Goal: Information Seeking & Learning: Learn about a topic

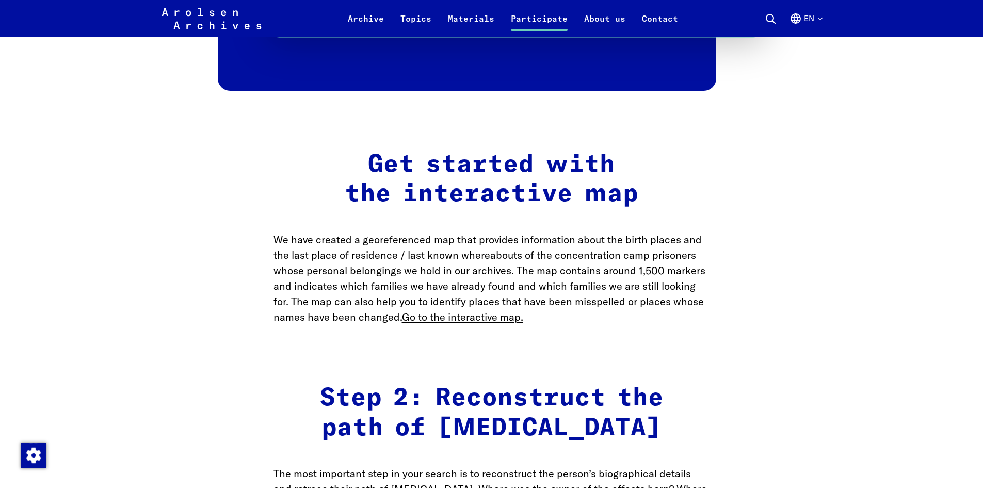
scroll to position [1342, 0]
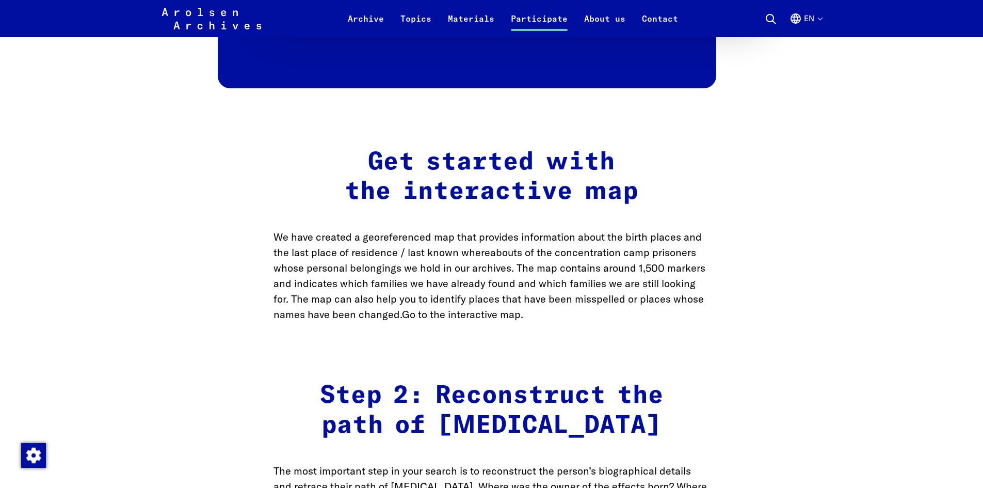
click at [416, 320] on link "Go to the interactive map." at bounding box center [462, 314] width 121 height 13
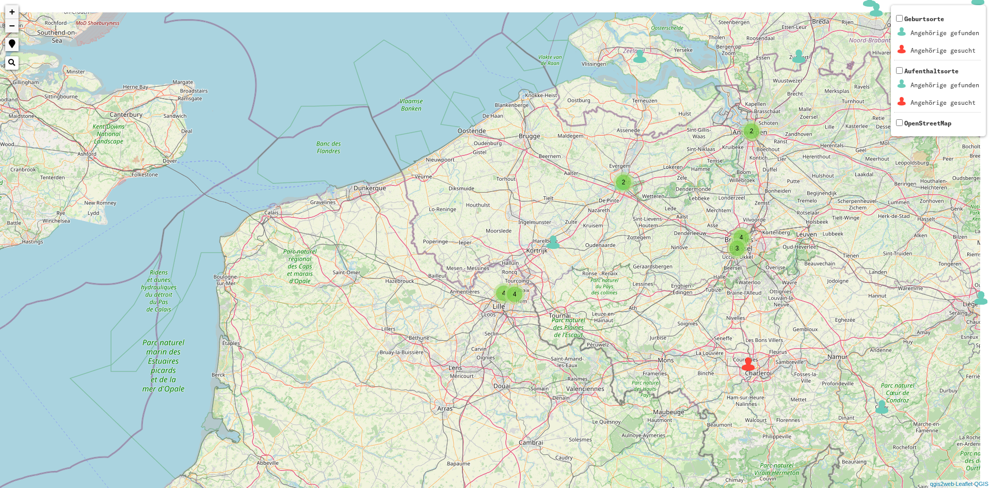
drag, startPoint x: 740, startPoint y: 197, endPoint x: 690, endPoint y: 286, distance: 101.7
click at [690, 286] on div "2 3 3 2 3 2 4 3 2 3 3 4 4 4 3 2 2 4 2 3 4 8 2 2 2 2 4 4 2 6 2 2 3 3 6 2 2 6 3 8…" at bounding box center [495, 244] width 991 height 488
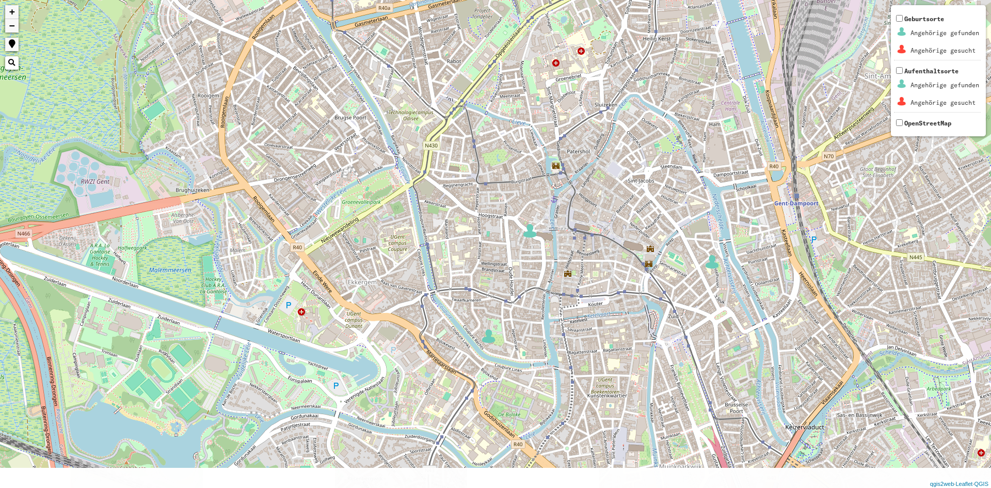
drag, startPoint x: 722, startPoint y: 343, endPoint x: 542, endPoint y: 249, distance: 203.1
click at [542, 249] on div "+ − Nothing found. Geburtsorte Angehörige gefunden Angehörige gesucht Aufenthal…" at bounding box center [495, 244] width 991 height 488
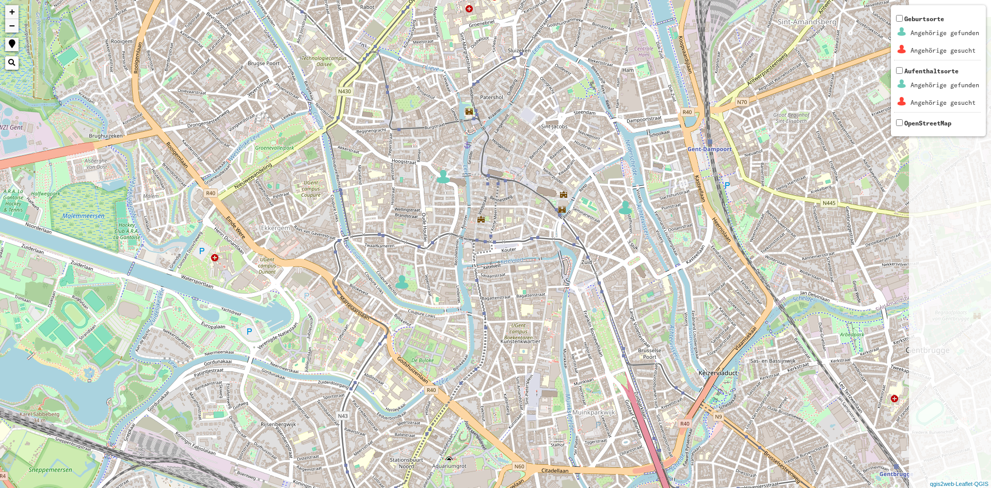
drag, startPoint x: 616, startPoint y: 268, endPoint x: 526, endPoint y: 217, distance: 102.6
click at [526, 217] on div "+ − Nothing found. Geburtsorte Angehörige gefunden Angehörige gesucht Aufenthal…" at bounding box center [495, 244] width 991 height 488
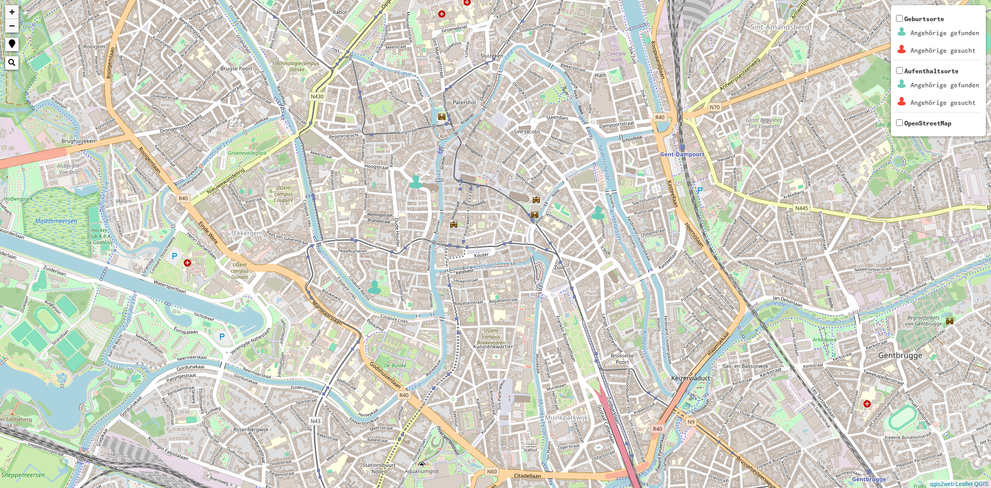
drag, startPoint x: 650, startPoint y: 252, endPoint x: 627, endPoint y: 247, distance: 23.9
click at [627, 247] on div "+ − Nothing found. Geburtsorte Angehörige gefunden Angehörige gesucht Aufenthal…" at bounding box center [495, 244] width 991 height 488
click at [595, 214] on img at bounding box center [597, 212] width 15 height 15
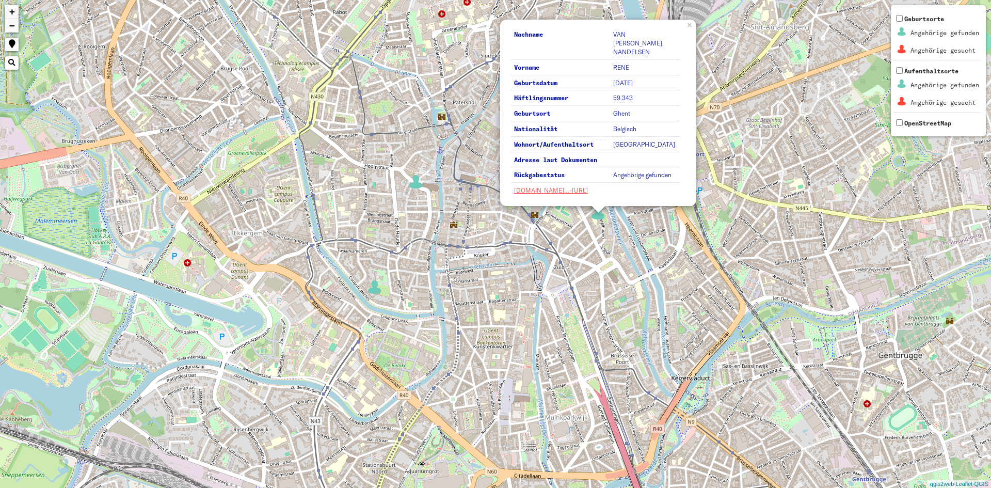
click at [628, 150] on td "[GEOGRAPHIC_DATA]" at bounding box center [645, 145] width 69 height 14
click at [627, 210] on div "Nachname VAN [PERSON_NAME], NANDELSEN Vorname [PERSON_NAME] Geburtsdatum [DATE]…" at bounding box center [495, 244] width 991 height 488
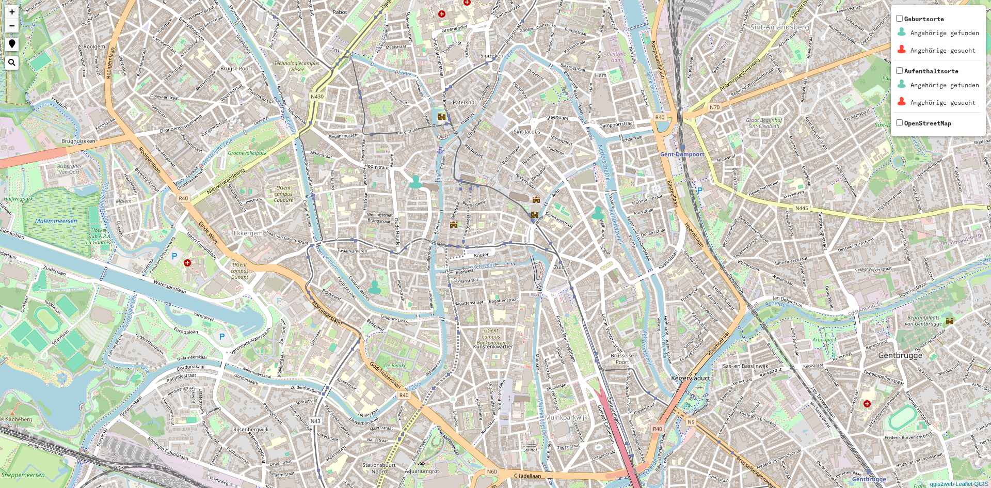
click at [616, 291] on div "+ − Nothing found. Geburtsorte Angehörige gefunden Angehörige gesucht Aufenthal…" at bounding box center [495, 244] width 991 height 488
click at [615, 290] on div "+ − Nothing found. Geburtsorte Angehörige gefunden Angehörige gesucht Aufenthal…" at bounding box center [495, 244] width 991 height 488
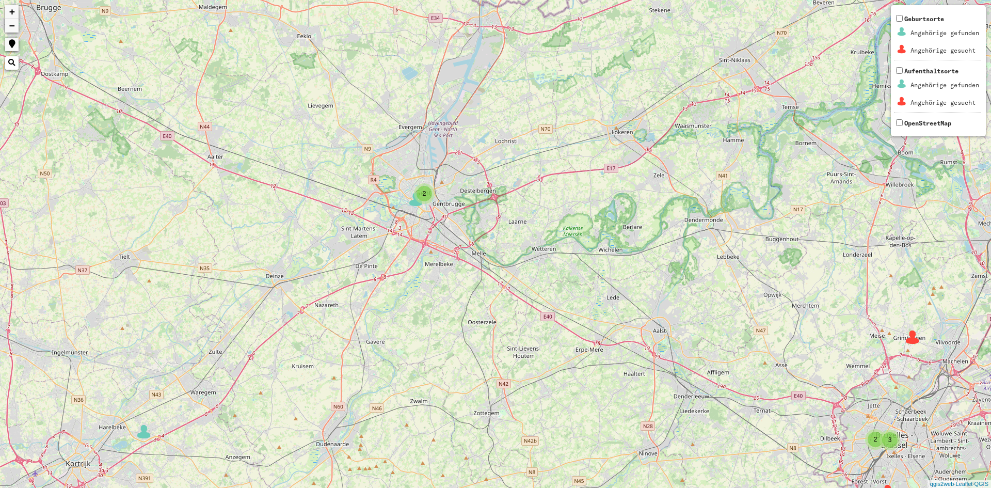
drag, startPoint x: 325, startPoint y: 133, endPoint x: 526, endPoint y: 295, distance: 258.0
click at [526, 295] on div "2 2 2 2 3 3 + − Nothing found. Geburtsorte Angehörige gefunden Angehörige gesuc…" at bounding box center [495, 244] width 991 height 488
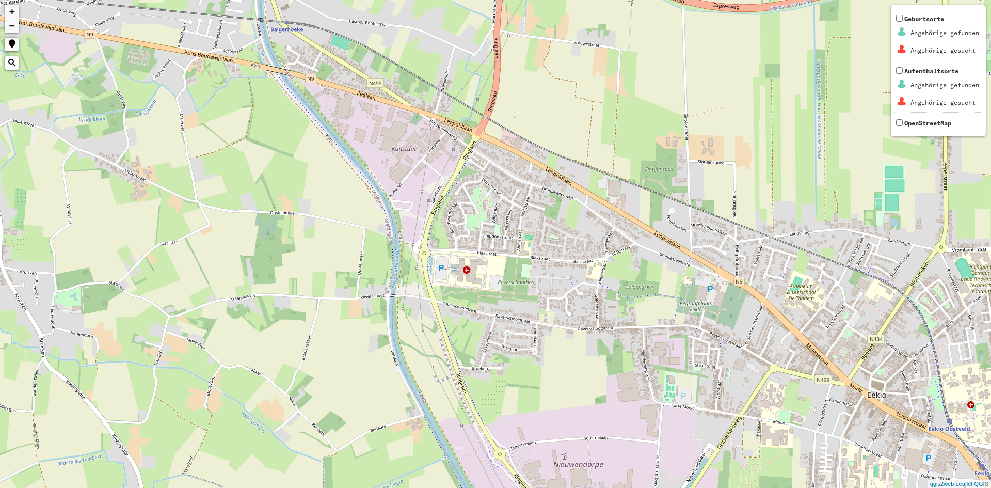
drag, startPoint x: 558, startPoint y: 234, endPoint x: 549, endPoint y: 224, distance: 13.9
click at [549, 225] on div "+ − Nothing found. Geburtsorte Angehörige gefunden Angehörige gesucht Aufenthal…" at bounding box center [495, 244] width 991 height 488
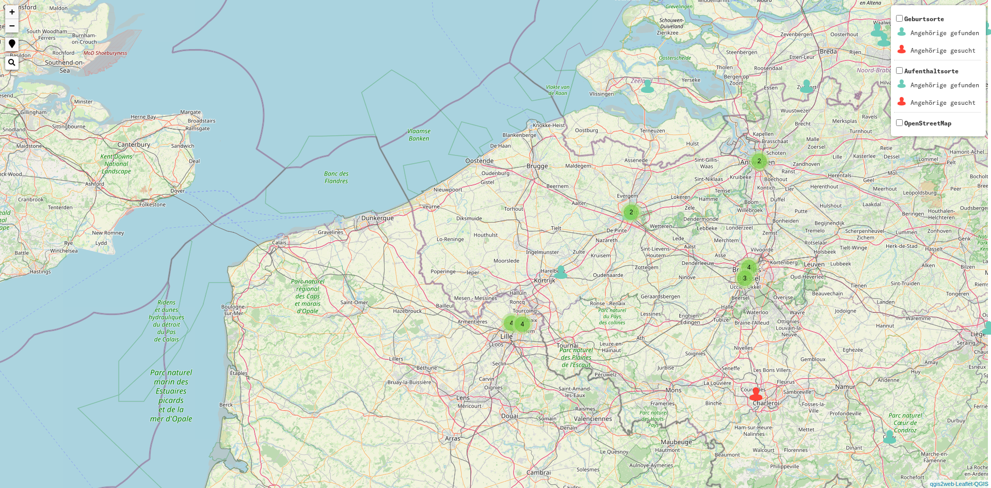
drag, startPoint x: 764, startPoint y: 249, endPoint x: 668, endPoint y: 201, distance: 107.3
click at [688, 200] on div "2 2 2 2 3 3 2 3 2 3 2 4 3 2 3 4 4 4 3 2 2 2 3 4 8 2 2 2 2 4 4 2 6 3 6 2 2 6 3 8…" at bounding box center [495, 244] width 991 height 488
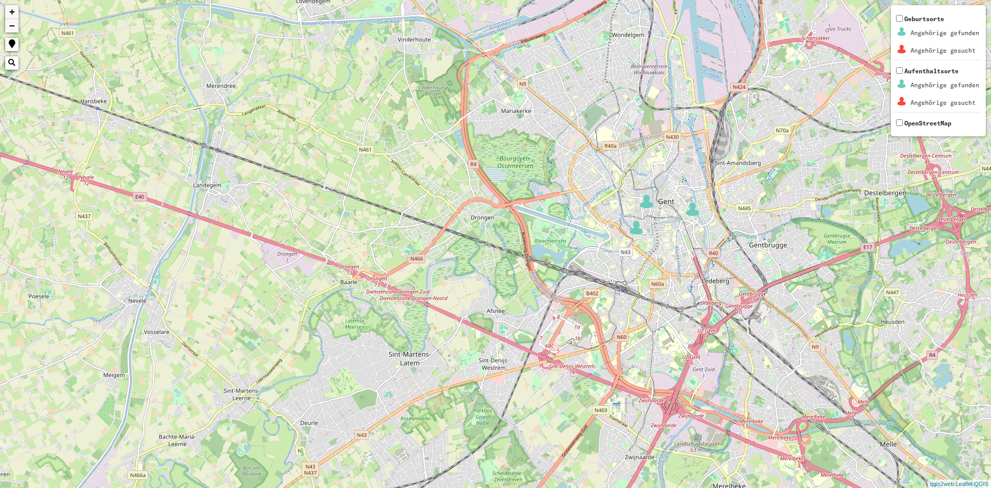
drag, startPoint x: 699, startPoint y: 188, endPoint x: 672, endPoint y: 204, distance: 31.7
click at [681, 208] on div "+ − Nothing found. Geburtsorte Angehörige gefunden Angehörige gesucht Aufenthal…" at bounding box center [495, 244] width 991 height 488
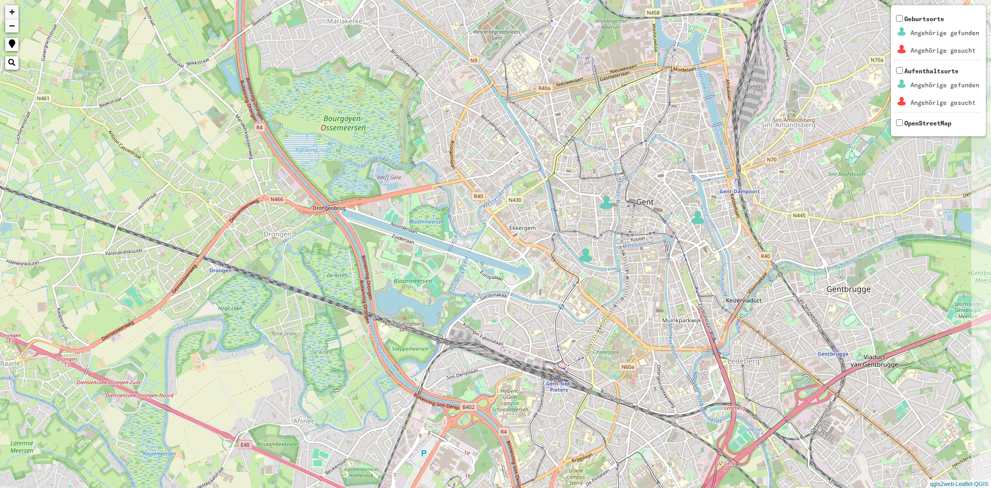
drag, startPoint x: 800, startPoint y: 255, endPoint x: 775, endPoint y: 254, distance: 25.8
click at [775, 254] on div "+ − Nothing found. Geburtsorte Angehörige gefunden Angehörige gesucht Aufenthal…" at bounding box center [495, 244] width 991 height 488
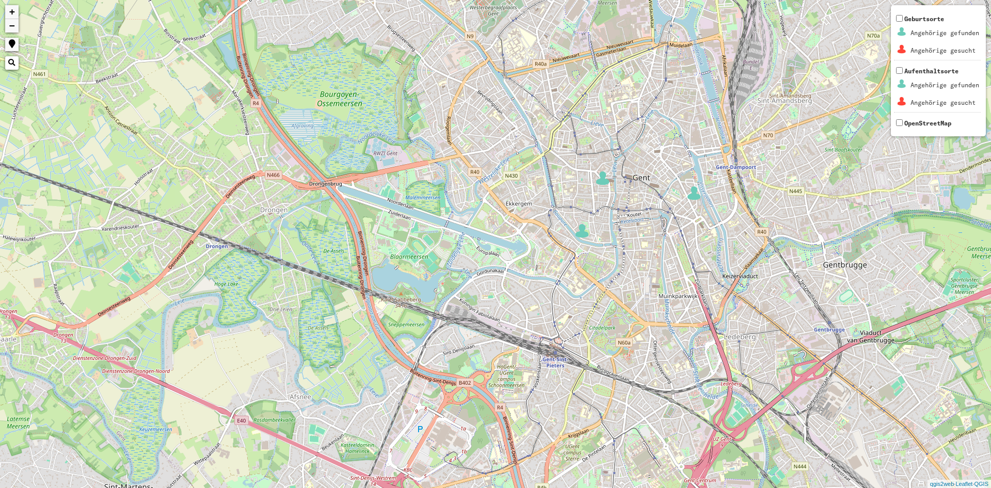
drag, startPoint x: 580, startPoint y: 333, endPoint x: 573, endPoint y: 322, distance: 12.9
click at [573, 322] on div "+ − Nothing found. Geburtsorte Angehörige gefunden Angehörige gesucht Aufenthal…" at bounding box center [495, 244] width 991 height 488
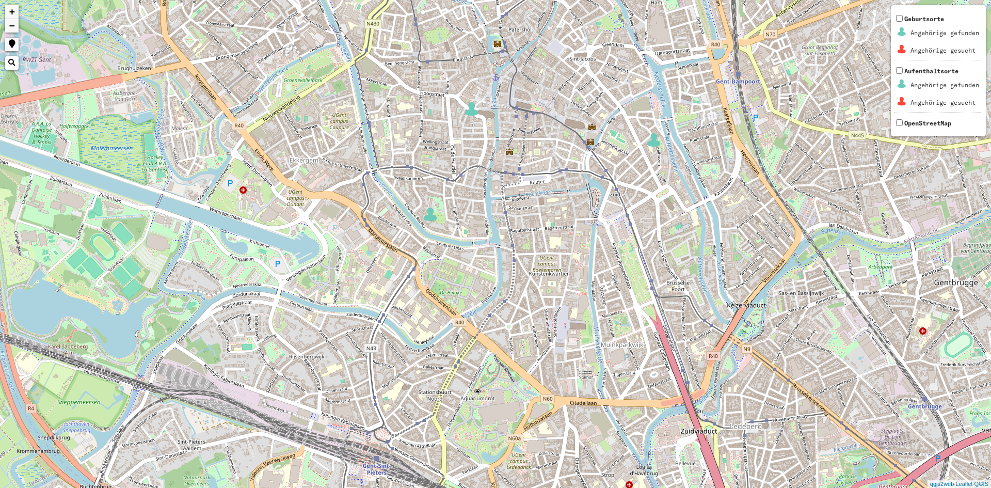
drag, startPoint x: 670, startPoint y: 184, endPoint x: 649, endPoint y: 187, distance: 21.4
click at [649, 187] on div "+ − Nothing found. Geburtsorte Angehörige gefunden Angehörige gesucht Aufenthal…" at bounding box center [495, 244] width 991 height 488
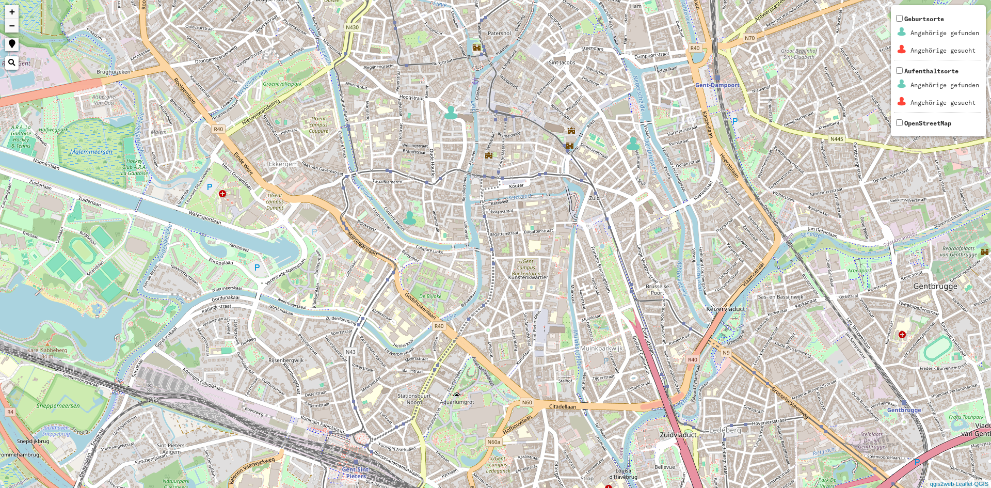
drag, startPoint x: 568, startPoint y: 216, endPoint x: 575, endPoint y: 215, distance: 7.3
click at [575, 217] on div "+ − Nothing found. Geburtsorte Angehörige gefunden Angehörige gesucht Aufenthal…" at bounding box center [495, 244] width 991 height 488
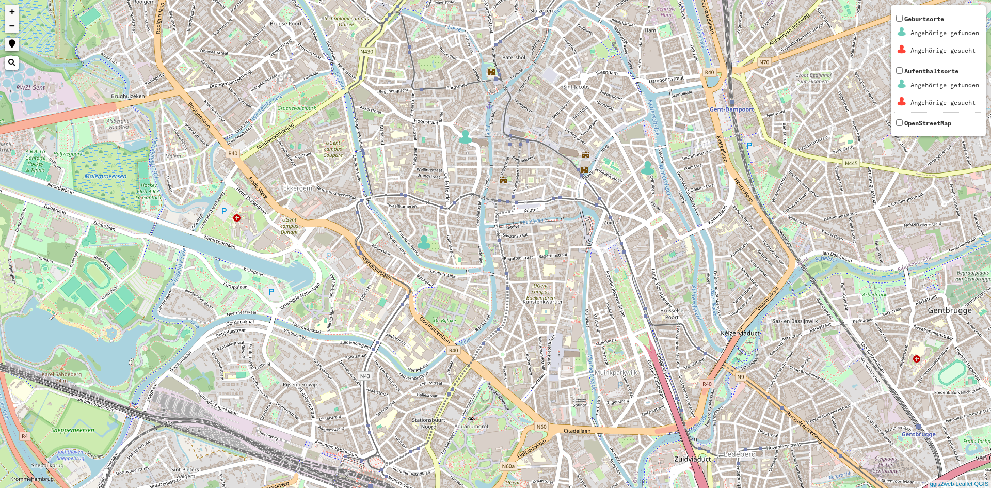
click at [595, 390] on div "+ − Nothing found. Geburtsorte Angehörige gefunden Angehörige gesucht Aufenthal…" at bounding box center [495, 244] width 991 height 488
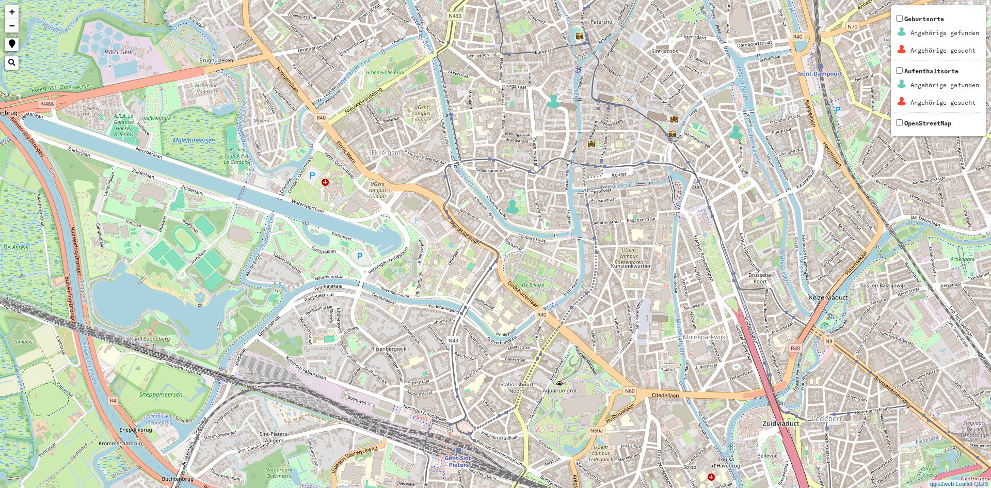
drag, startPoint x: 273, startPoint y: 367, endPoint x: 384, endPoint y: 360, distance: 111.7
click at [384, 361] on div "+ − Nothing found. Geburtsorte Angehörige gefunden Angehörige gesucht Aufenthal…" at bounding box center [495, 244] width 991 height 488
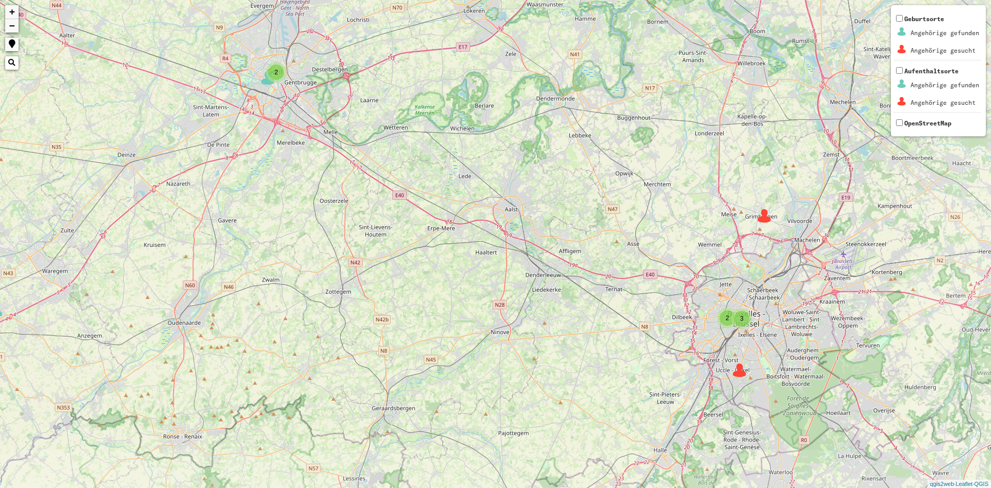
drag, startPoint x: 432, startPoint y: 136, endPoint x: 539, endPoint y: 266, distance: 168.7
click at [539, 266] on div "2 2 2 2 3 3 + − Nothing found. Geburtsorte Angehörige gefunden Angehörige gesuc…" at bounding box center [495, 244] width 991 height 488
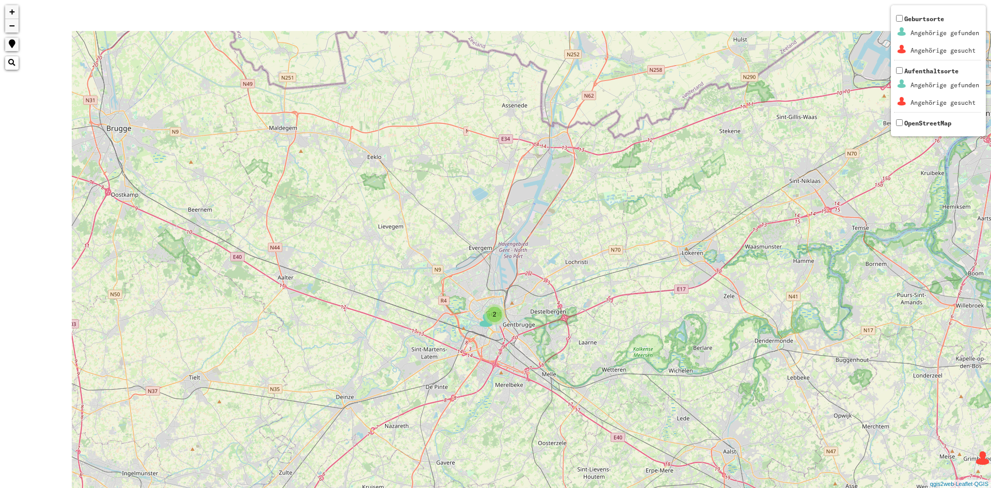
drag, startPoint x: 381, startPoint y: 188, endPoint x: 435, endPoint y: 236, distance: 72.3
click at [435, 236] on div "2 2 2 2 3 3 + − Nothing found. Geburtsorte Angehörige gefunden Angehörige gesuc…" at bounding box center [495, 244] width 991 height 488
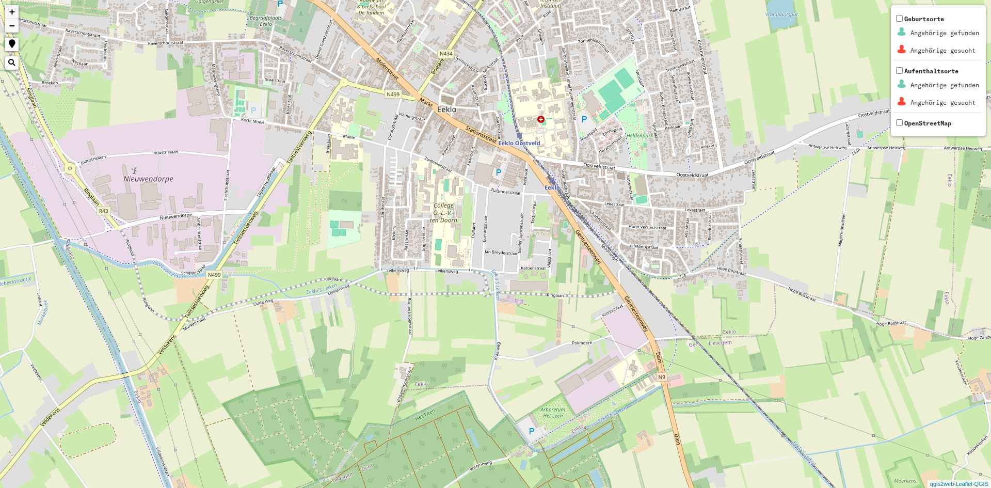
drag, startPoint x: 415, startPoint y: 253, endPoint x: 436, endPoint y: 262, distance: 21.8
click at [430, 264] on div "+ − Nothing found. Geburtsorte Angehörige gefunden Angehörige gesucht Aufenthal…" at bounding box center [495, 244] width 991 height 488
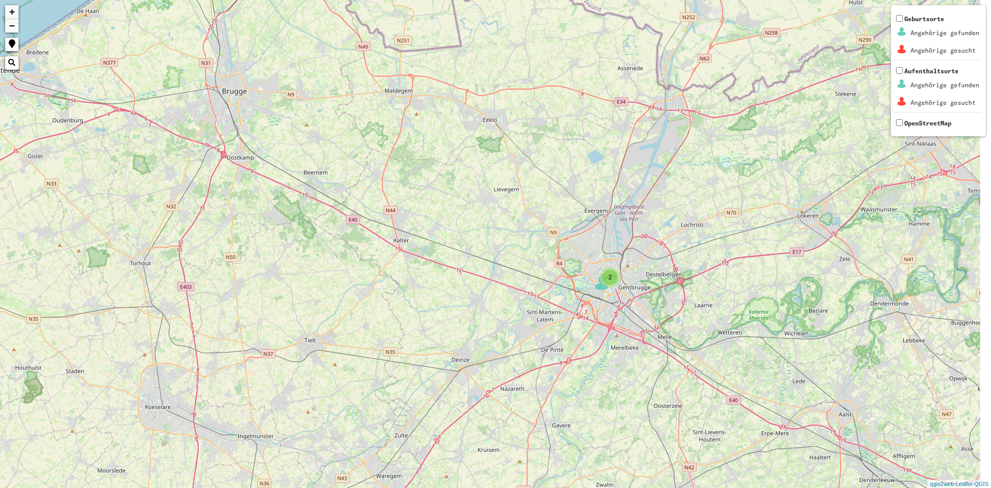
drag, startPoint x: 661, startPoint y: 269, endPoint x: 654, endPoint y: 262, distance: 9.9
click at [654, 262] on div "2 2 2 2 3 3 + − Nothing found. Geburtsorte Angehörige gefunden Angehörige gesuc…" at bounding box center [495, 244] width 991 height 488
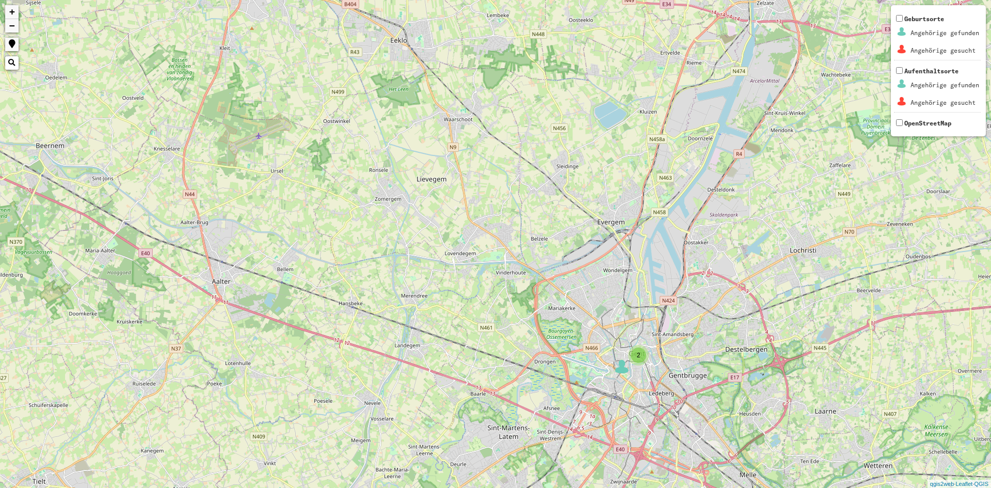
drag, startPoint x: 702, startPoint y: 269, endPoint x: 710, endPoint y: 293, distance: 25.5
click at [715, 306] on div "2 2 3 + − Nothing found. Geburtsorte Angehörige gefunden Angehörige gesucht Auf…" at bounding box center [495, 244] width 991 height 488
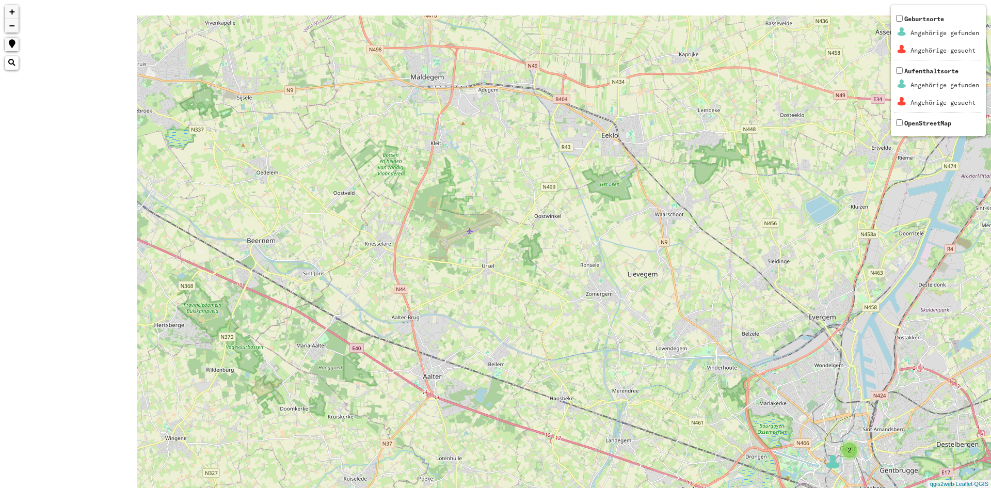
drag, startPoint x: 571, startPoint y: 143, endPoint x: 814, endPoint y: 244, distance: 263.1
click at [833, 243] on div "2 2 3 + − Nothing found. Geburtsorte Angehörige gefunden Angehörige gesucht Auf…" at bounding box center [495, 244] width 991 height 488
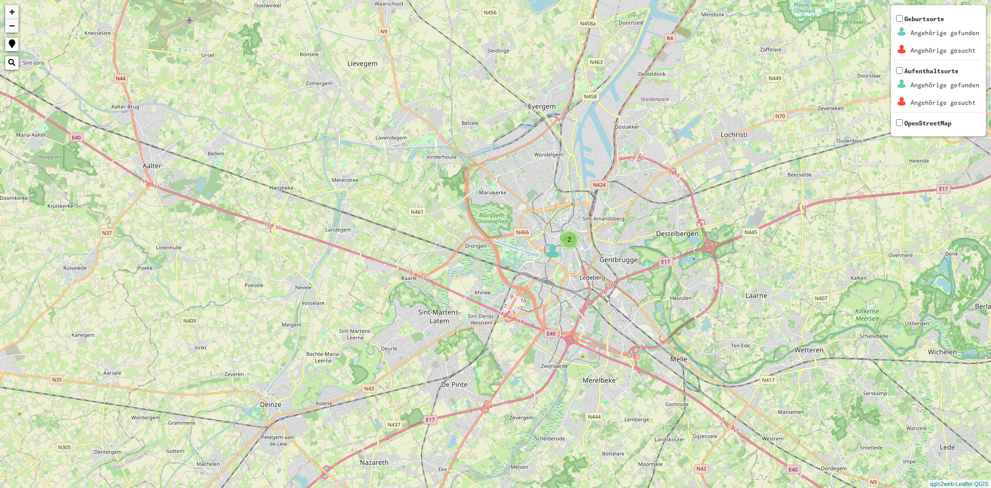
drag, startPoint x: 840, startPoint y: 266, endPoint x: 477, endPoint y: 31, distance: 432.4
click at [477, 31] on div "2 2 3 + − Nothing found. Geburtsorte Angehörige gefunden Angehörige gesucht Auf…" at bounding box center [495, 244] width 991 height 488
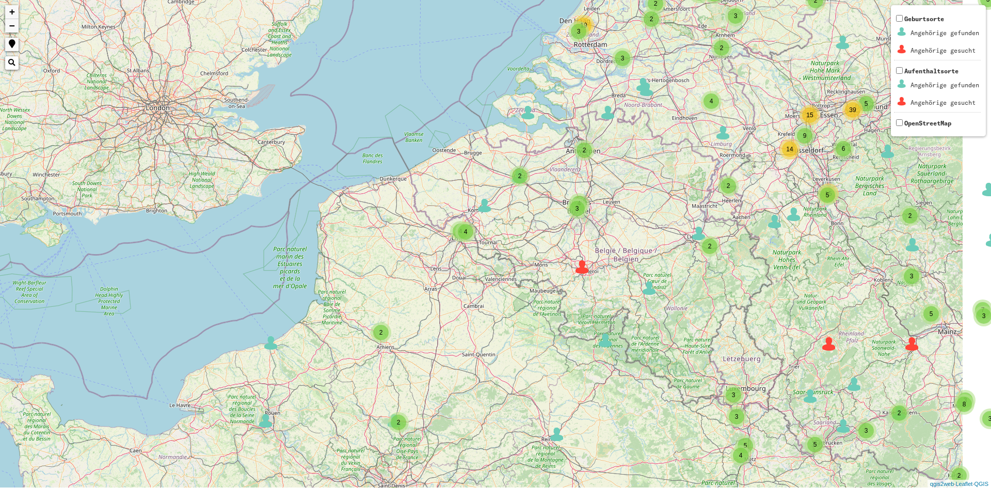
drag, startPoint x: 782, startPoint y: 249, endPoint x: 520, endPoint y: 178, distance: 271.2
click at [524, 179] on div "3 3 35 6 5 2 4 2 5 4 2 17 2 2 2 3 3 2 3 2 8 2 2 4 13 3 6 6 2 7 2 9 7 2 5 3 2 2 …" at bounding box center [495, 244] width 991 height 488
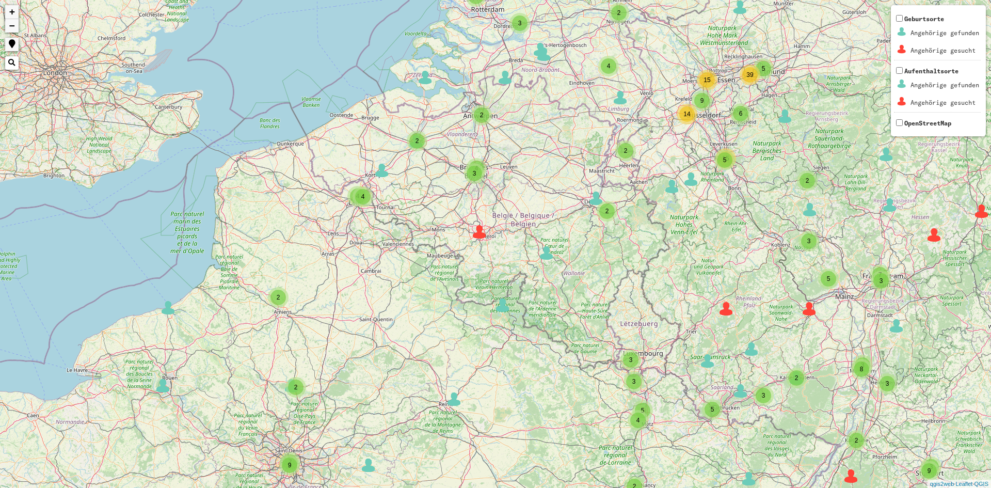
drag, startPoint x: 853, startPoint y: 260, endPoint x: 790, endPoint y: 234, distance: 68.3
click at [790, 234] on div "3 3 35 6 5 2 4 2 5 4 2 17 2 2 2 3 3 2 3 2 8 2 2 4 13 3 6 6 2 7 2 9 7 2 5 3 2 2 …" at bounding box center [495, 244] width 991 height 488
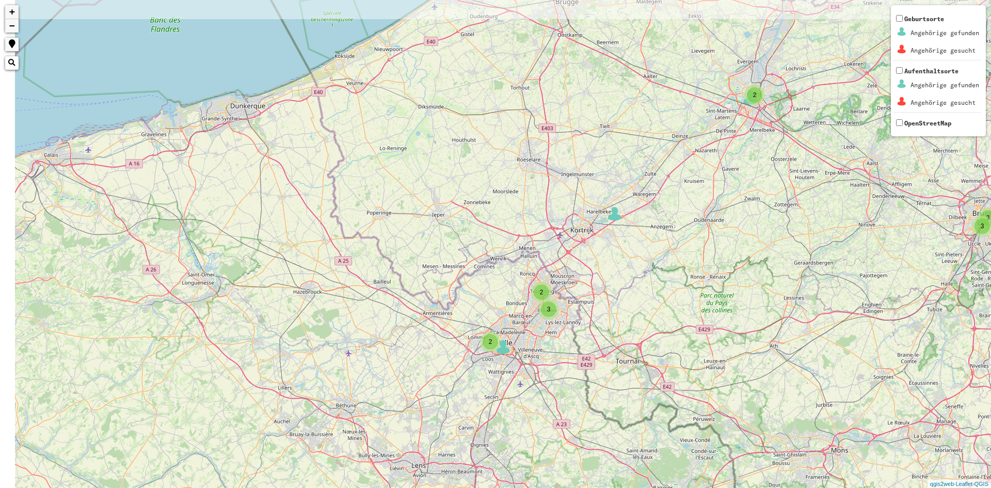
drag, startPoint x: 280, startPoint y: 117, endPoint x: 430, endPoint y: 259, distance: 207.0
click at [430, 269] on div "4 2 2 2 2 3 2 2 2 2 2 3 3 2 2 2 2 5 5 2 6 4 2 4 3 4 6 3 4 3 5 9 + − Nothing fou…" at bounding box center [495, 244] width 991 height 488
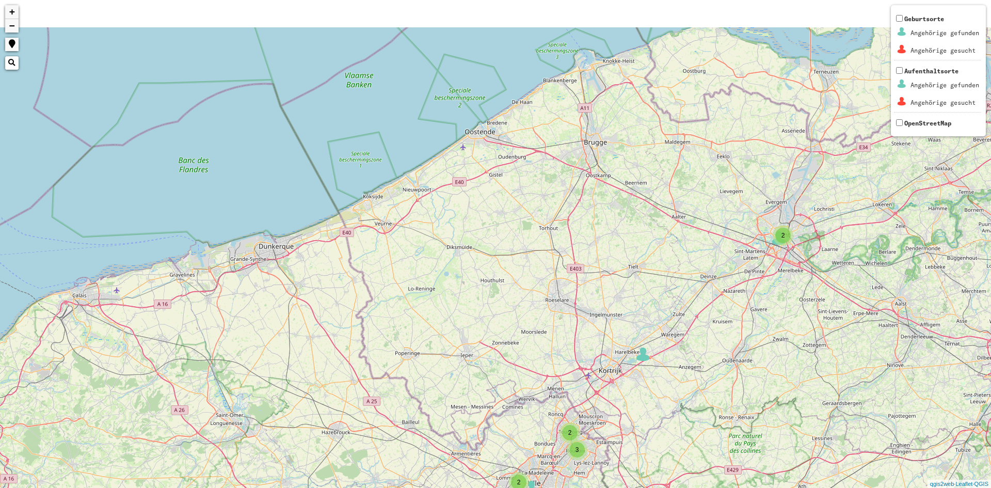
drag, startPoint x: 421, startPoint y: 143, endPoint x: 446, endPoint y: 287, distance: 146.7
click at [446, 287] on div "4 2 2 2 3 2 2 2 2 2 3 3 2 2 5 5 2 6 3 4 6 2 2 4 + − Nothing found. Geburtsorte …" at bounding box center [495, 244] width 991 height 488
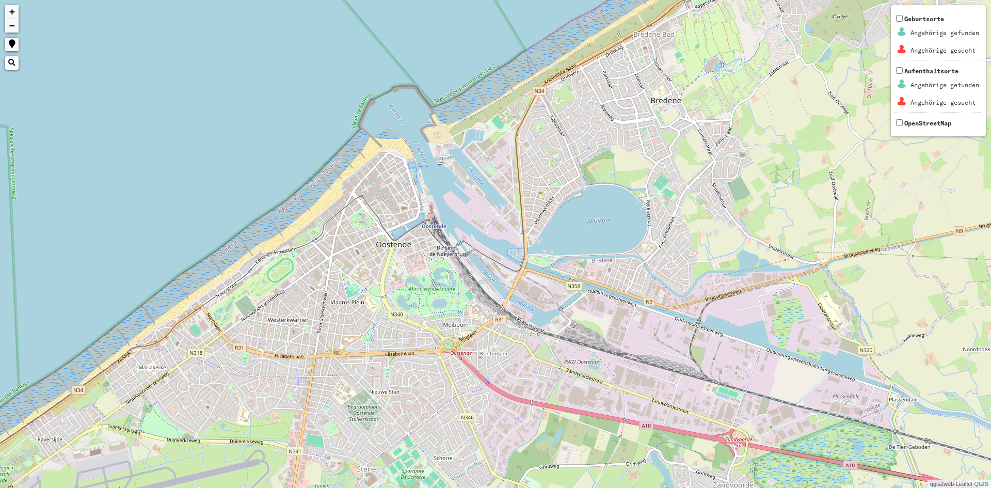
drag, startPoint x: 485, startPoint y: 151, endPoint x: 399, endPoint y: 264, distance: 141.9
click at [399, 264] on div "+ − Nothing found. Geburtsorte Angehörige gefunden Angehörige gesucht Aufenthal…" at bounding box center [495, 244] width 991 height 488
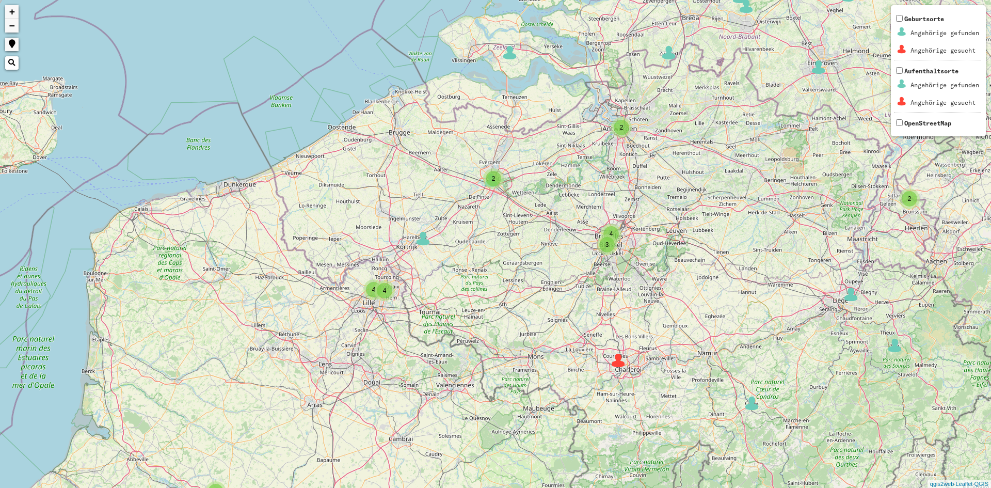
drag, startPoint x: 470, startPoint y: 267, endPoint x: 400, endPoint y: 135, distance: 149.6
click at [400, 135] on div "3 2 16 3 2 3 2 4 3 2 3 3 4 4 4 3 2 2 3 4 8 2 2 2 4 4 2 6 3 6 2 2 6 3 8 2 2 3 2 …" at bounding box center [495, 244] width 991 height 488
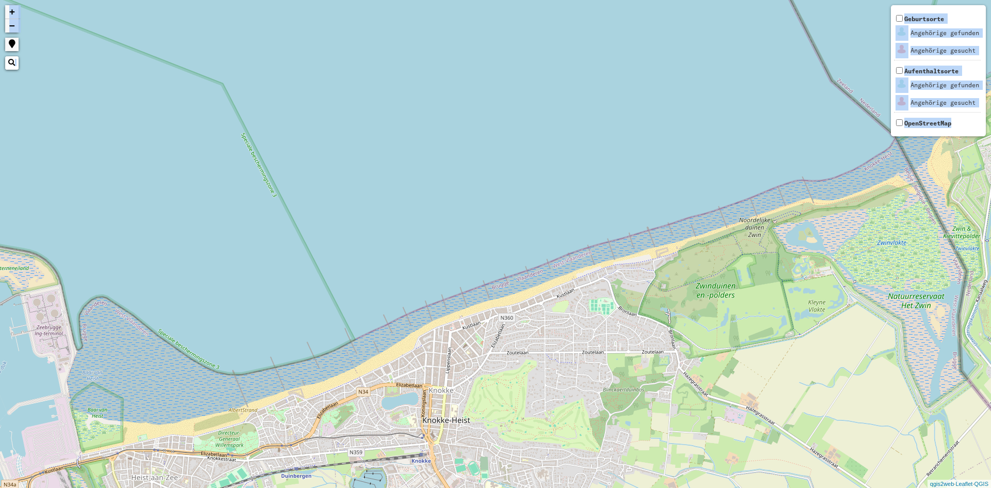
drag, startPoint x: 571, startPoint y: 377, endPoint x: 534, endPoint y: 290, distance: 95.5
click at [534, 290] on div "+ − Nothing found. Geburtsorte Angehörige gefunden Angehörige gesucht Aufenthal…" at bounding box center [495, 244] width 991 height 488
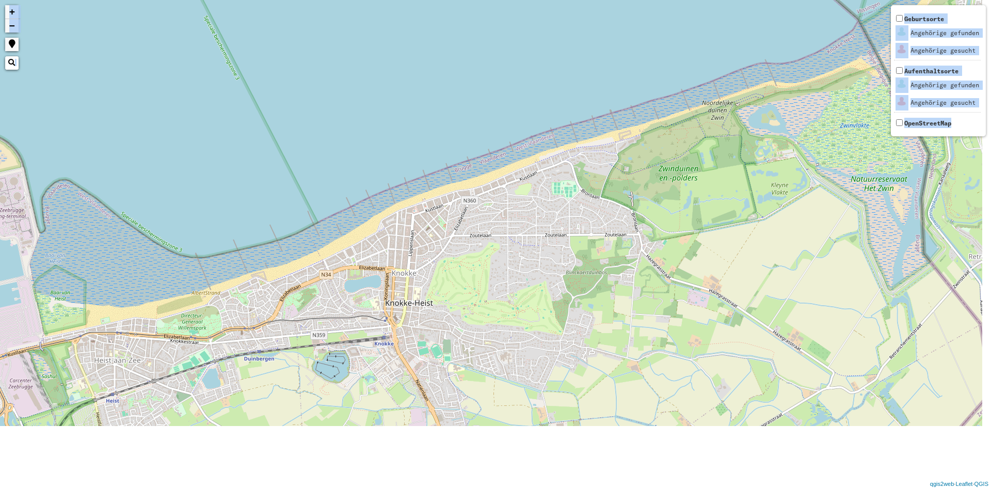
drag, startPoint x: 493, startPoint y: 344, endPoint x: 456, endPoint y: 223, distance: 126.0
click at [456, 223] on div "+ − Nothing found. Geburtsorte Angehörige gefunden Angehörige gesucht Aufenthal…" at bounding box center [495, 244] width 991 height 488
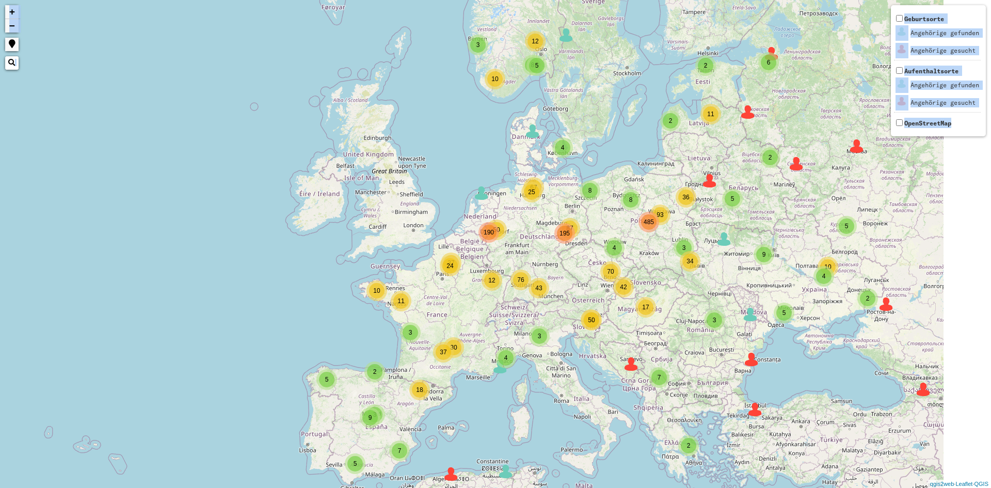
drag, startPoint x: 666, startPoint y: 276, endPoint x: 653, endPoint y: 276, distance: 12.9
click at [653, 276] on div "4 3 3 2 3 8 3 8 93 4 87 25 43 42 50 50 12 11 24 37 2 2 2 2 4 5 12 10 5 5 2 2 2 …" at bounding box center [495, 244] width 991 height 488
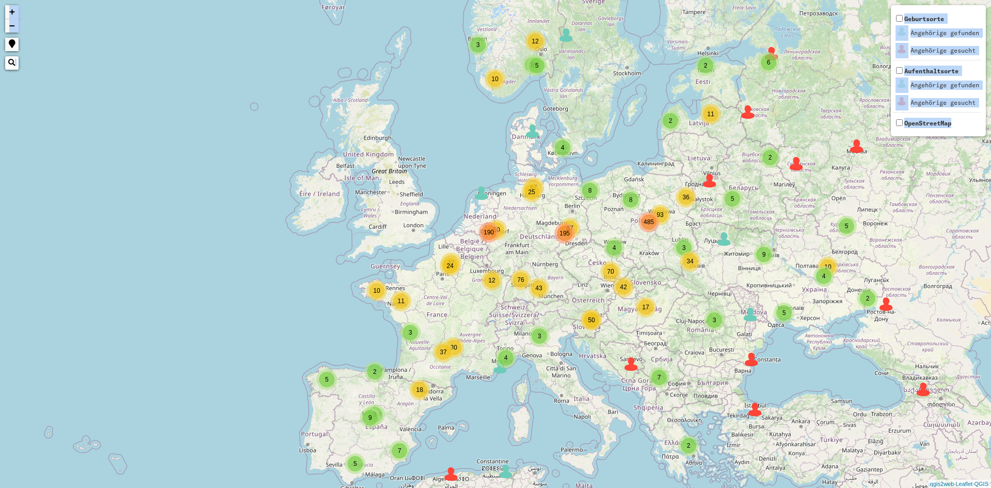
click at [489, 233] on span "190" at bounding box center [489, 232] width 10 height 7
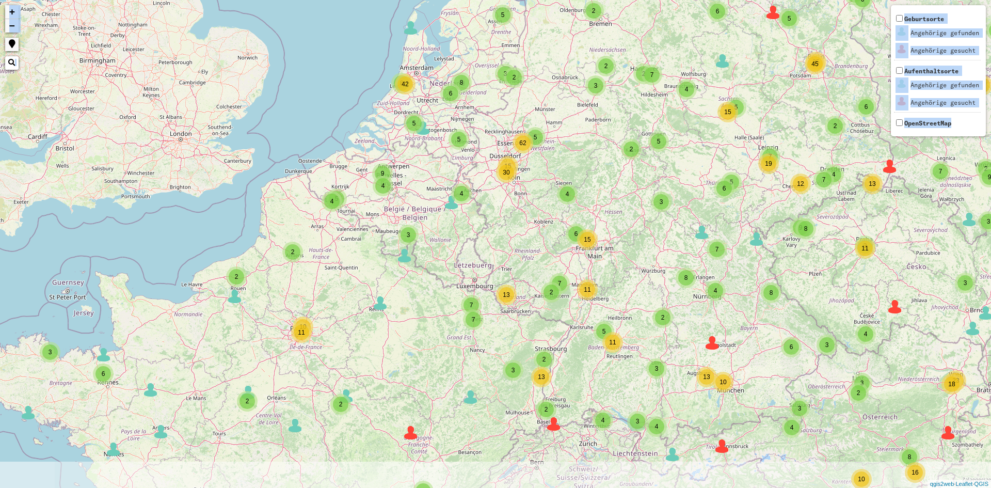
drag, startPoint x: 621, startPoint y: 234, endPoint x: 616, endPoint y: 163, distance: 71.9
click at [616, 163] on div "2 2 2 3 6 2 2 2 2 6 3 6 3 10 54 2 3 3 4 2 35 7 5 7 9 5 2 2 18 2 3 3 2 2 3 5 7 1…" at bounding box center [495, 244] width 991 height 488
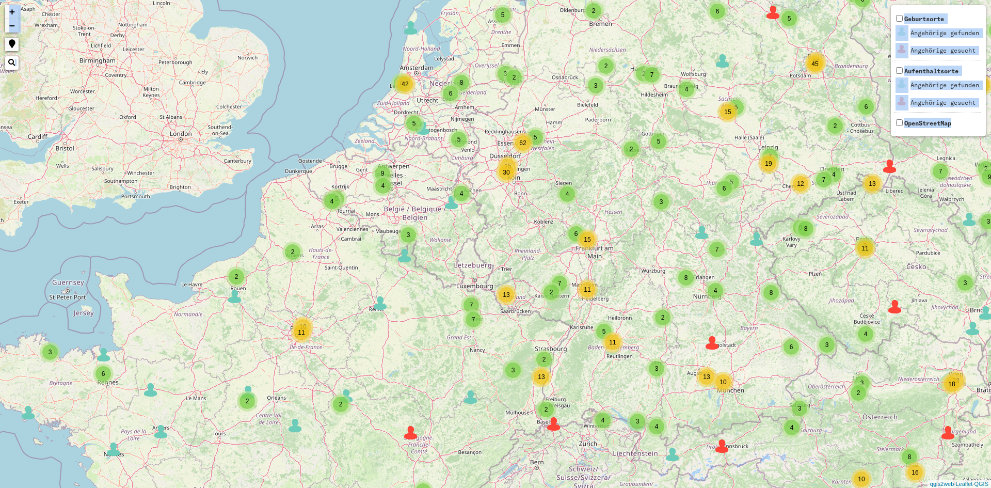
click at [592, 248] on div "15" at bounding box center [587, 239] width 21 height 21
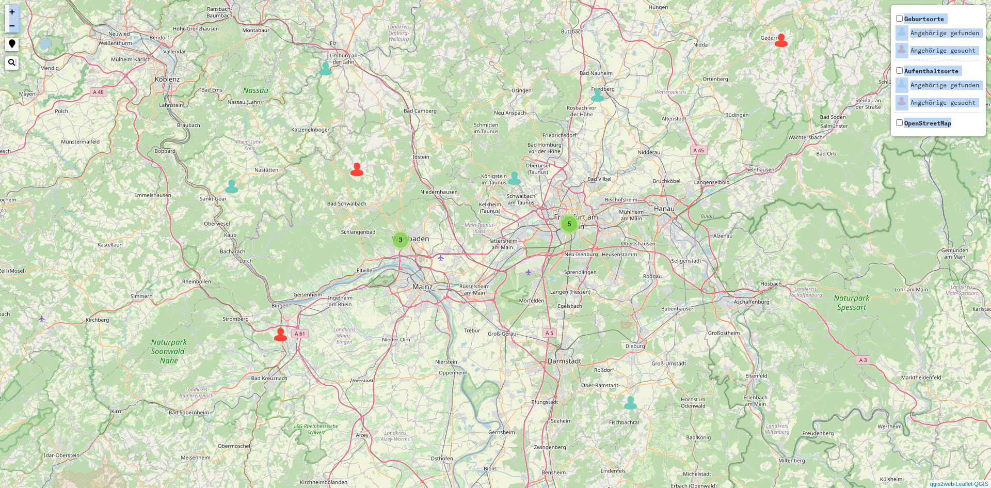
drag, startPoint x: 593, startPoint y: 247, endPoint x: 581, endPoint y: 75, distance: 172.8
click at [583, 80] on div "3 5 2 2 3 4 2 2 2 2 2 3 5 2 7 2 2 2 2 2 2 5 5 2 6 4 2 4 4 6 6 4 5 2 2 9 2 2 4 2…" at bounding box center [495, 244] width 991 height 488
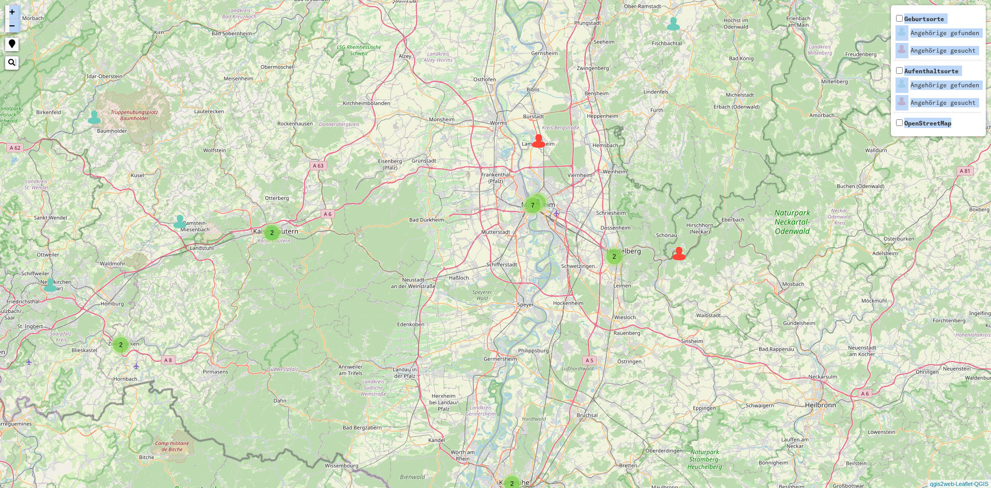
drag, startPoint x: 344, startPoint y: 289, endPoint x: 432, endPoint y: 51, distance: 253.7
click at [432, 51] on div "3 2 2 3 4 2 2 3 5 2 7 2 2 2 2 2 2 6 4 2 2 2 2 4 2 2 3 4 + − Nothing found. Gebu…" at bounding box center [495, 244] width 991 height 488
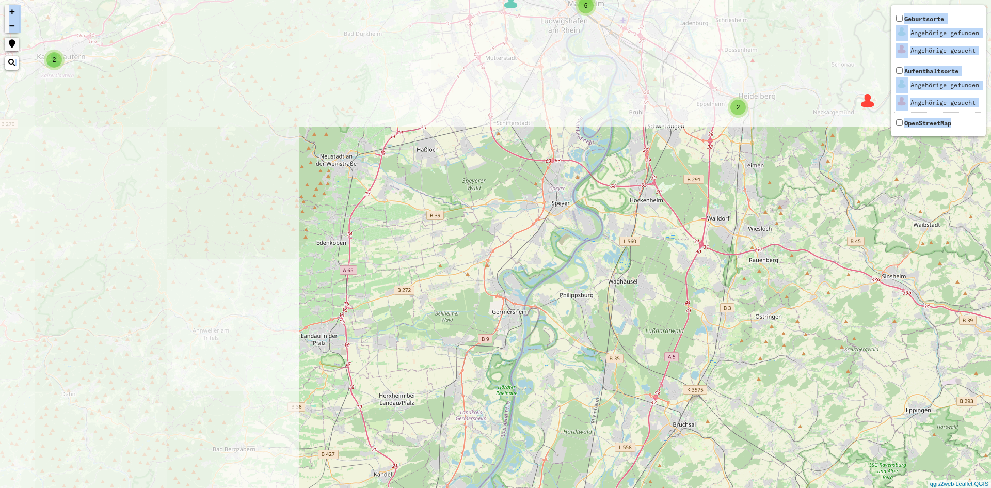
drag, startPoint x: 293, startPoint y: 237, endPoint x: 693, endPoint y: 412, distance: 436.8
click at [706, 445] on div "2 2 2 3 4 2 6 2 2 + − Nothing found. Geburtsorte Angehörige gefunden Angehörige…" at bounding box center [495, 244] width 991 height 488
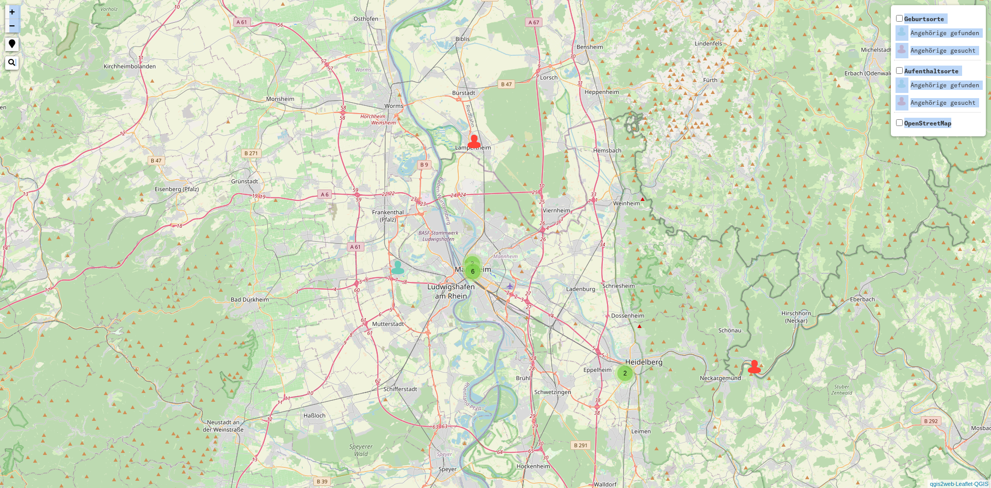
drag, startPoint x: 674, startPoint y: 241, endPoint x: 555, endPoint y: 512, distance: 295.8
click at [555, 487] on html "2 2 2 4 2 6 2 2 + − Nothing found. Geburtsorte Angehörige gefunden Angehörige g…" at bounding box center [495, 244] width 991 height 488
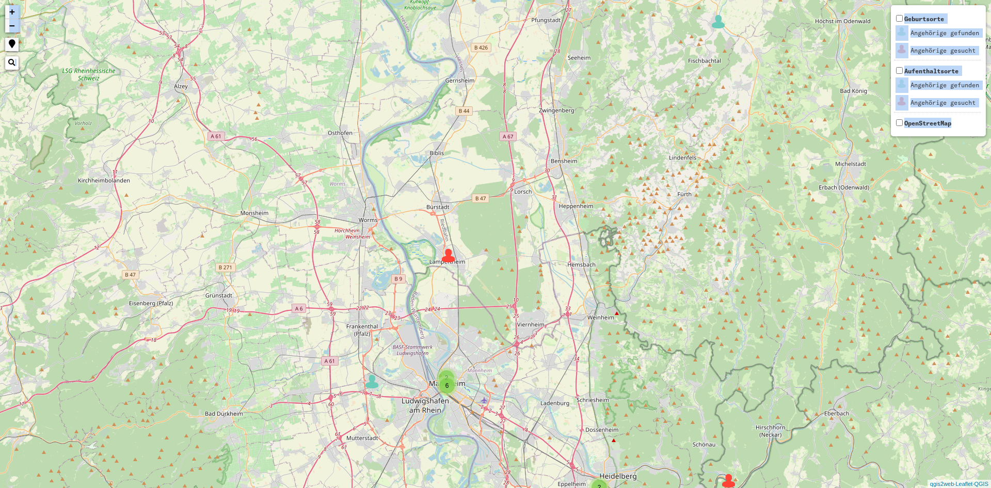
drag, startPoint x: 474, startPoint y: 163, endPoint x: 455, endPoint y: 275, distance: 113.7
click at [455, 275] on div "2 2 2 6 2 2 3 2 5 + − Nothing found. Geburtsorte Angehörige gefunden Angehörige…" at bounding box center [495, 244] width 991 height 488
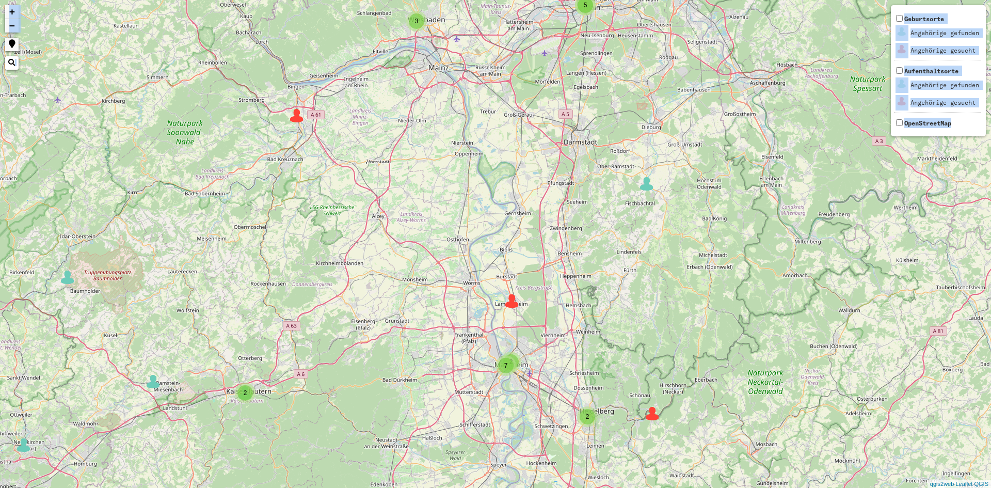
drag, startPoint x: 653, startPoint y: 155, endPoint x: 615, endPoint y: 256, distance: 108.1
click at [615, 256] on div "3 2 2 2 2 2 3 2 2 2 3 3 5 4 2 7 2 2 2 2 2 4 2 4 2 2 + − Nothing found. Geburtso…" at bounding box center [495, 244] width 991 height 488
drag, startPoint x: 454, startPoint y: 173, endPoint x: 477, endPoint y: 173, distance: 22.7
click at [473, 173] on div "3 2 2 2 3 2 2 3 3 5 4 2 7 2 2 2 2 2 4 2 4 2 2 4 6 + − Nothing found. Geburtsort…" at bounding box center [495, 244] width 991 height 488
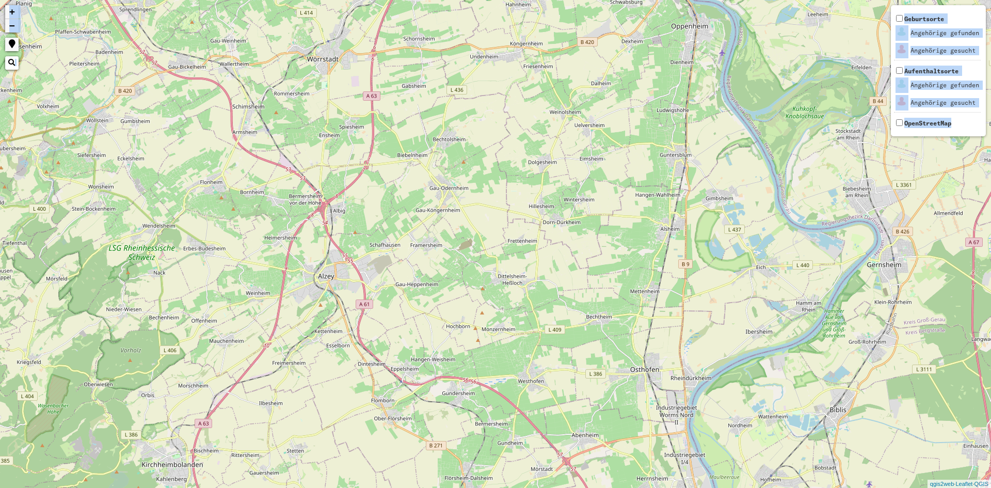
drag, startPoint x: 430, startPoint y: 196, endPoint x: 449, endPoint y: 201, distance: 19.3
click at [447, 199] on div "2 6 + − Nothing found. Geburtsorte Angehörige gefunden Angehörige gesucht Aufen…" at bounding box center [495, 244] width 991 height 488
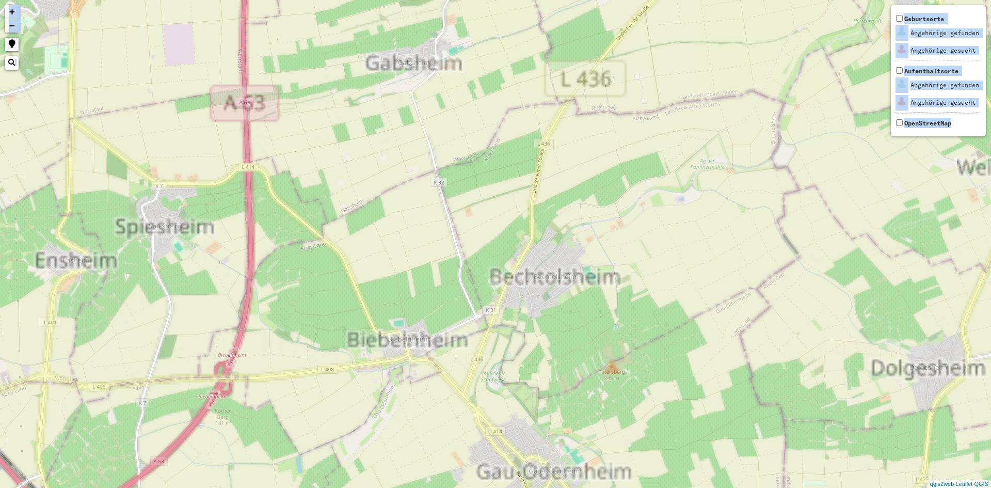
click at [421, 72] on div "+ − Nothing found. Geburtsorte Angehörige gefunden Angehörige gesucht Aufenthal…" at bounding box center [495, 244] width 991 height 488
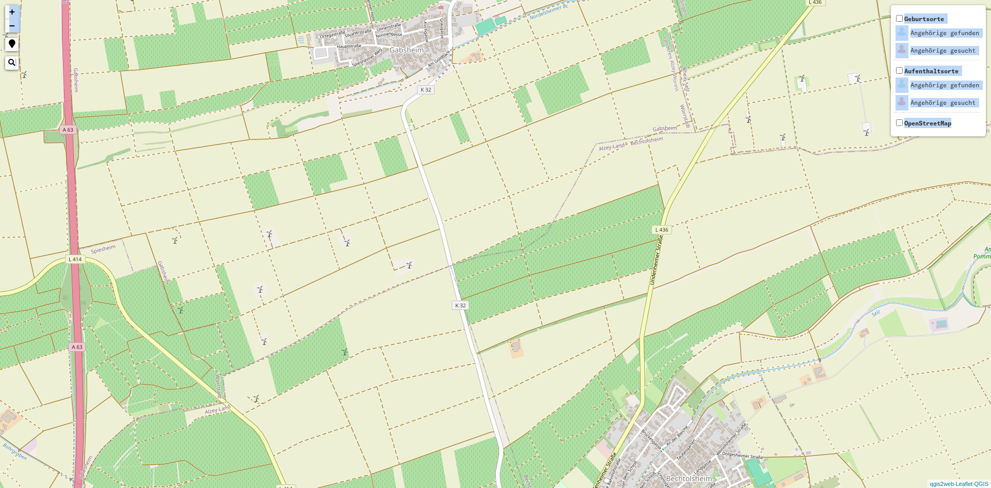
click at [421, 68] on div "+ − Nothing found. Geburtsorte Angehörige gefunden Angehörige gesucht Aufenthal…" at bounding box center [495, 244] width 991 height 488
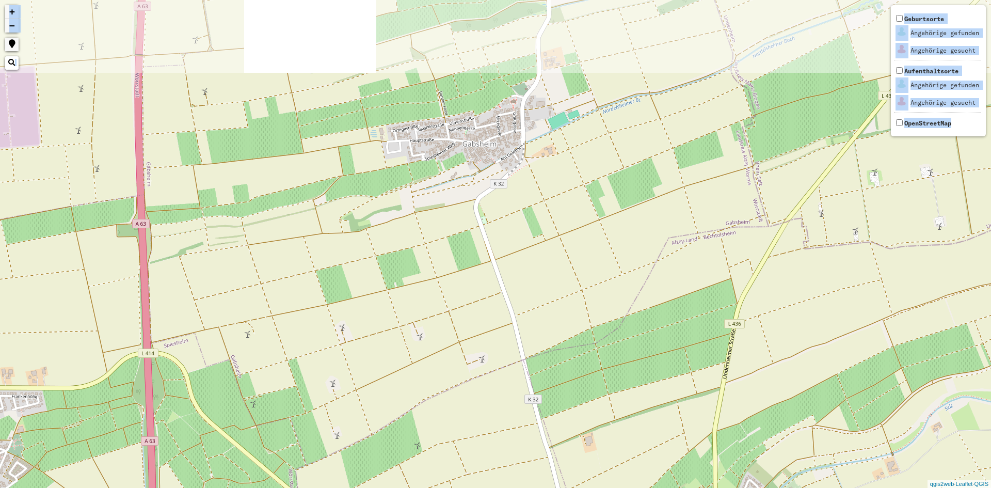
drag, startPoint x: 509, startPoint y: 154, endPoint x: 513, endPoint y: 176, distance: 23.1
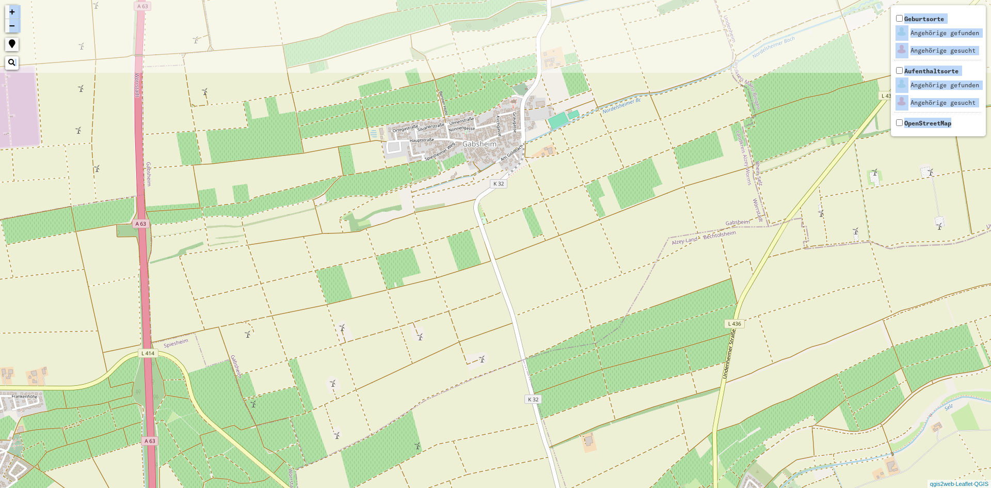
click at [509, 177] on div "+ − Nothing found. Geburtsorte Angehörige gefunden Angehörige gesucht Aufenthal…" at bounding box center [495, 244] width 991 height 488
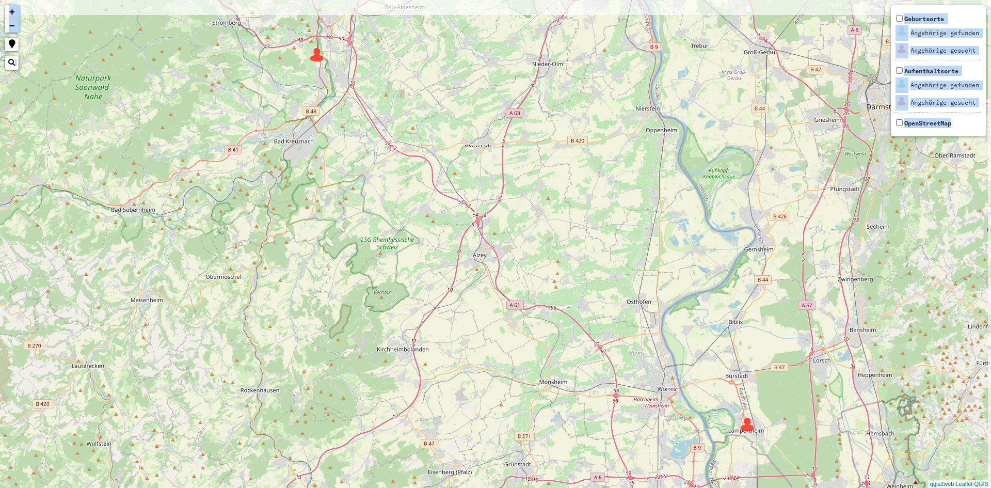
drag, startPoint x: 525, startPoint y: 137, endPoint x: 521, endPoint y: 165, distance: 28.3
click at [521, 165] on div "2 3 2 5 2 6 2 2 2 + − Nothing found. Geburtsorte Angehörige gefunden Angehörige…" at bounding box center [495, 244] width 991 height 488
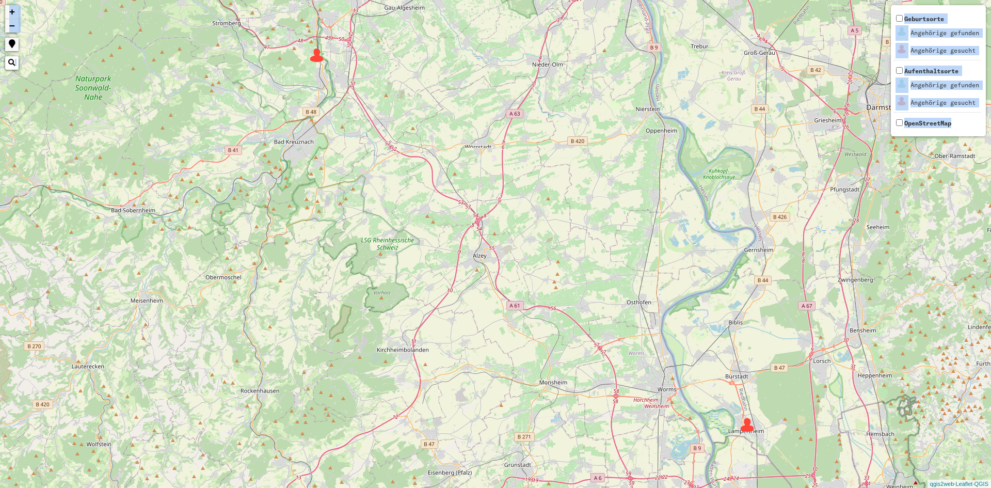
click at [318, 61] on img at bounding box center [316, 54] width 15 height 15
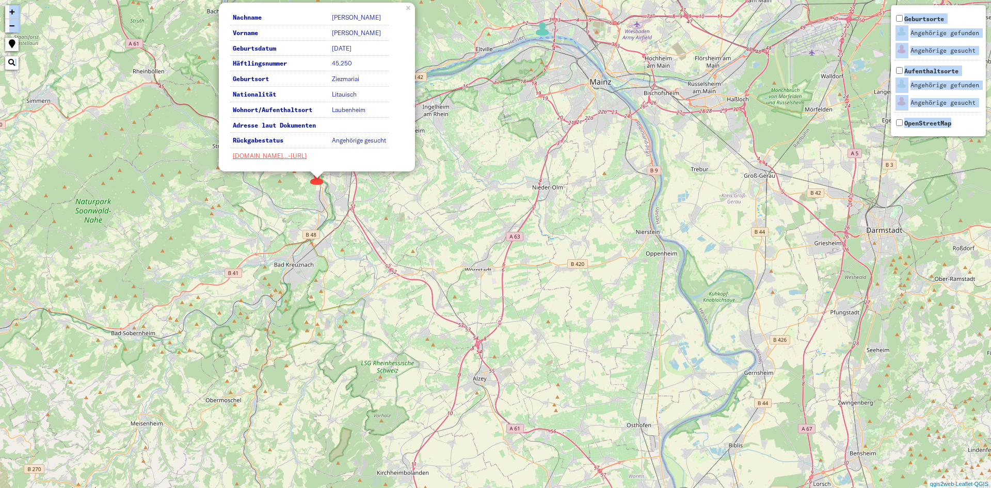
click at [597, 172] on div "2 3 2 5 2 6 2 2 Nachname [PERSON_NAME] Vorname [PERSON_NAME] Geburtsdatum [DATE…" at bounding box center [495, 244] width 991 height 488
click at [536, 233] on div "2 3 2 5 2 6 2 2 Nachname [PERSON_NAME] Vorname [PERSON_NAME] Geburtsdatum [DATE…" at bounding box center [495, 244] width 991 height 488
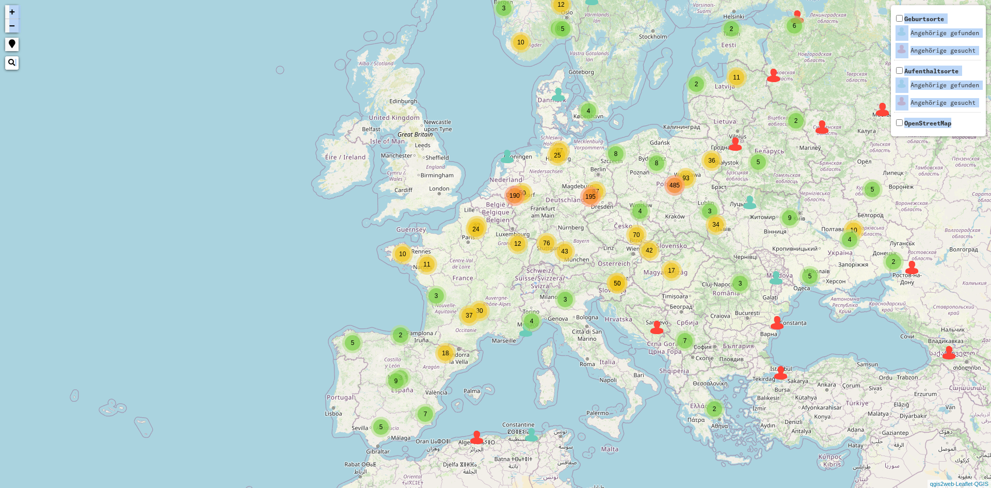
click at [516, 202] on div "190" at bounding box center [514, 195] width 15 height 15
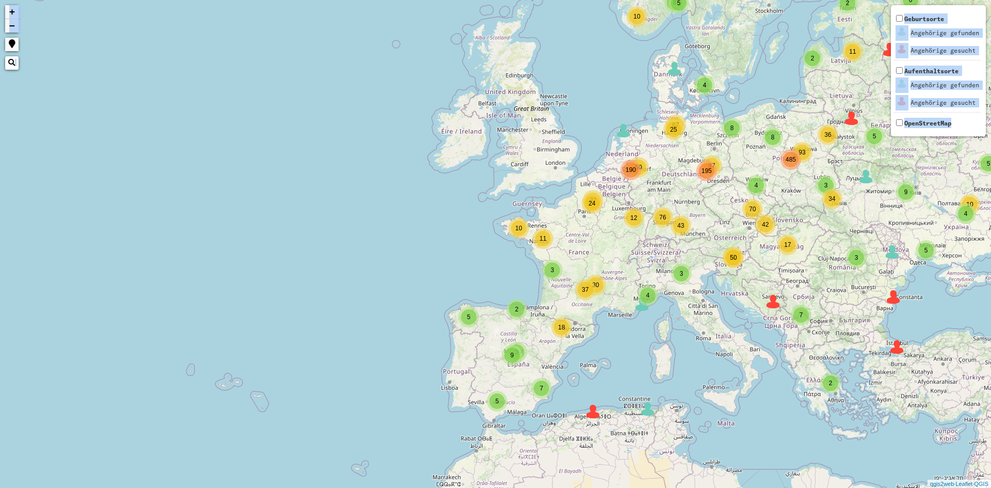
click at [662, 200] on div "4 3 3 2 3 8 3 8 93 4 87 25 43 42 50 50 12 11 24 37 2 2 2 2 4 5 12 10 5 5 2 2 2 …" at bounding box center [495, 244] width 991 height 488
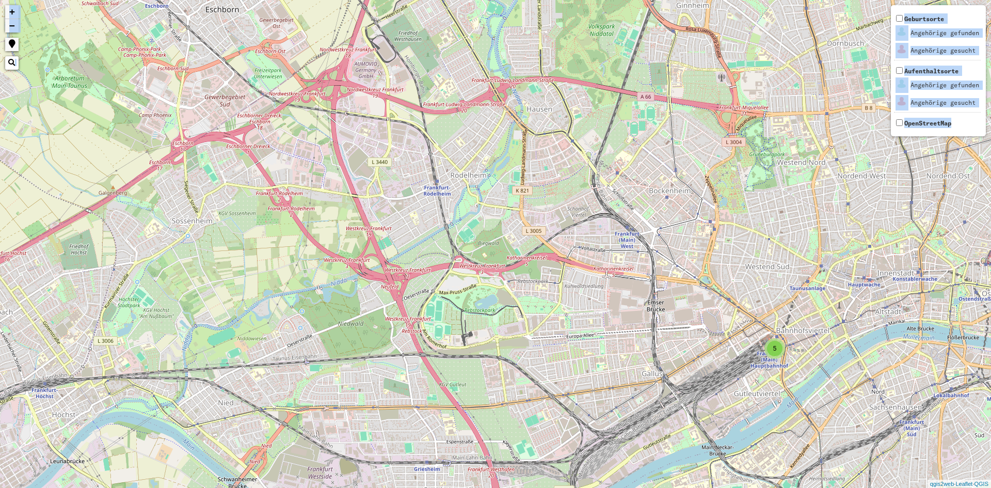
click at [778, 355] on div "5" at bounding box center [774, 348] width 15 height 15
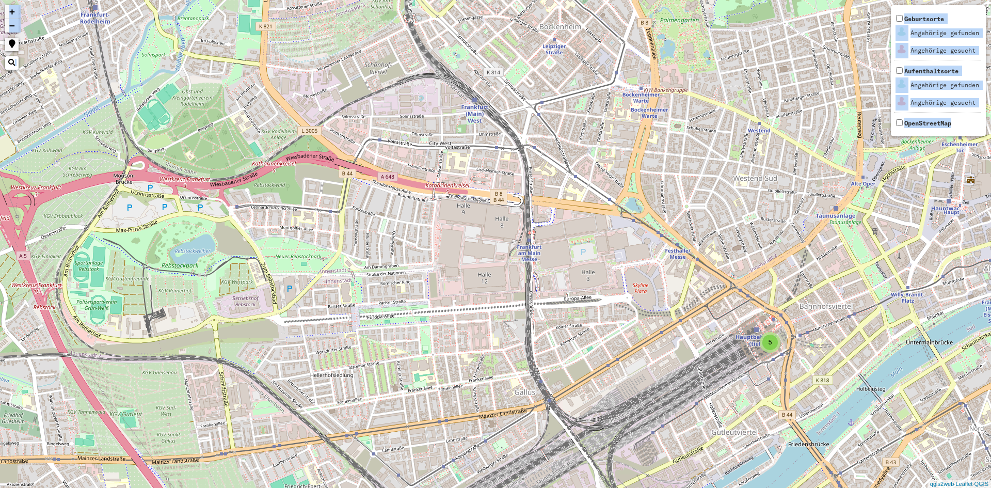
click at [774, 348] on div "5" at bounding box center [769, 341] width 15 height 15
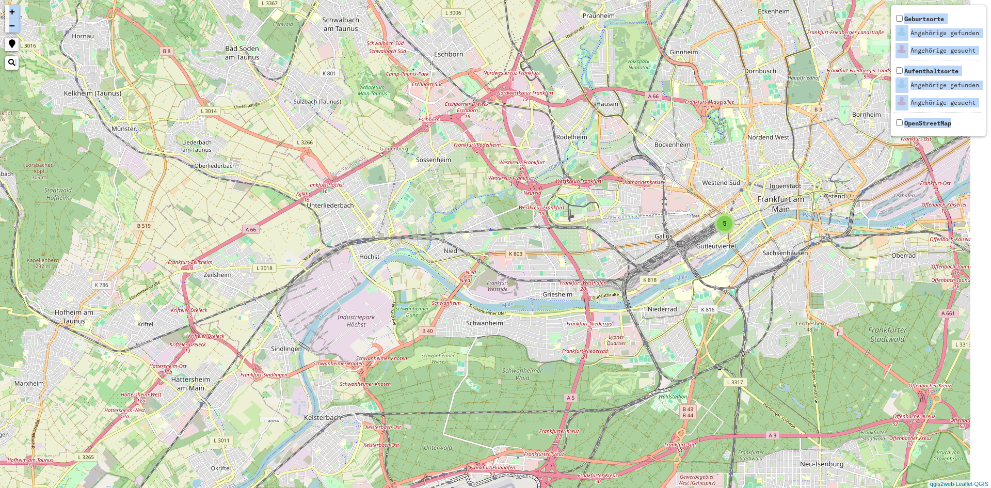
drag, startPoint x: 820, startPoint y: 312, endPoint x: 705, endPoint y: 260, distance: 126.3
click at [745, 272] on div "3 5 + − Nothing found. Geburtsorte Angehörige gefunden Angehörige gesucht Aufen…" at bounding box center [495, 244] width 991 height 488
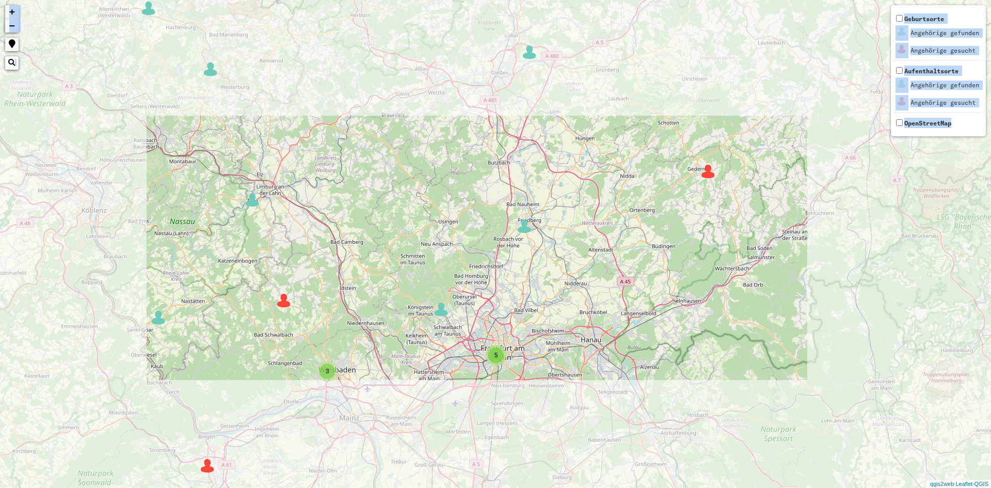
drag, startPoint x: 774, startPoint y: 292, endPoint x: 538, endPoint y: 380, distance: 251.8
click at [538, 380] on div "2 6 3 5 2 3 4 4 2 2 2 2 2 3 5 2 7 2 2 2 2 2 2 2 5 5 2 6 4 2 4 3 4 6 6 3 8 4 5 9…" at bounding box center [495, 244] width 991 height 488
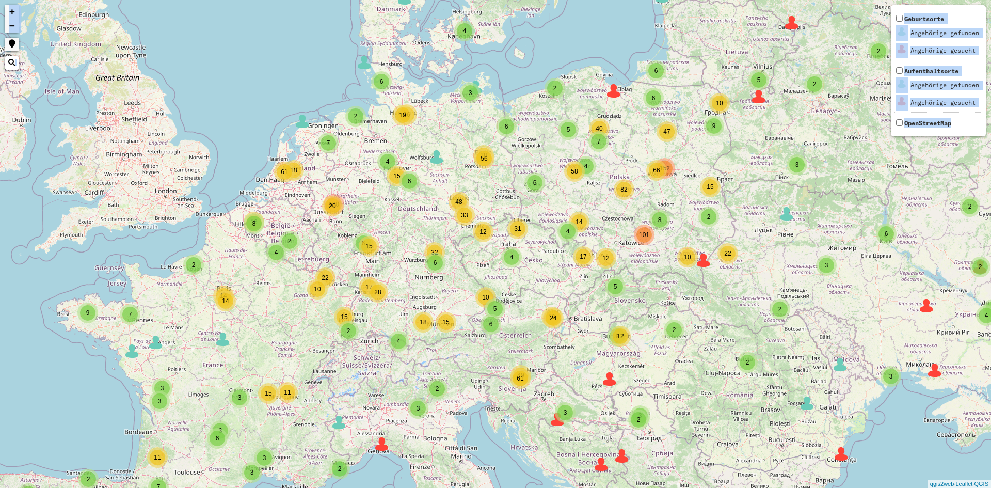
drag, startPoint x: 765, startPoint y: 157, endPoint x: 469, endPoint y: 227, distance: 304.4
click at [469, 227] on div "2 2 3 2 3 5 2 2 7 6 8 4 9 66 4 6 4 6 38 33 4 19 2 4 5 17 15 2 19 12 9 49 18 6 6…" at bounding box center [495, 244] width 991 height 488
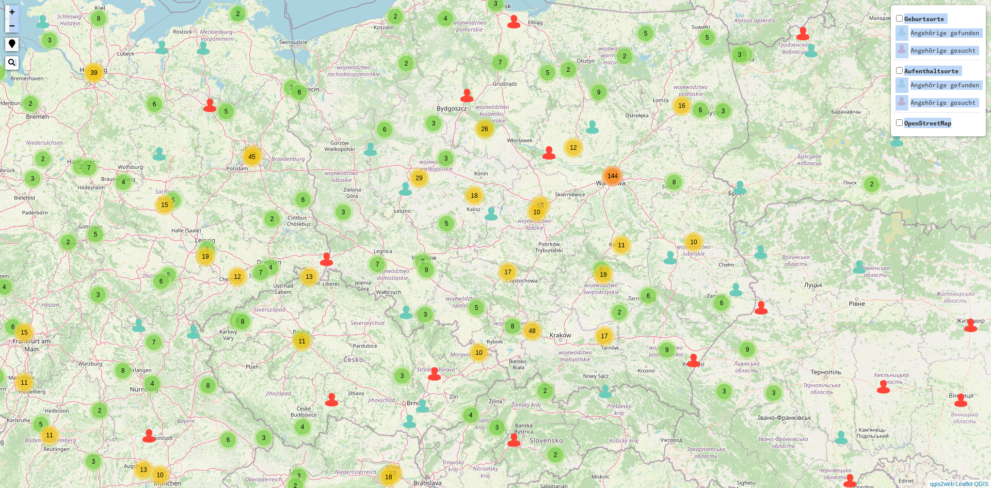
drag, startPoint x: 661, startPoint y: 231, endPoint x: 518, endPoint y: 233, distance: 143.5
click at [519, 248] on div "2 2 2 3 6 2 2 2 2 6 3 6 3 10 54 2 3 3 4 2 35 7 5 7 9 5 2 2 18 2 3 3 2 2 3 5 7 1…" at bounding box center [495, 244] width 991 height 488
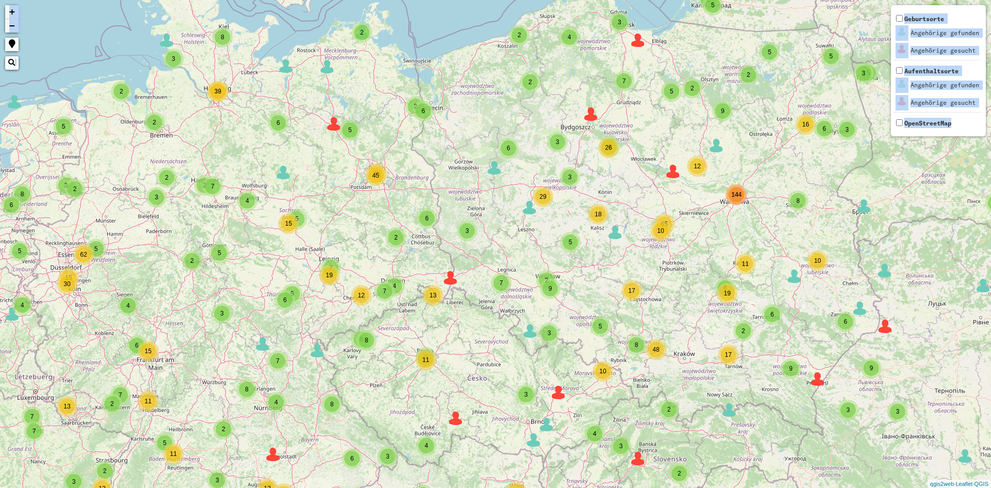
drag, startPoint x: 641, startPoint y: 136, endPoint x: 767, endPoint y: 154, distance: 127.2
click at [767, 154] on div "2 2 2 3 6 2 2 2 2 6 3 6 3 10 54 2 3 3 4 2 35 7 5 7 9 5 2 2 18 2 3 3 2 2 3 5 7 1…" at bounding box center [495, 244] width 991 height 488
drag, startPoint x: 683, startPoint y: 265, endPoint x: 734, endPoint y: 205, distance: 78.3
click at [734, 205] on div "2 2 2 3 6 2 2 2 2 6 3 6 3 10 54 2 3 3 4 2 35 7 5 7 9 5 2 2 18 2 3 3 2 2 3 5 7 1…" at bounding box center [495, 244] width 991 height 488
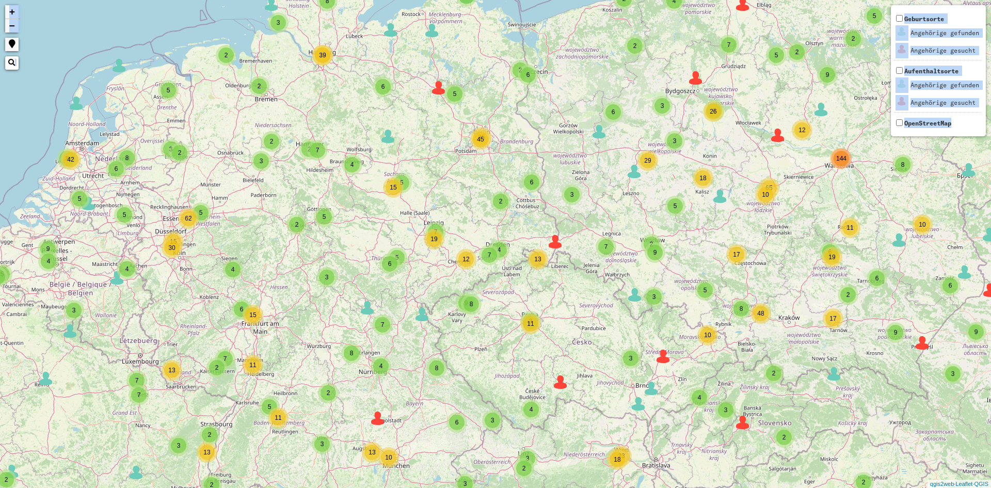
drag, startPoint x: 404, startPoint y: 137, endPoint x: 464, endPoint y: 154, distance: 62.2
click at [464, 154] on div "2 2 2 3 6 2 2 2 2 6 3 6 3 10 54 2 3 3 4 2 35 7 5 7 9 5 2 2 18 2 3 3 2 2 3 5 7 1…" at bounding box center [495, 244] width 991 height 488
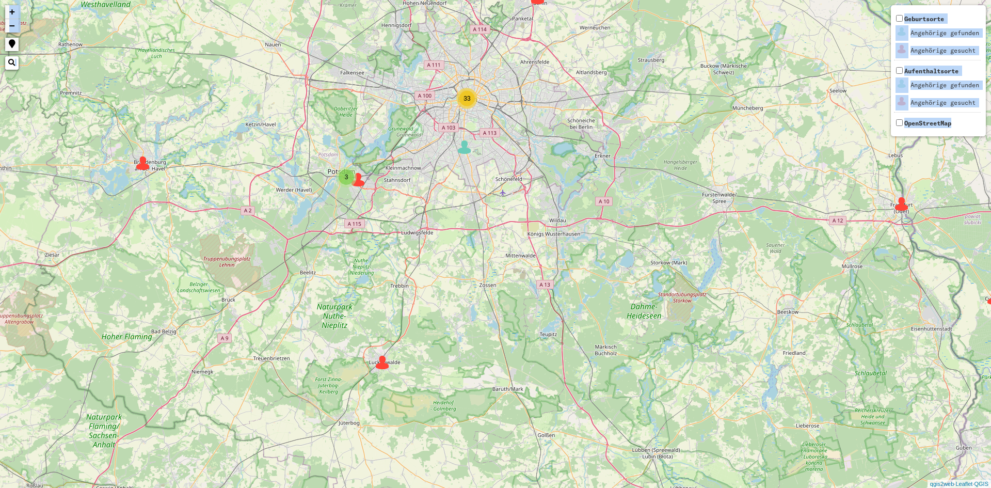
click at [473, 115] on div "2 3 3 2 3 3 41 3 2 2 2 2 33 5 2 2 2 2 2 2 2 4 2 3 40 2 2 6 9 4 2 14 + − Nothing…" at bounding box center [495, 244] width 991 height 488
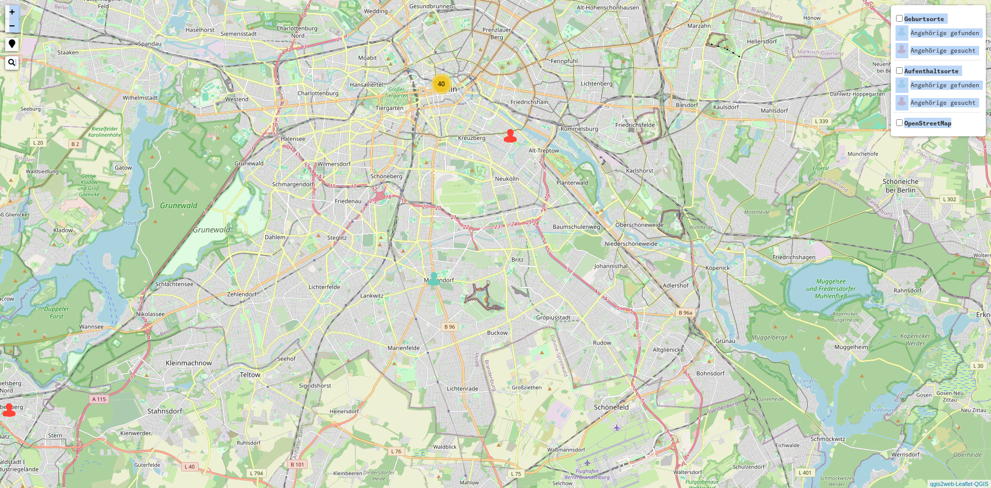
drag, startPoint x: 445, startPoint y: 137, endPoint x: 443, endPoint y: 187, distance: 49.6
click at [443, 187] on div "32 3 40 + − Nothing found. Geburtsorte Angehörige gefunden Angehörige gesucht A…" at bounding box center [495, 244] width 991 height 488
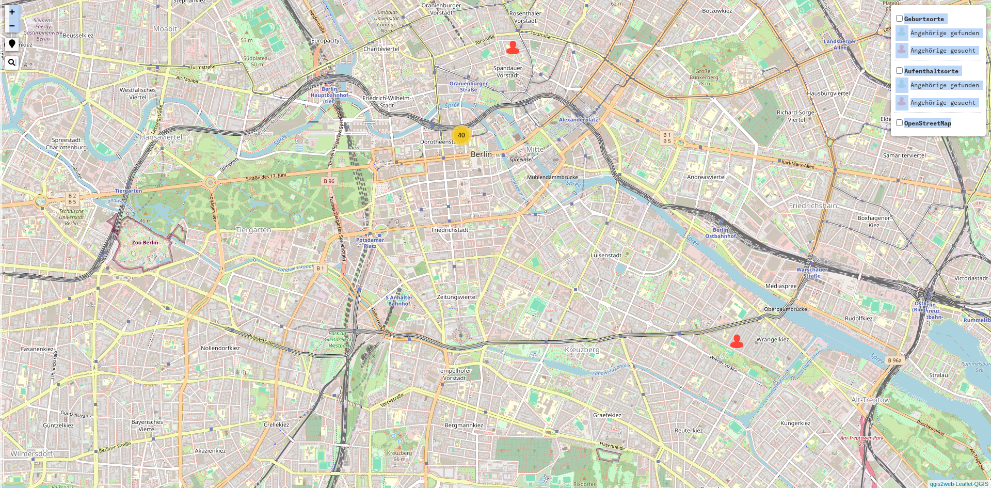
drag, startPoint x: 442, startPoint y: 187, endPoint x: 474, endPoint y: 367, distance: 182.9
click at [474, 367] on div "31 40 + − Nothing found. Geburtsorte Angehörige gefunden Angehörige gesucht Auf…" at bounding box center [495, 244] width 991 height 488
click at [455, 133] on div "40" at bounding box center [461, 135] width 15 height 15
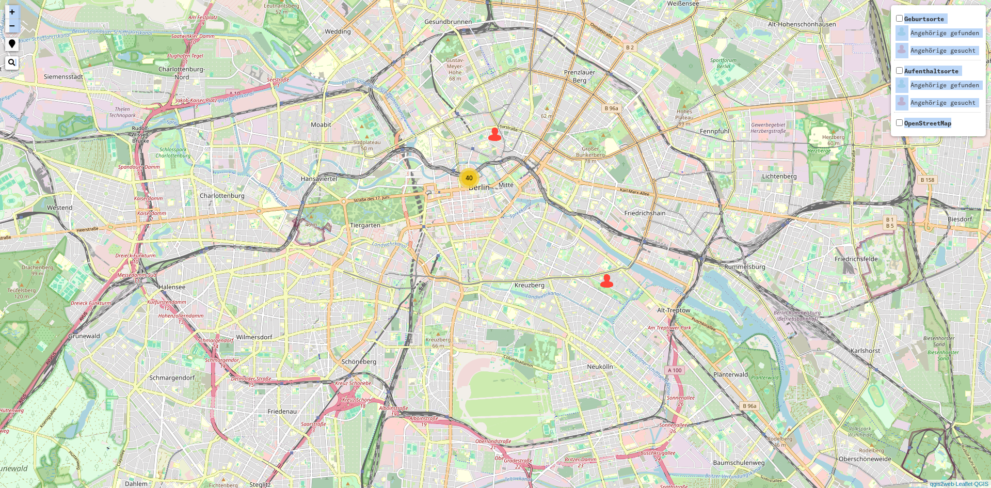
click at [546, 186] on div "31 2 40 + − Nothing found. Geburtsorte Angehörige gefunden Angehörige gesucht A…" at bounding box center [495, 244] width 991 height 488
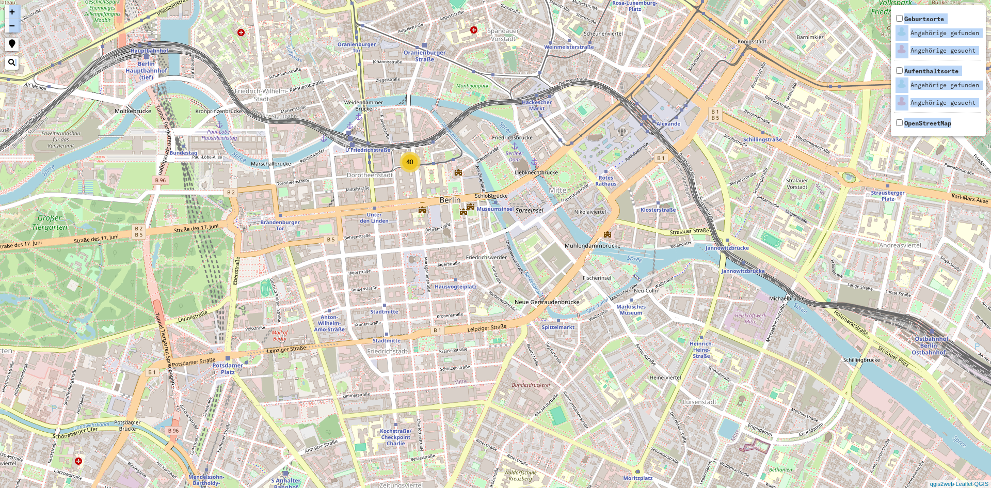
drag, startPoint x: 393, startPoint y: 149, endPoint x: 406, endPoint y: 186, distance: 39.3
click at [406, 186] on div "31 40 + − Nothing found. Geburtsorte Angehörige gefunden Angehörige gesucht Auf…" at bounding box center [495, 244] width 991 height 488
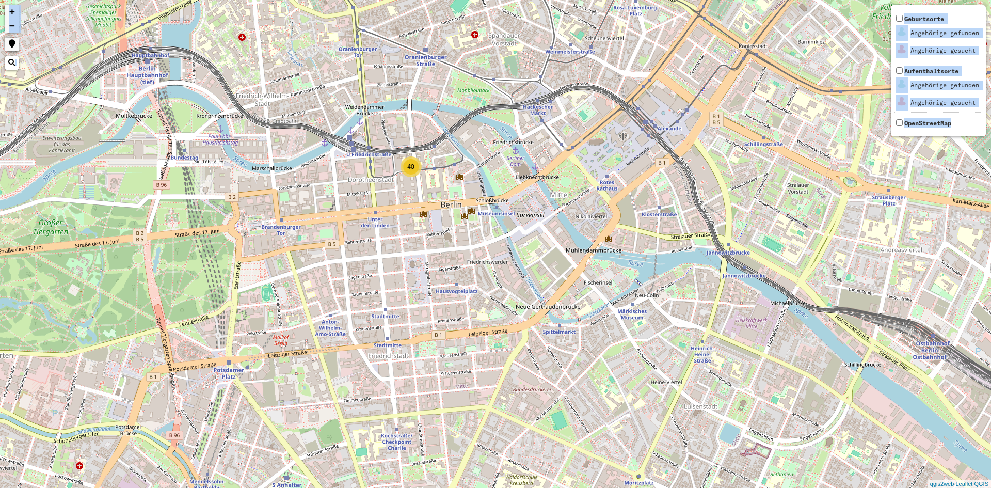
click at [425, 166] on div "31 40 + − Nothing found. Geburtsorte Angehörige gefunden Angehörige gesucht Auf…" at bounding box center [495, 244] width 991 height 488
click at [405, 168] on div "40" at bounding box center [410, 166] width 15 height 15
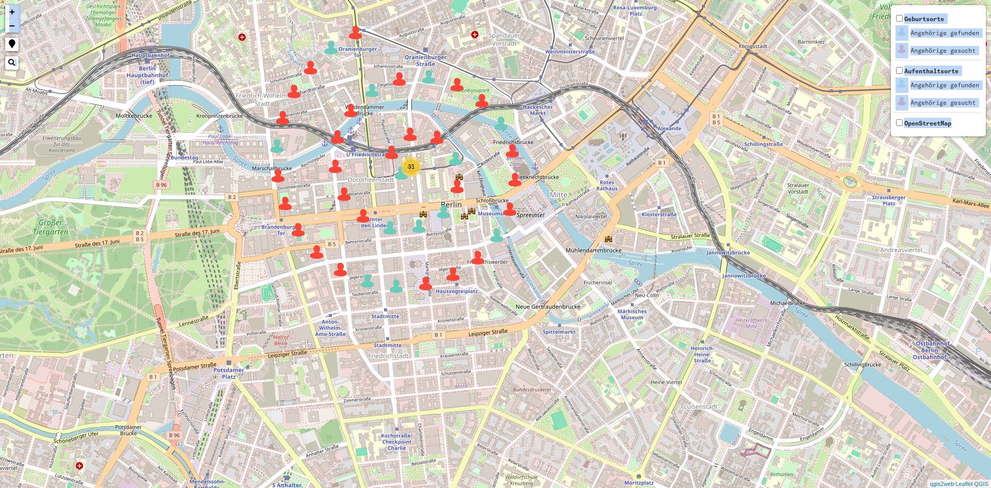
click at [396, 81] on img at bounding box center [399, 78] width 15 height 15
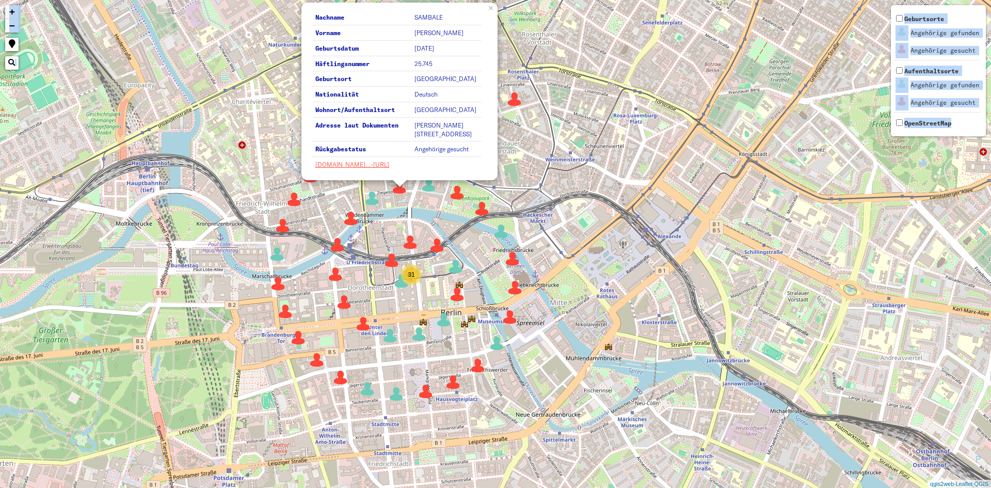
click at [435, 193] on div "31 40 Nachname [PERSON_NAME] Vorname [PERSON_NAME] Geburtsdatum [DATE] Häftling…" at bounding box center [495, 244] width 991 height 488
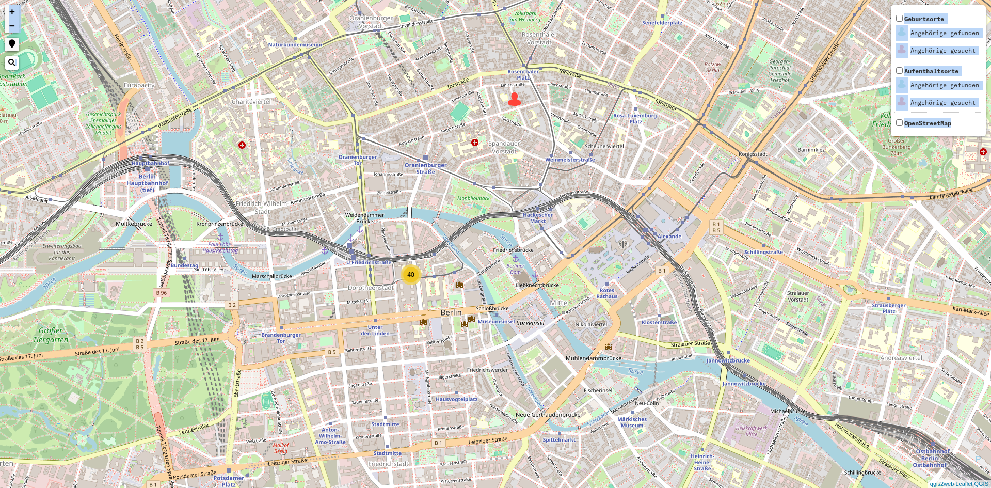
click at [416, 282] on div "40" at bounding box center [410, 274] width 21 height 21
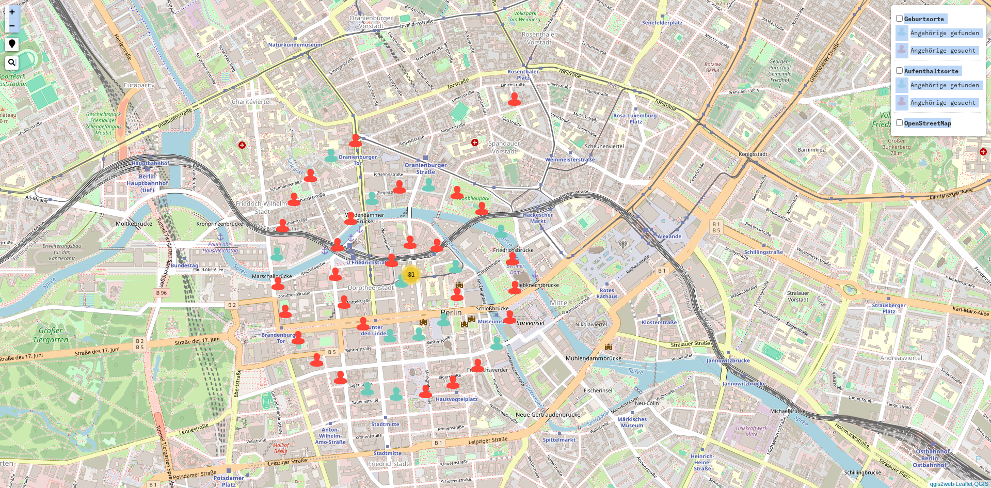
click at [457, 292] on img at bounding box center [456, 293] width 15 height 15
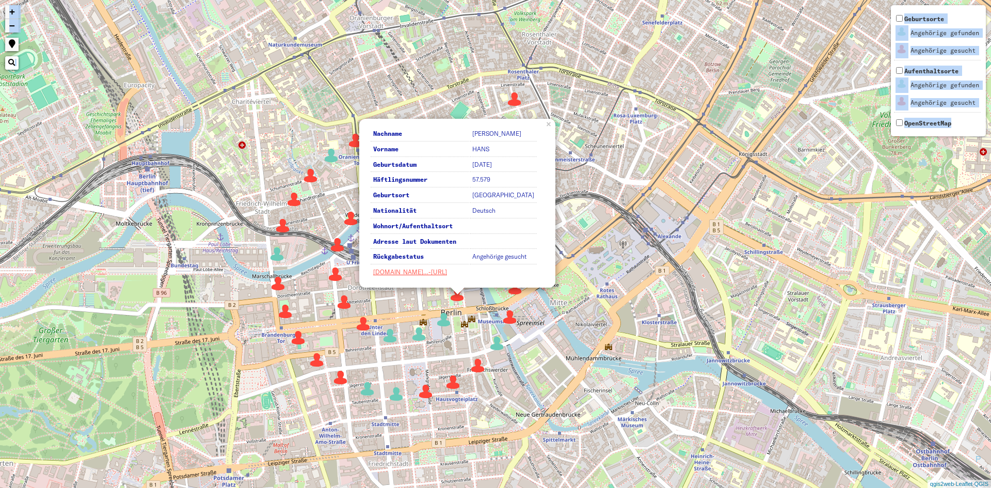
click at [295, 206] on img at bounding box center [293, 198] width 15 height 15
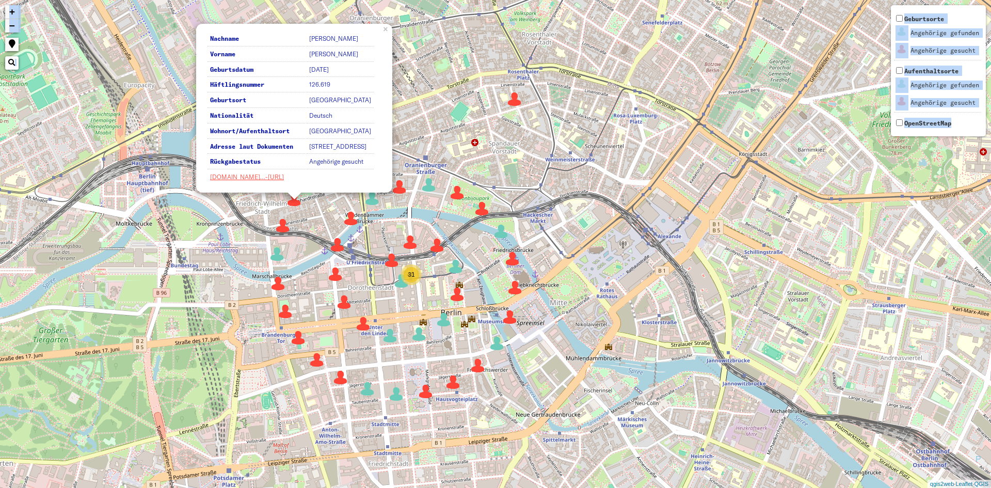
click at [287, 221] on img at bounding box center [282, 225] width 15 height 15
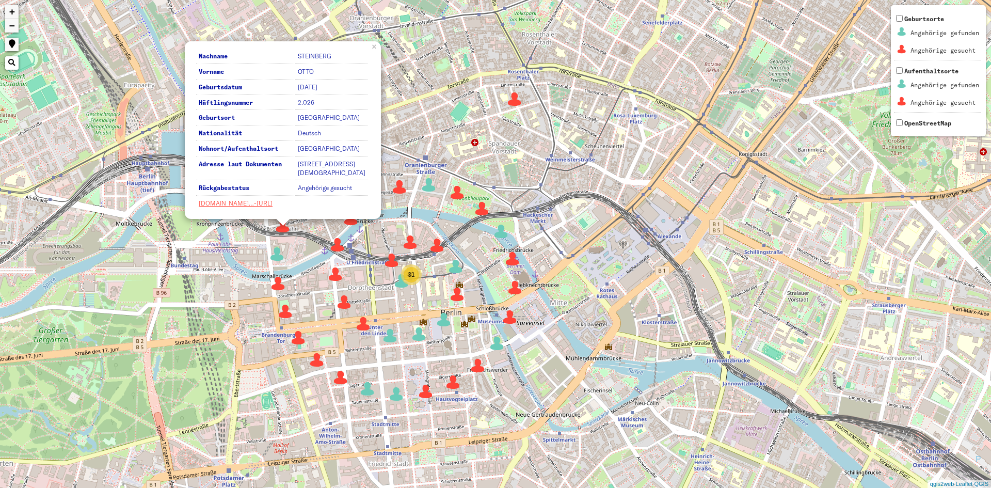
click at [303, 67] on td "OTTO" at bounding box center [331, 72] width 73 height 14
click at [471, 91] on div "31 40 Nachname [PERSON_NAME] Vorname [PERSON_NAME] Geburtsdatum [DATE] Häftling…" at bounding box center [495, 244] width 991 height 488
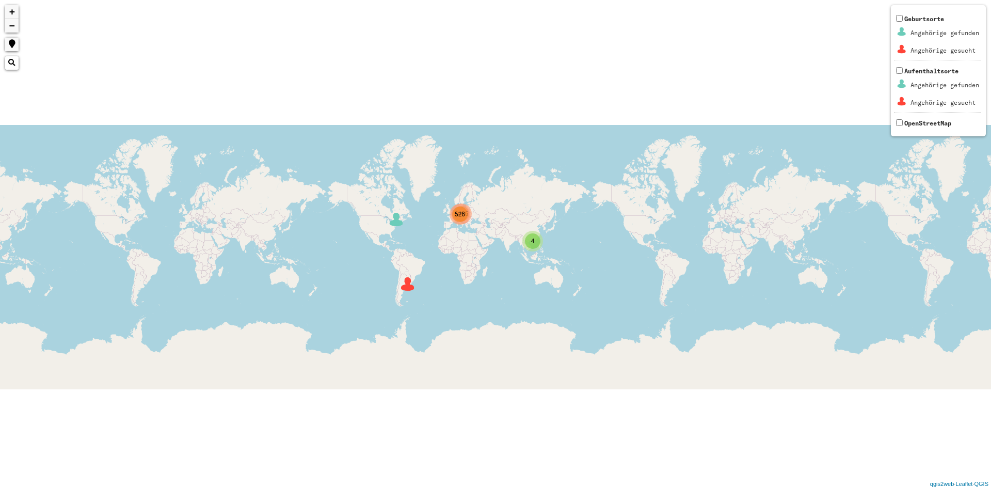
click at [410, 288] on img at bounding box center [407, 283] width 15 height 15
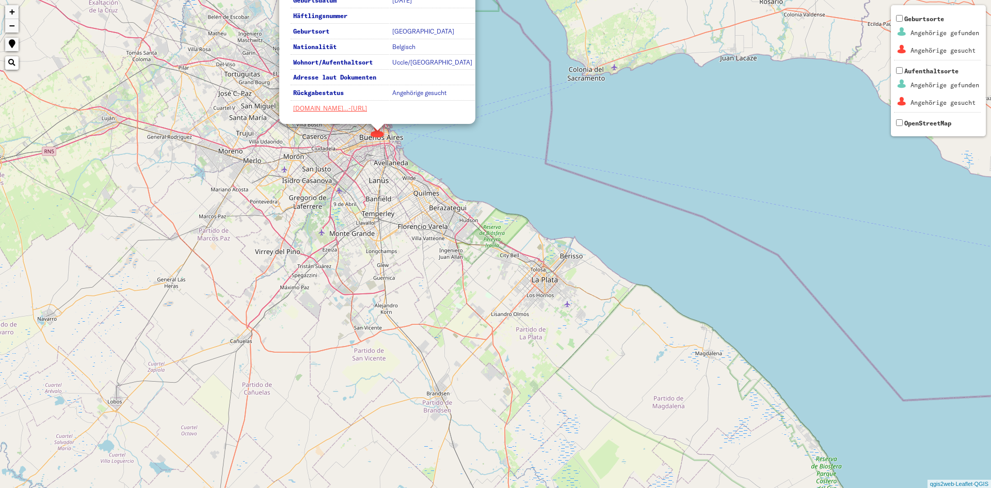
drag, startPoint x: 401, startPoint y: 174, endPoint x: 457, endPoint y: 283, distance: 122.3
click at [452, 282] on div "Nachname [PERSON_NAME], [PERSON_NAME] Vorname [PERSON_NAME] Geburtsdatum [DATE]…" at bounding box center [495, 244] width 991 height 488
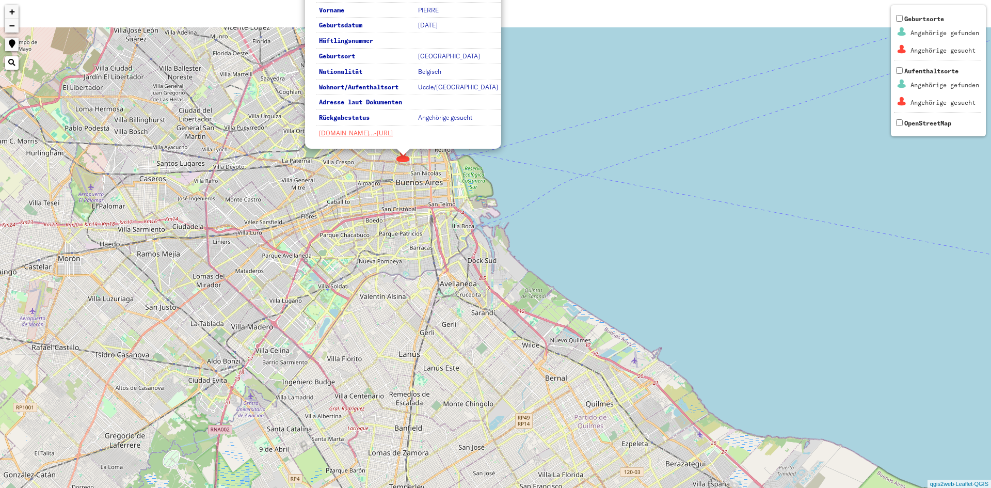
drag, startPoint x: 439, startPoint y: 218, endPoint x: 447, endPoint y: 274, distance: 56.9
click at [447, 274] on div "Nachname [PERSON_NAME], [PERSON_NAME] Vorname [PERSON_NAME] Geburtsdatum [DATE]…" at bounding box center [495, 244] width 991 height 488
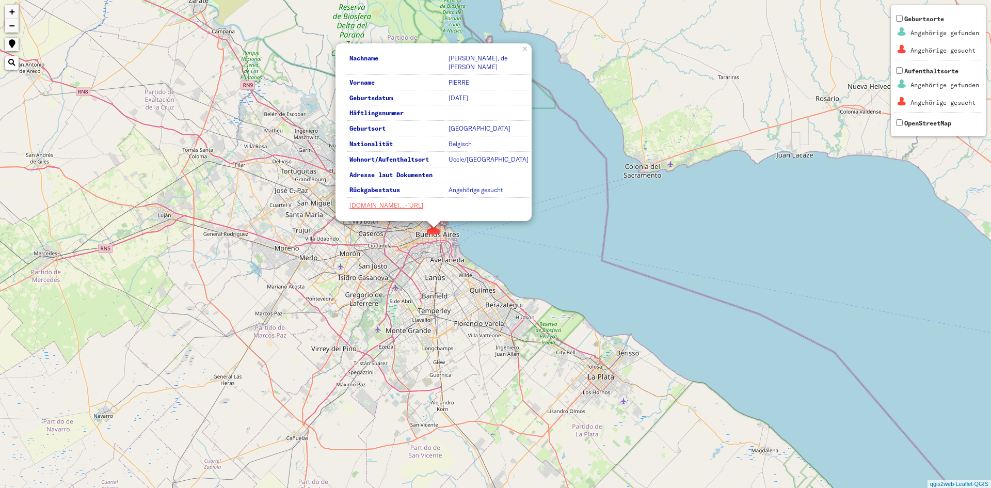
click at [467, 142] on td "Belgisch" at bounding box center [488, 144] width 85 height 14
click at [488, 151] on td "Belgisch" at bounding box center [488, 144] width 85 height 14
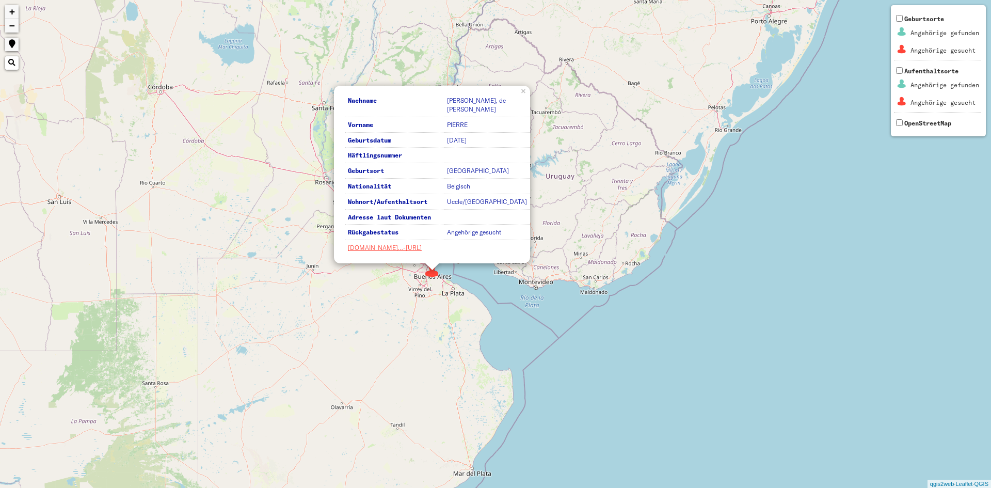
click at [475, 201] on td "Uccle/[GEOGRAPHIC_DATA]" at bounding box center [486, 202] width 85 height 14
click at [636, 180] on div "Nachname [PERSON_NAME], [PERSON_NAME] Vorname [PERSON_NAME] Geburtsdatum [DATE]…" at bounding box center [495, 244] width 991 height 488
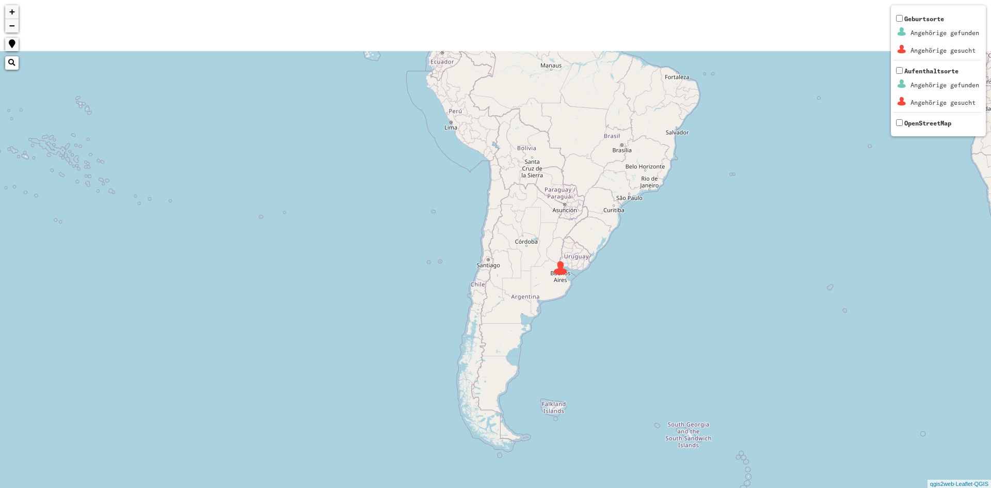
drag, startPoint x: 611, startPoint y: 279, endPoint x: 592, endPoint y: 290, distance: 21.3
click at [600, 290] on div "2 5 3 106 116 136 134 4 2 6 5 2 21 25 7 40 3 4 12 80 528 625 98 + − Nothing fou…" at bounding box center [495, 244] width 991 height 488
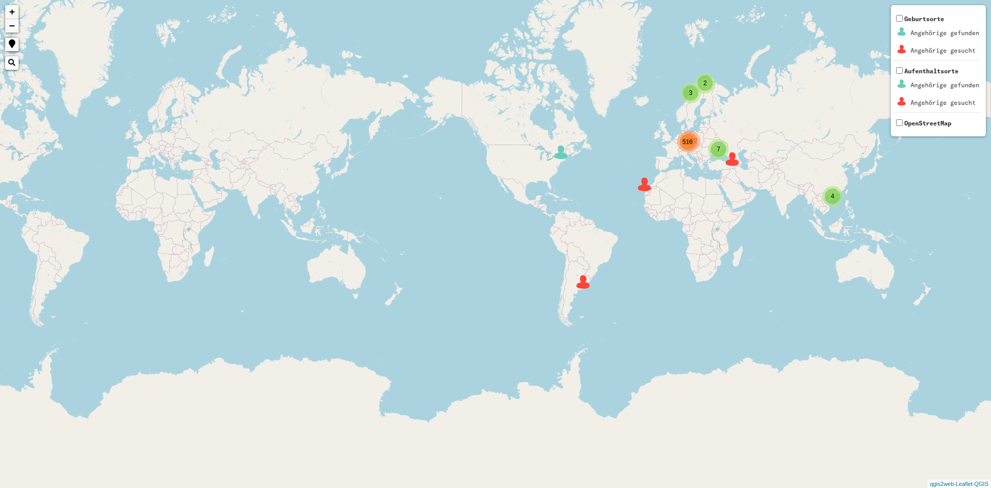
click at [567, 164] on div "2 7 516 4 3 1492 + − Nothing found. Geburtsorte Angehörige gefunden Angehörige …" at bounding box center [495, 244] width 991 height 488
click at [563, 162] on div "2 7 516 4 3 1492 + − Nothing found. Geburtsorte Angehörige gefunden Angehörige …" at bounding box center [495, 244] width 991 height 488
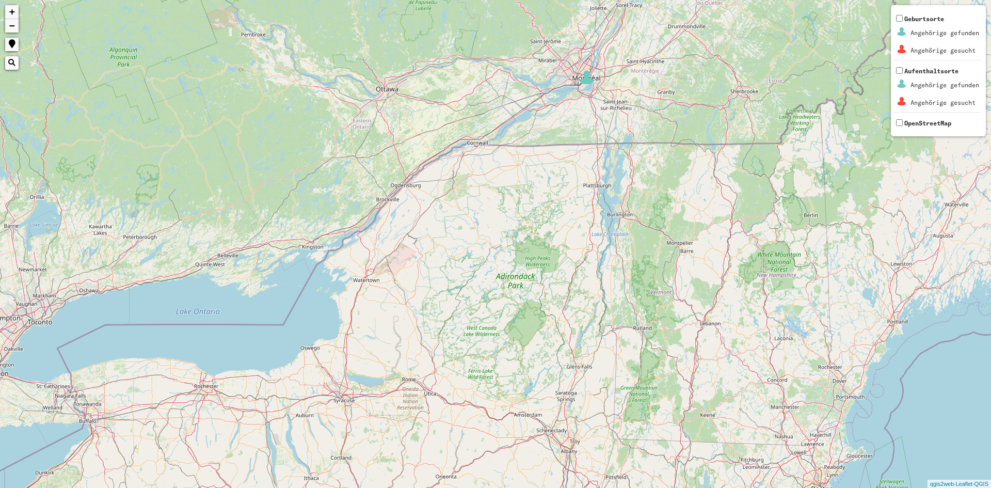
drag, startPoint x: 597, startPoint y: 103, endPoint x: 588, endPoint y: 163, distance: 60.0
click at [589, 163] on div "+ − Nothing found. Geburtsorte Angehörige gefunden Angehörige gesucht Aufenthal…" at bounding box center [495, 244] width 991 height 488
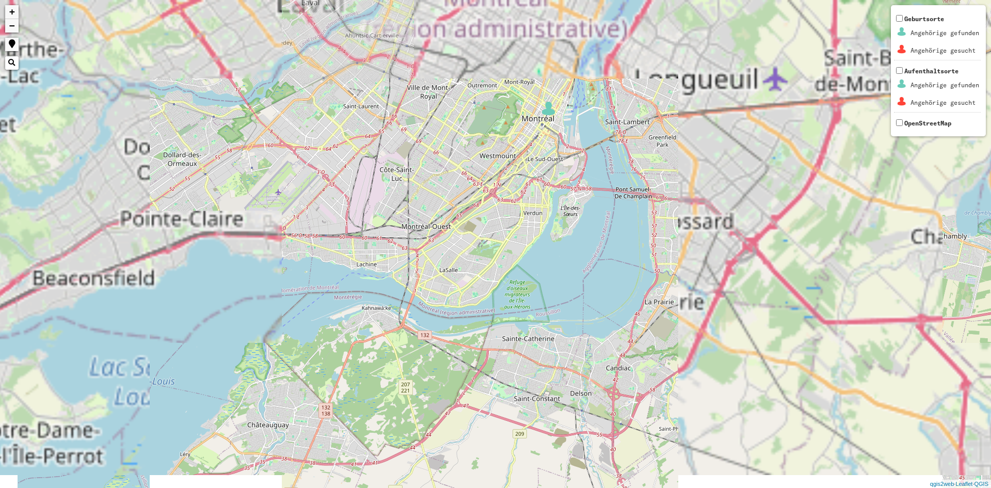
drag, startPoint x: 564, startPoint y: 100, endPoint x: 575, endPoint y: 190, distance: 91.1
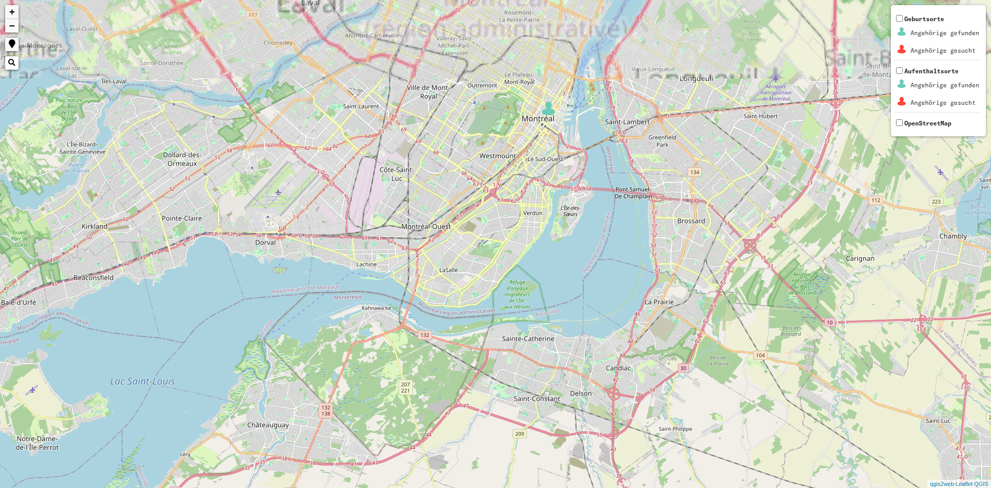
click at [575, 190] on div "+ − Nothing found. Geburtsorte Angehörige gefunden Angehörige gesucht Aufenthal…" at bounding box center [495, 244] width 991 height 488
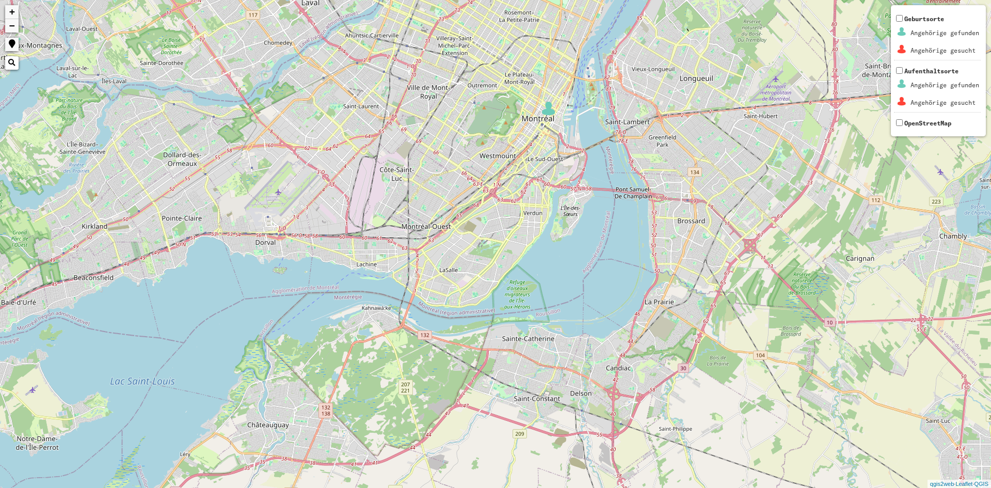
click at [546, 110] on img at bounding box center [548, 108] width 15 height 15
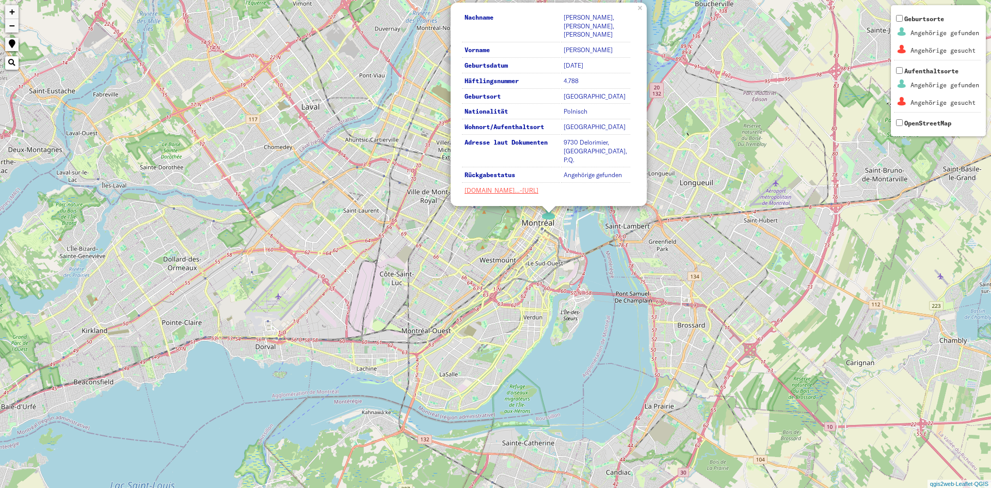
click at [582, 119] on td "Polnisch" at bounding box center [595, 112] width 69 height 14
click at [577, 102] on td "[GEOGRAPHIC_DATA]" at bounding box center [595, 97] width 69 height 14
click at [580, 104] on td "[GEOGRAPHIC_DATA]" at bounding box center [595, 97] width 69 height 14
click at [627, 237] on div "Nachname [PERSON_NAME], [PERSON_NAME], [PERSON_NAME] Vorname [PERSON_NAME], [PE…" at bounding box center [495, 244] width 991 height 488
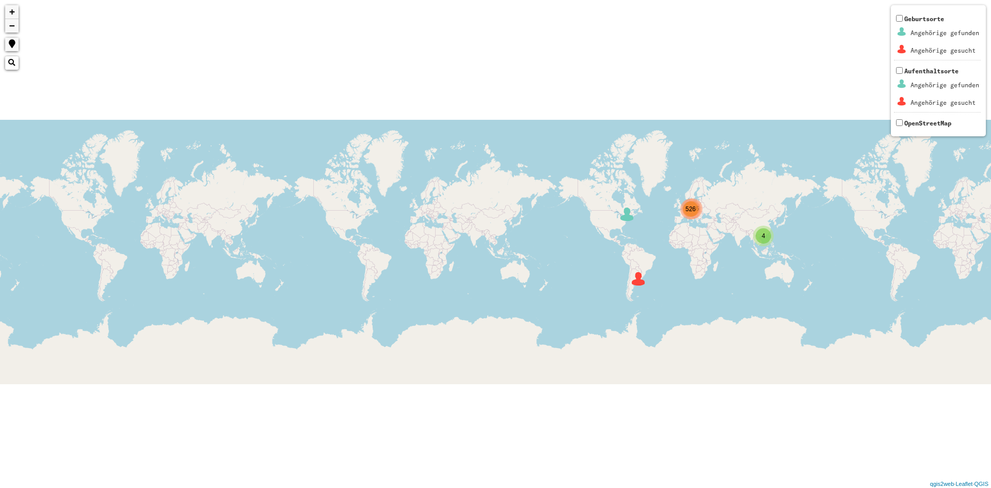
click at [763, 241] on div "4" at bounding box center [763, 235] width 15 height 15
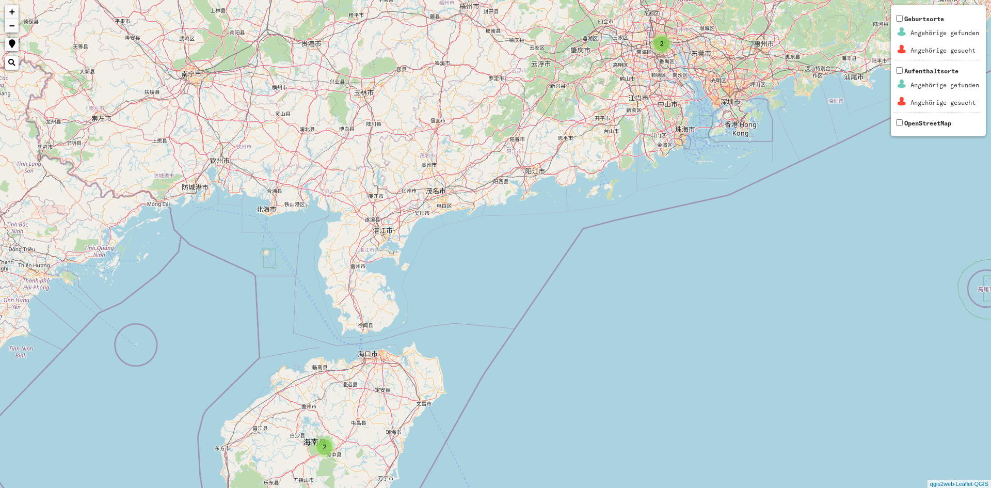
click at [660, 46] on span "2" at bounding box center [662, 43] width 4 height 7
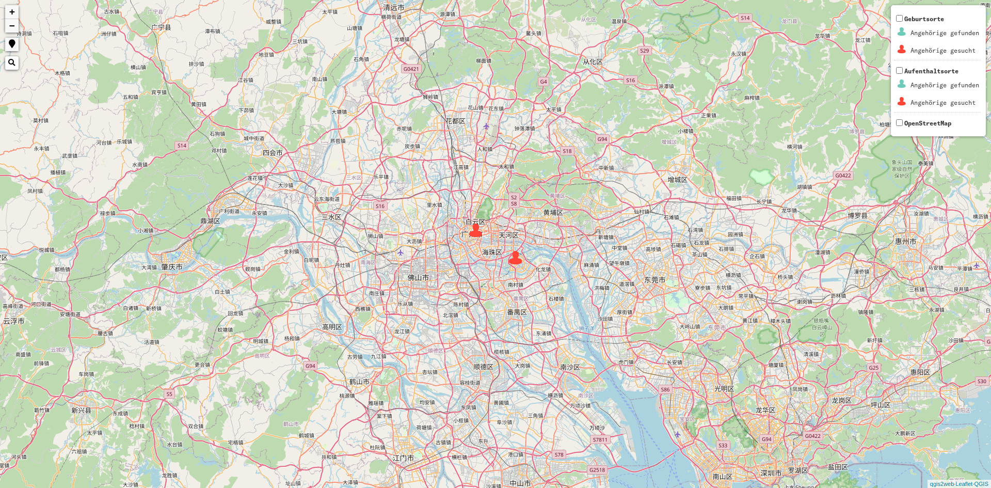
click at [477, 237] on img at bounding box center [475, 229] width 15 height 15
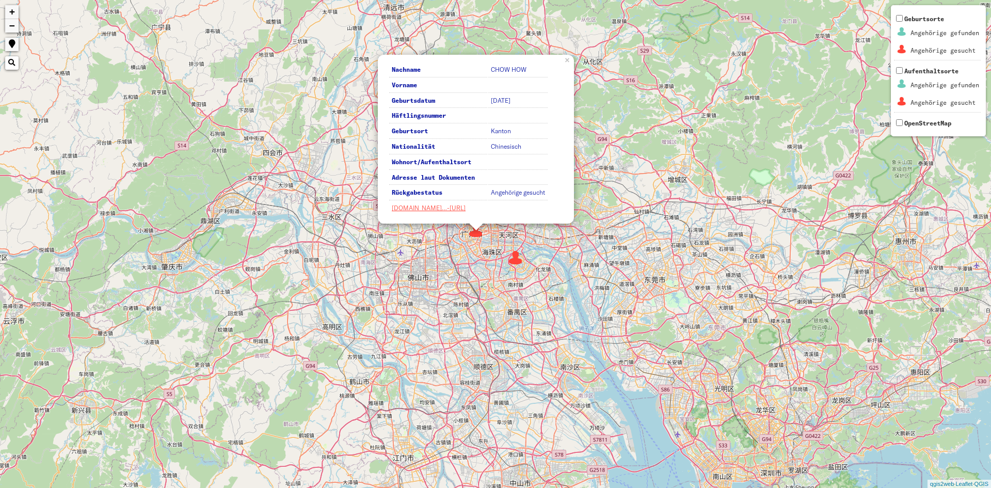
click at [514, 256] on img at bounding box center [515, 257] width 15 height 15
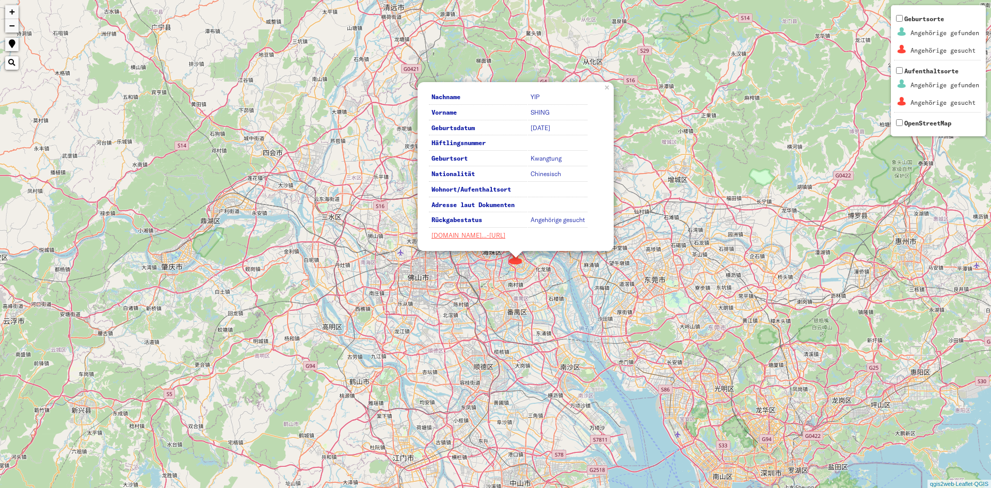
click at [696, 158] on div "Nachname YIP Vorname [PERSON_NAME] Geburtsdatum [DATE] Häftlingsnummer Geburtso…" at bounding box center [495, 244] width 991 height 488
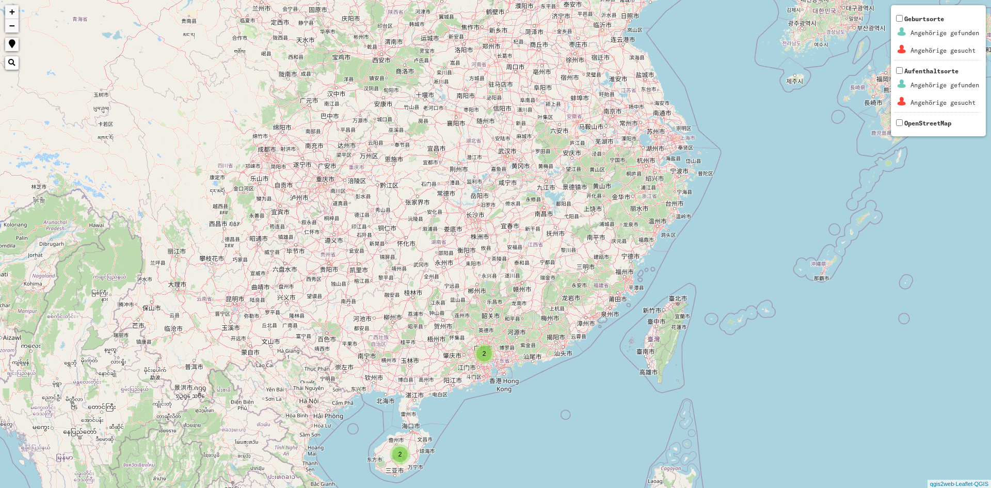
click at [397, 464] on div "2 2 + − Nothing found. Geburtsorte Angehörige gefunden Angehörige gesucht Aufen…" at bounding box center [495, 244] width 991 height 488
click at [399, 463] on div "2" at bounding box center [400, 454] width 21 height 21
click at [388, 449] on img at bounding box center [385, 450] width 15 height 15
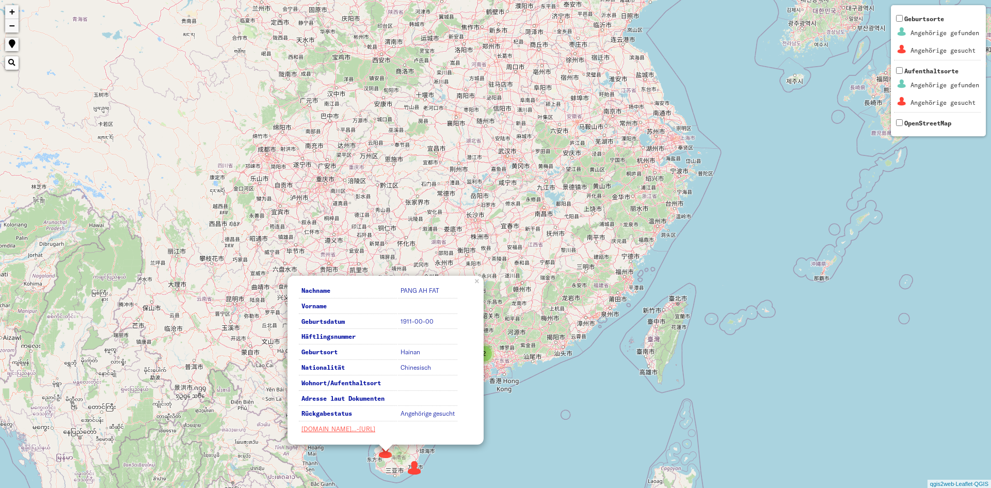
click at [416, 466] on img at bounding box center [414, 467] width 15 height 15
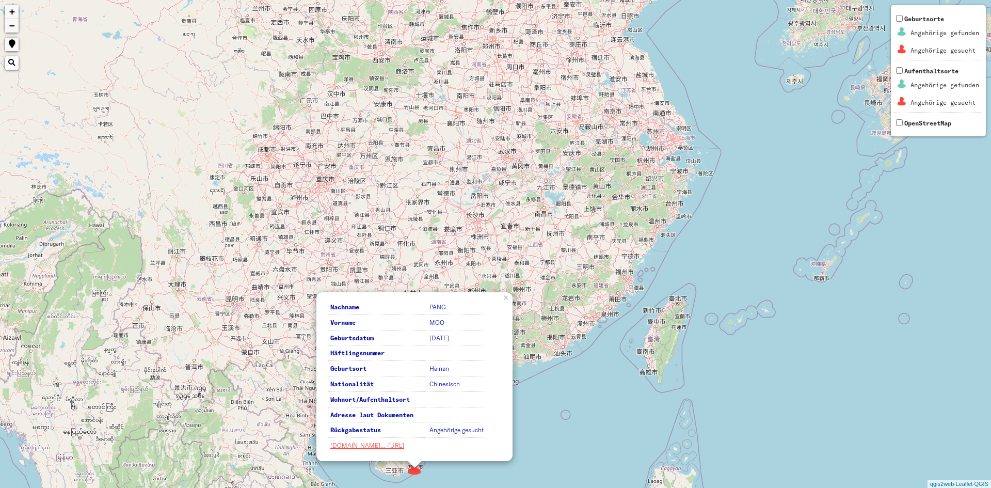
click at [590, 253] on div "2 2 Nachname PANG Vorname MOO Geburtsdatum [DATE] Häftlingsnummer Geburtsort Ha…" at bounding box center [495, 244] width 991 height 488
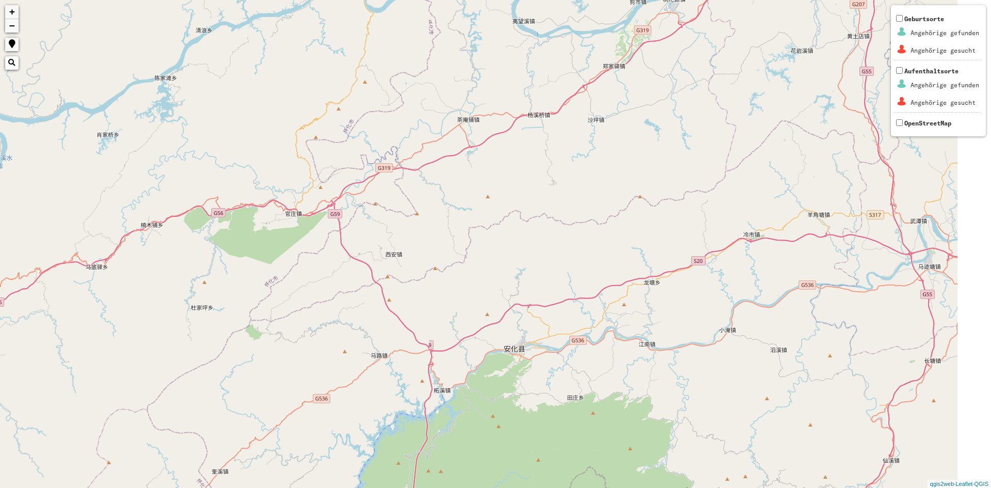
drag, startPoint x: 547, startPoint y: 347, endPoint x: 489, endPoint y: 229, distance: 131.3
click at [488, 219] on div "+ − Nothing found. Geburtsorte Angehörige gefunden Angehörige gesucht Aufenthal…" at bounding box center [495, 244] width 991 height 488
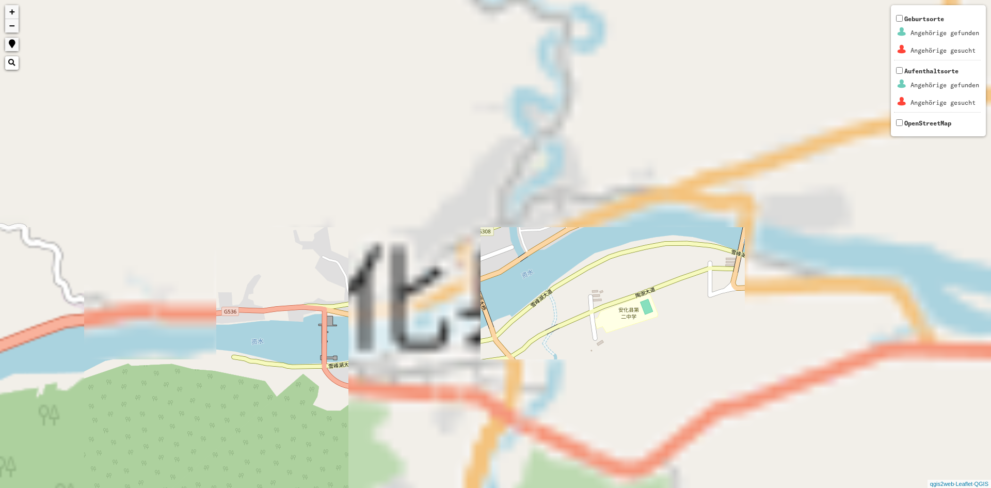
drag, startPoint x: 504, startPoint y: 323, endPoint x: 453, endPoint y: 275, distance: 70.1
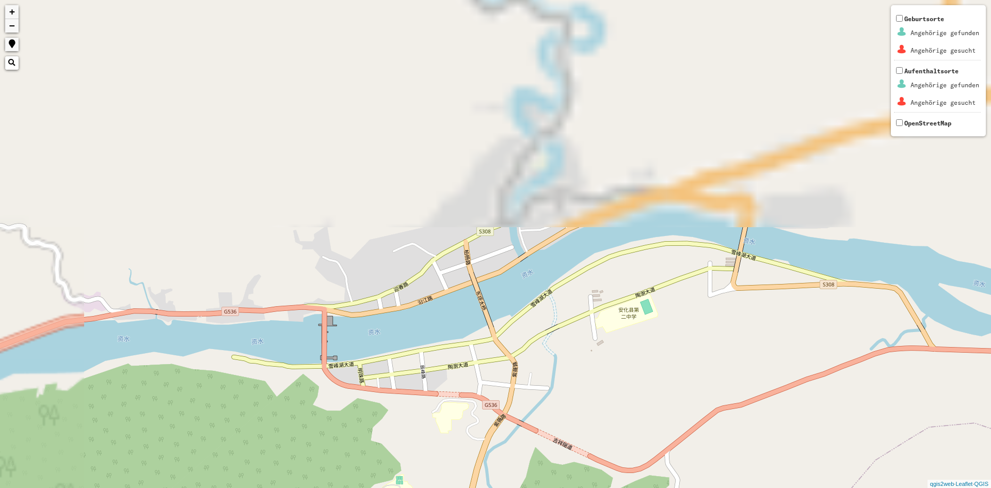
click at [453, 275] on div "+ − Nothing found. Geburtsorte Angehörige gefunden Angehörige gesucht Aufenthal…" at bounding box center [495, 244] width 991 height 488
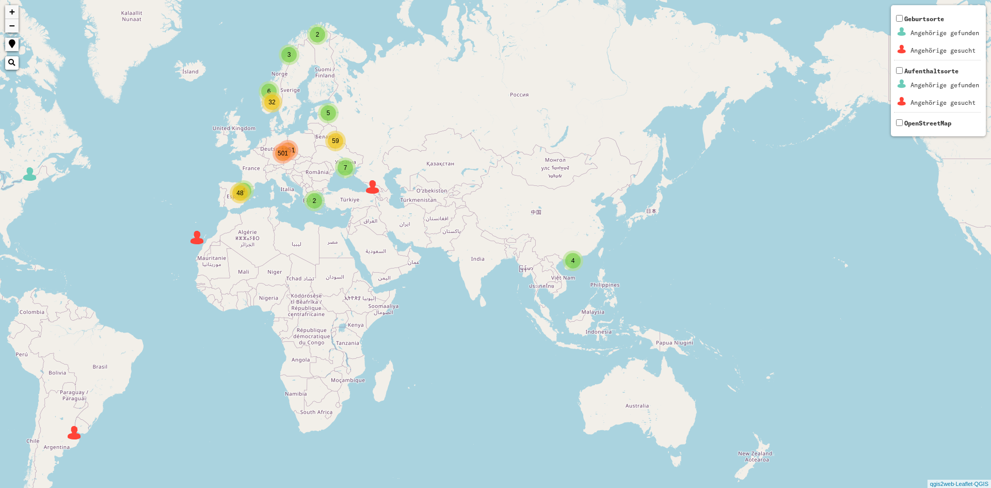
drag, startPoint x: 459, startPoint y: 181, endPoint x: 558, endPoint y: 201, distance: 100.6
click at [557, 202] on div "2 7 6 5 4 501 4 3 2 32 59 48 1351 + − Nothing found. Geburtsorte Angehörige gef…" at bounding box center [495, 244] width 991 height 488
click at [278, 155] on span "501" at bounding box center [283, 152] width 10 height 7
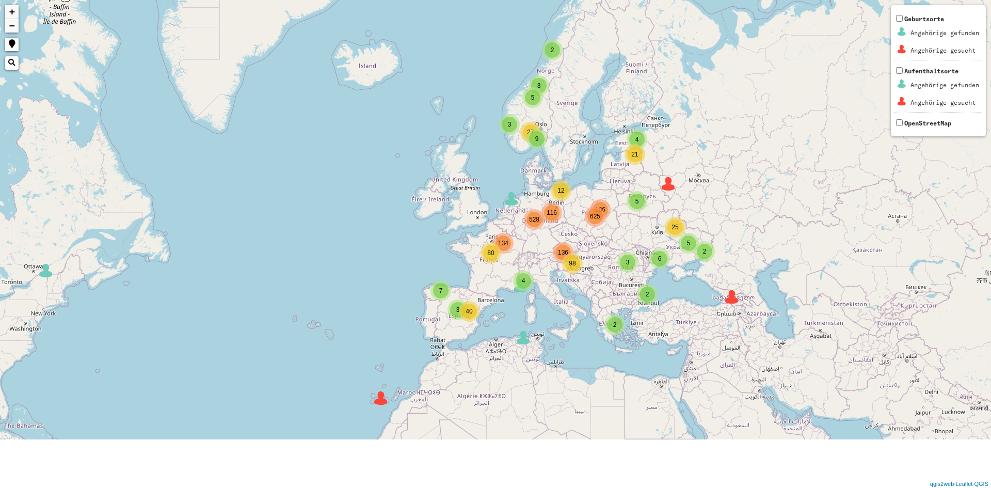
drag, startPoint x: 658, startPoint y: 214, endPoint x: 475, endPoint y: 15, distance: 271.0
click at [655, 207] on div "2 5 3 3 4 3 9 106 116 136 134 4 2 2 5 27 6 5 2 21 25 7 40 3 4 12 80 528 625 98 …" at bounding box center [495, 244] width 991 height 488
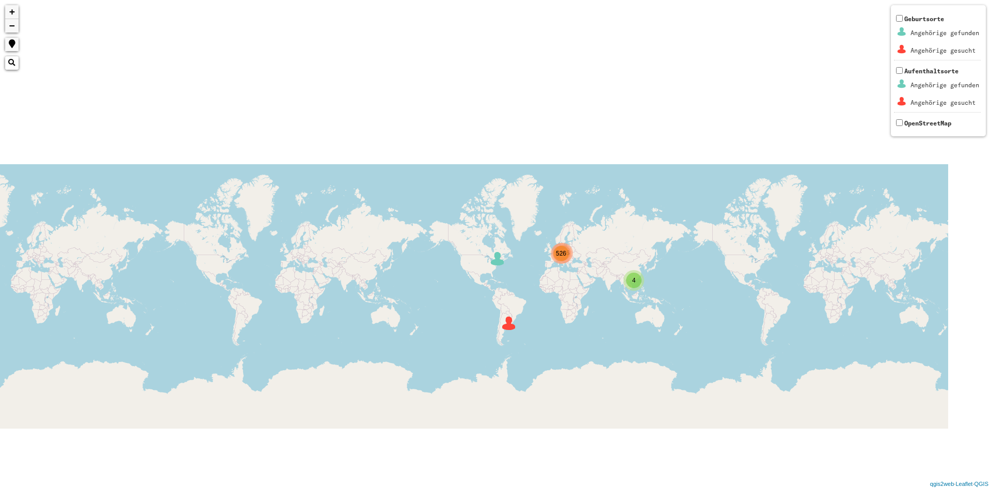
drag, startPoint x: 665, startPoint y: 286, endPoint x: 601, endPoint y: 251, distance: 73.0
click at [601, 251] on div "526 4 1496 + − Nothing found. Geburtsorte Angehörige gefunden Angehörige gesuch…" at bounding box center [495, 244] width 991 height 488
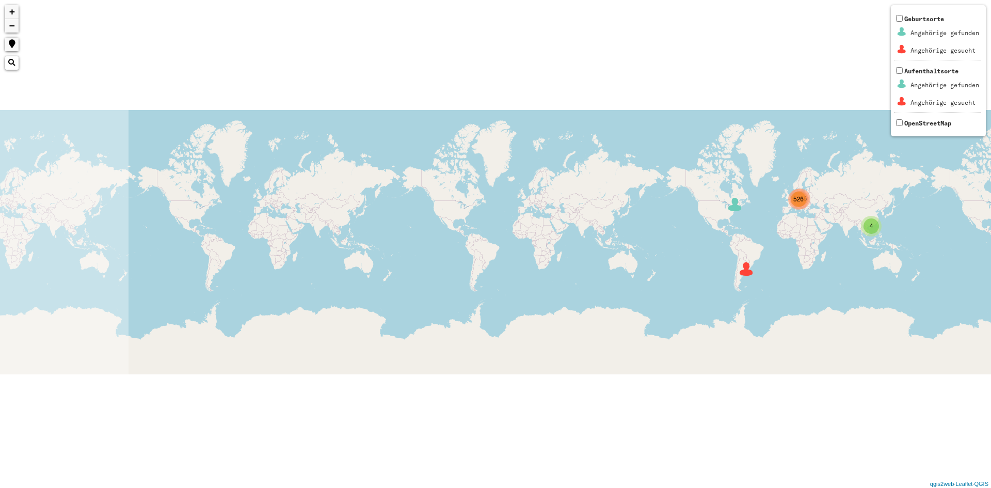
drag, startPoint x: 283, startPoint y: 305, endPoint x: 569, endPoint y: 247, distance: 291.3
click at [560, 247] on div "526 4 1496 + − Nothing found. Geburtsorte Angehörige gefunden Angehörige gesuch…" at bounding box center [495, 244] width 991 height 488
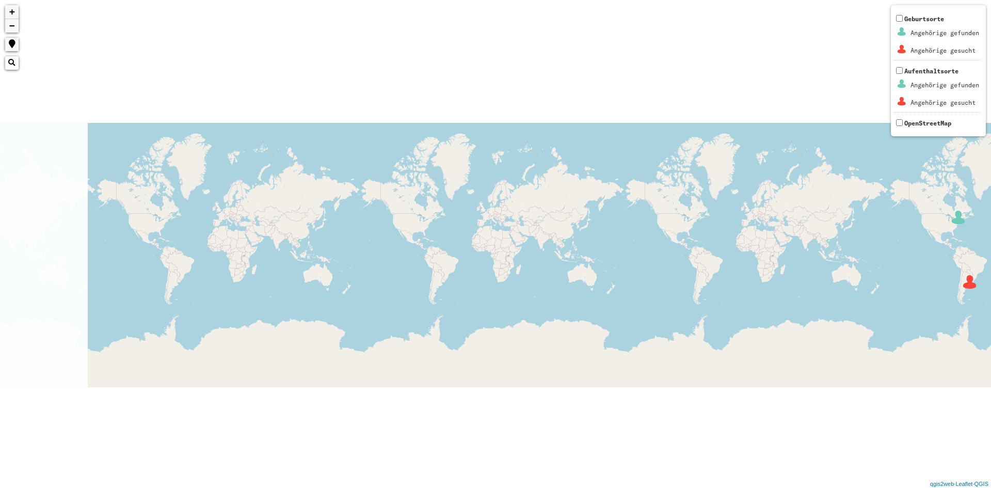
drag, startPoint x: 45, startPoint y: 205, endPoint x: 253, endPoint y: 222, distance: 209.2
click at [253, 222] on div "526 4 1496 + − Nothing found. Geburtsorte Angehörige gefunden Angehörige gesuch…" at bounding box center [495, 244] width 991 height 488
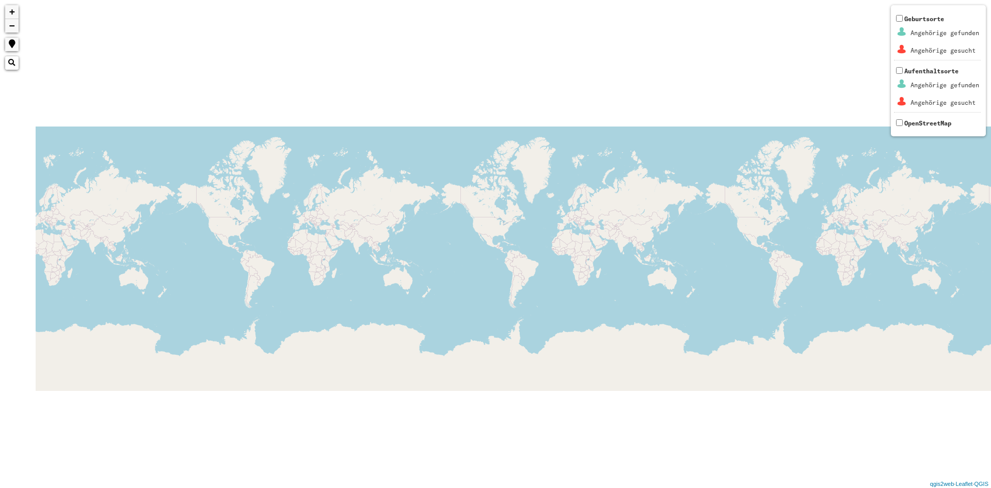
drag, startPoint x: 261, startPoint y: 225, endPoint x: 345, endPoint y: 232, distance: 84.4
click at [345, 232] on div "526 4 1496 + − Nothing found. Geburtsorte Angehörige gefunden Angehörige gesuch…" at bounding box center [495, 244] width 991 height 488
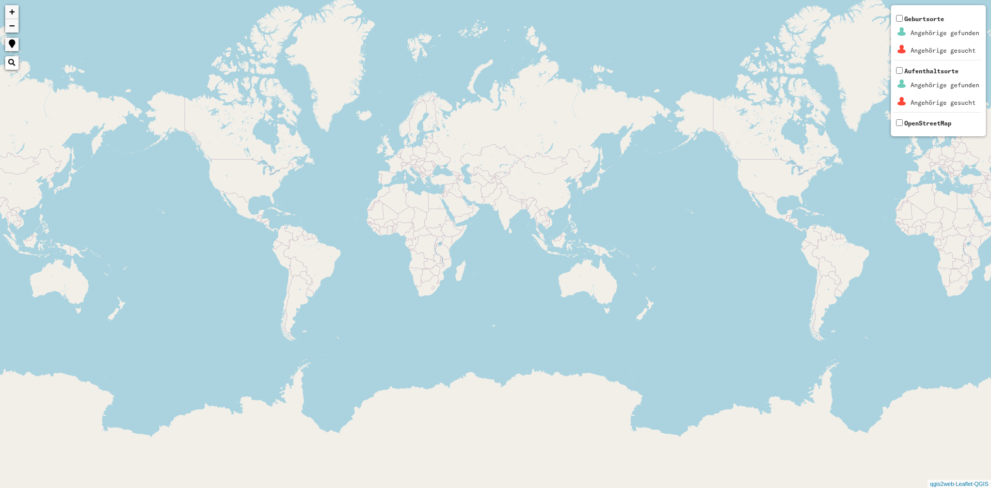
drag, startPoint x: 398, startPoint y: 255, endPoint x: 0, endPoint y: 236, distance: 398.9
click at [0, 236] on div "2 7 516 3 1492 + − Nothing found. Geburtsorte Angehörige gefunden Angehörige ge…" at bounding box center [495, 244] width 991 height 488
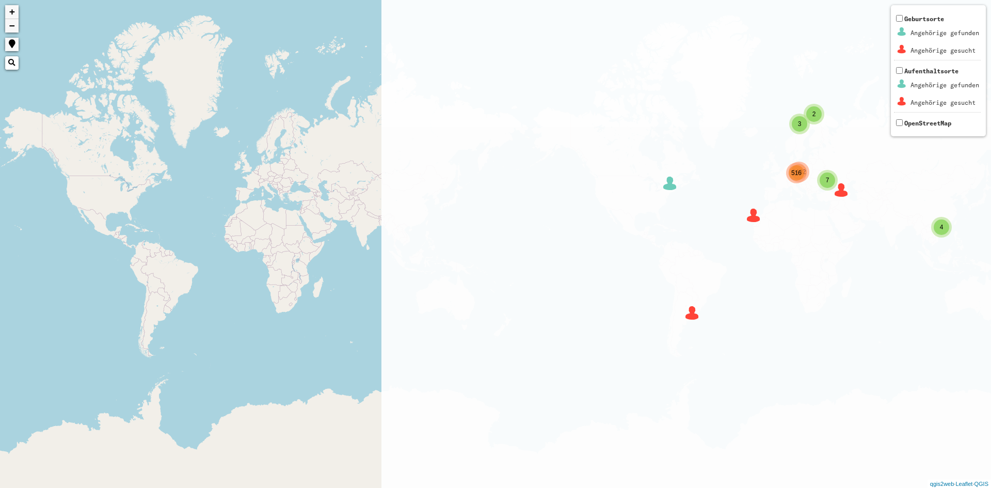
drag, startPoint x: 990, startPoint y: 223, endPoint x: 273, endPoint y: 245, distance: 717.7
click at [273, 245] on div "2 7 516 3 1492 4 + − Nothing found. Geburtsorte Angehörige gefunden Angehörige …" at bounding box center [495, 244] width 991 height 488
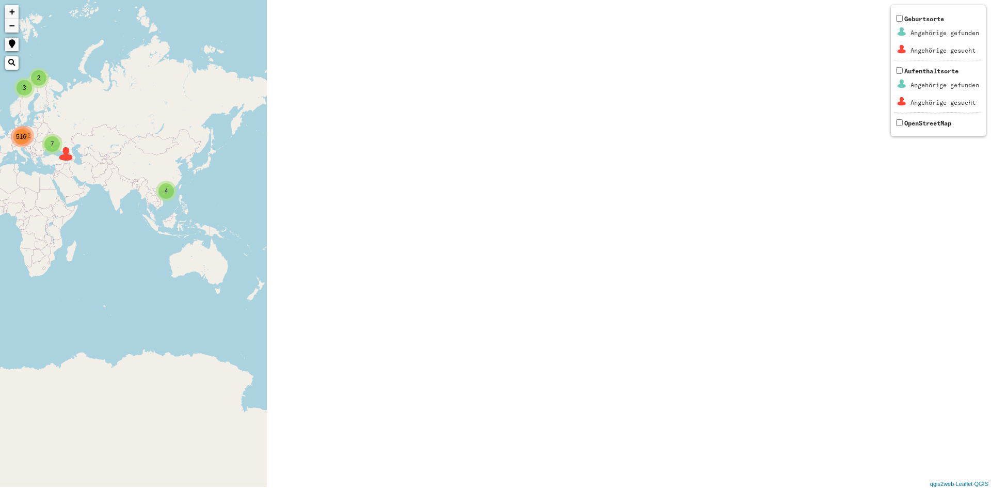
drag, startPoint x: 769, startPoint y: 259, endPoint x: 0, endPoint y: 212, distance: 770.4
click at [0, 212] on div "2 7 516 3 1492 4 + − Nothing found. Geburtsorte Angehörige gefunden Angehörige …" at bounding box center [495, 244] width 991 height 488
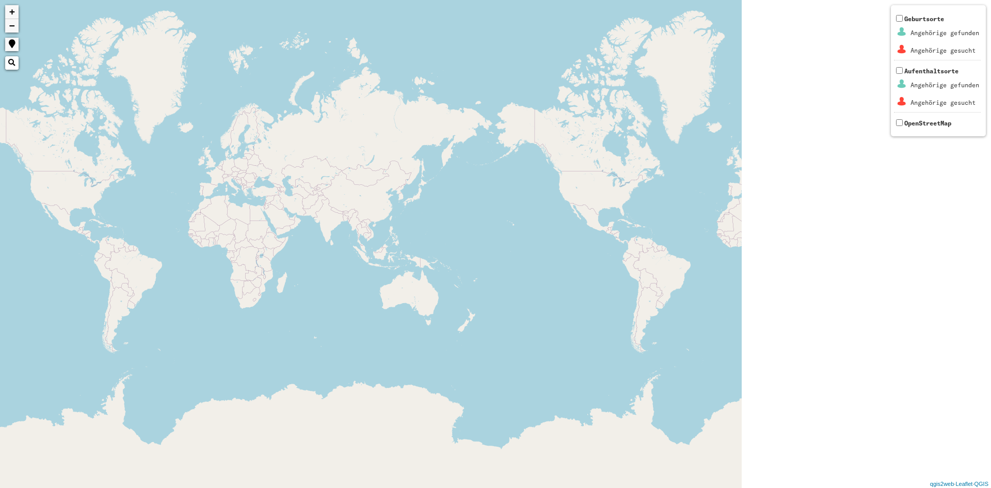
drag, startPoint x: 584, startPoint y: 276, endPoint x: 82, endPoint y: 284, distance: 502.2
click at [82, 284] on div "2 7 516 3 1492 4 + − Nothing found. Geburtsorte Angehörige gefunden Angehörige …" at bounding box center [495, 244] width 991 height 488
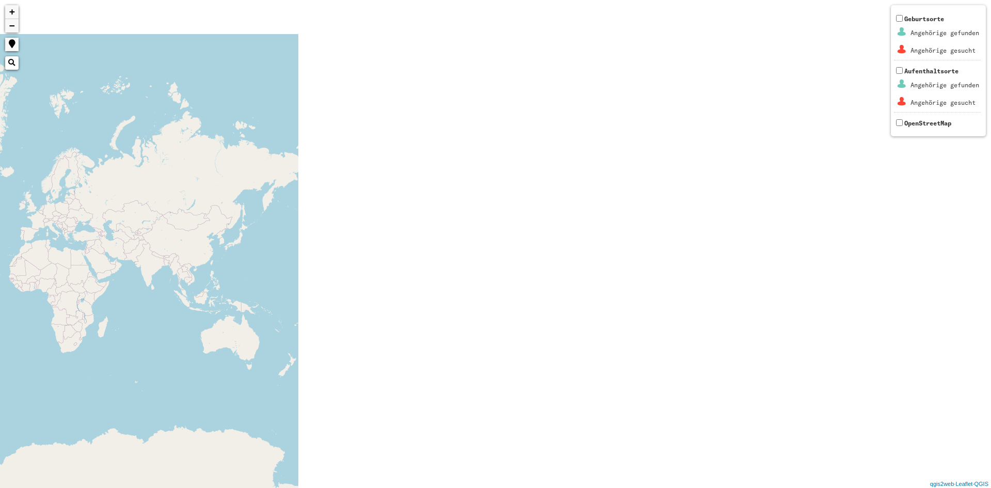
drag, startPoint x: 734, startPoint y: 223, endPoint x: 0, endPoint y: 263, distance: 734.9
click at [0, 263] on div "2 7 516 3 1492 4 + − Nothing found. Geburtsorte Angehörige gefunden Angehörige …" at bounding box center [495, 244] width 991 height 488
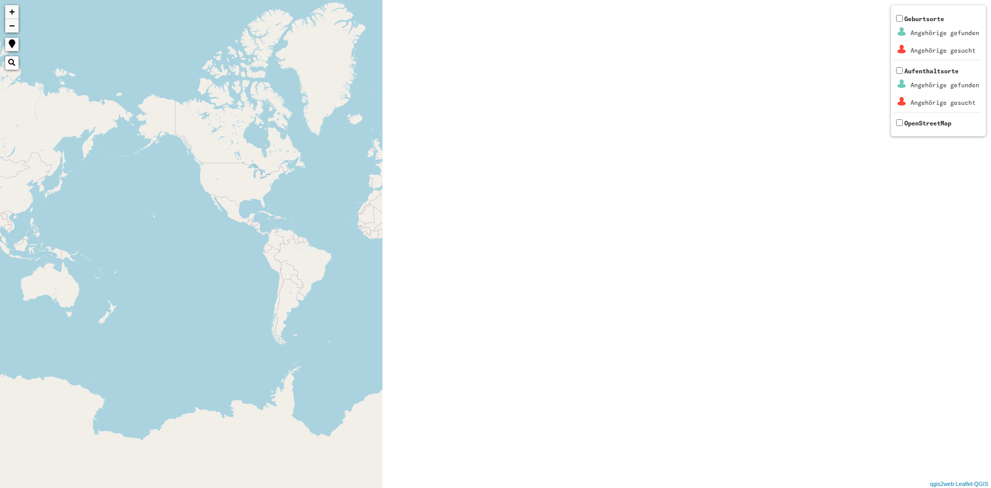
drag, startPoint x: 700, startPoint y: 272, endPoint x: 0, endPoint y: 217, distance: 701.9
click at [0, 217] on div "+ − Nothing found. Geburtsorte Angehörige gefunden Angehörige gesucht Aufenthal…" at bounding box center [495, 244] width 991 height 488
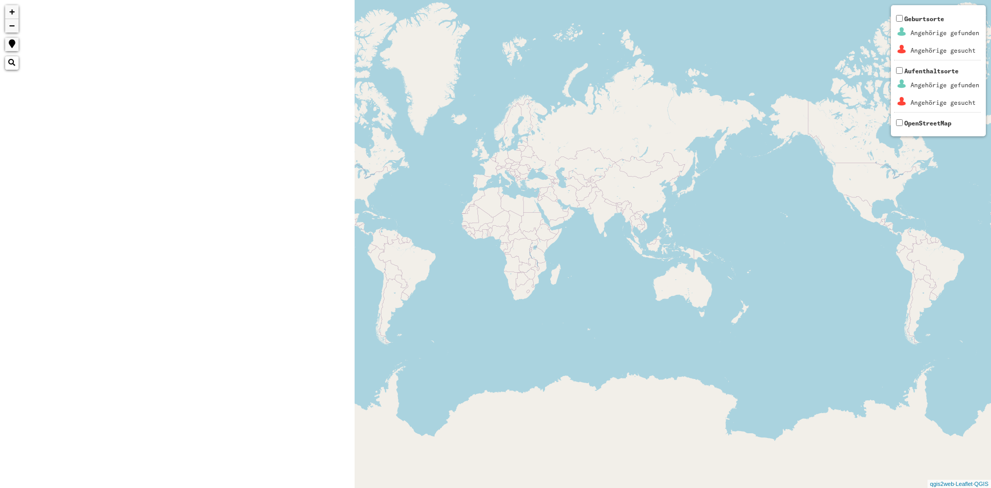
drag, startPoint x: 646, startPoint y: 210, endPoint x: 946, endPoint y: 196, distance: 301.2
click at [923, 201] on div "+ − Nothing found. Geburtsorte Angehörige gefunden Angehörige gesucht Aufenthal…" at bounding box center [495, 244] width 991 height 488
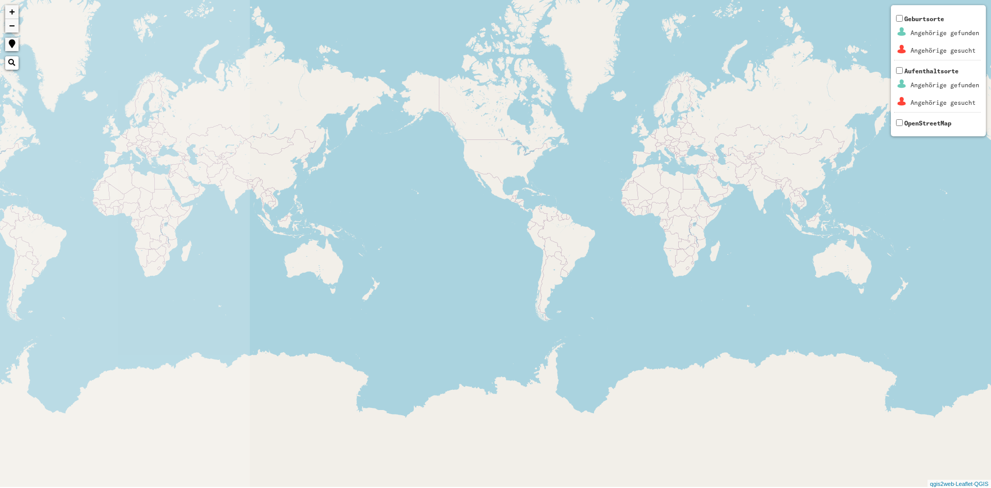
drag, startPoint x: 52, startPoint y: 211, endPoint x: 848, endPoint y: 245, distance: 797.0
click at [813, 245] on div "2 7 516 4 3 1492 + − Nothing found. Geburtsorte Angehörige gefunden Angehörige …" at bounding box center [495, 244] width 991 height 488
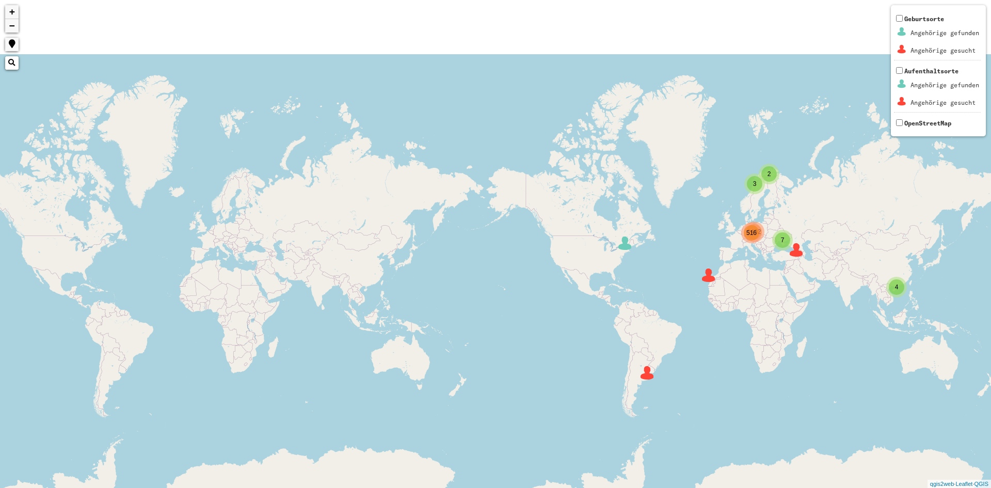
drag, startPoint x: 282, startPoint y: 202, endPoint x: 0, endPoint y: 179, distance: 283.2
click at [0, 177] on div "2 7 516 4 3 1492 + − Nothing found. Geburtsorte Angehörige gefunden Angehörige …" at bounding box center [495, 244] width 991 height 488
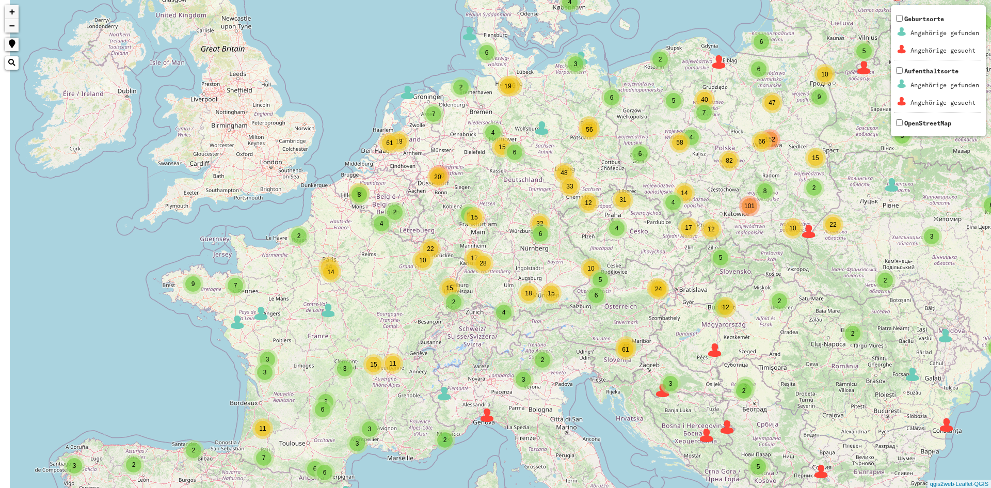
drag, startPoint x: 620, startPoint y: 199, endPoint x: 682, endPoint y: 275, distance: 97.9
click at [681, 275] on div "2 2 3 2 3 5 2 2 7 6 8 4 9 66 4 6 4 6 38 33 4 19 2 4 5 17 15 2 19 12 9 49 18 6 6…" at bounding box center [495, 244] width 991 height 488
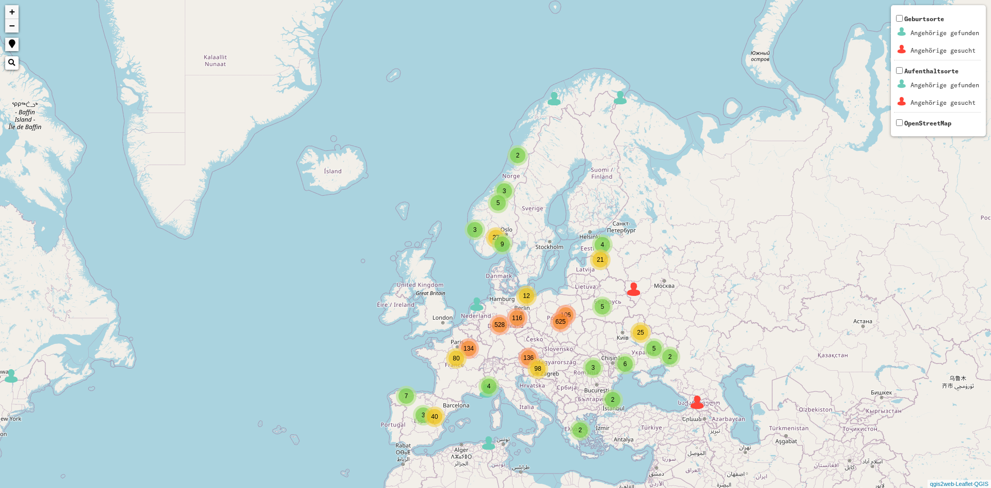
click at [571, 327] on div "2 5 3 3 4 3 9 106 116 136 134 4 2 2 5 27 6 5 2 21 25 7 40 3 4 12 80 528 625 98 …" at bounding box center [495, 244] width 991 height 488
click at [557, 327] on div "625" at bounding box center [560, 321] width 15 height 15
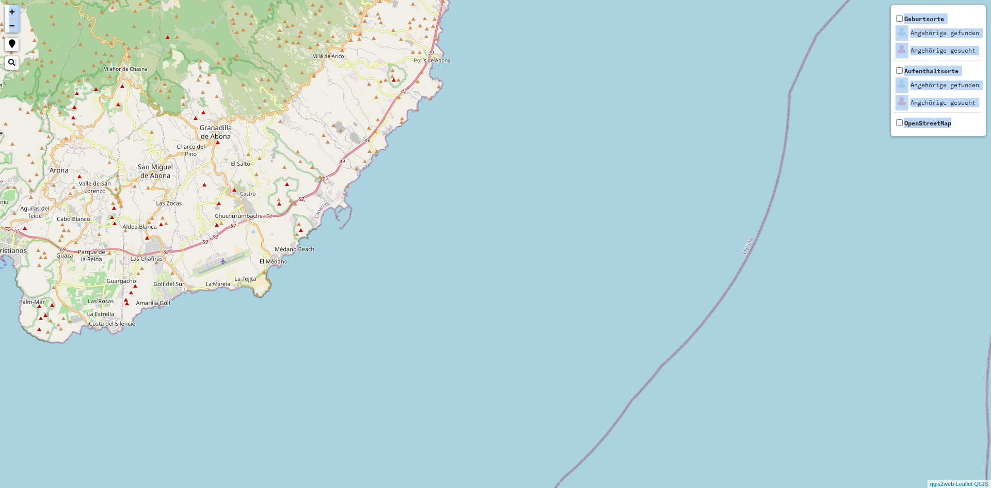
drag, startPoint x: 475, startPoint y: 146, endPoint x: 646, endPoint y: 287, distance: 221.4
click at [684, 438] on div "+ − Nothing found. Geburtsorte Angehörige gefunden Angehörige gesucht Aufenthal…" at bounding box center [495, 244] width 991 height 488
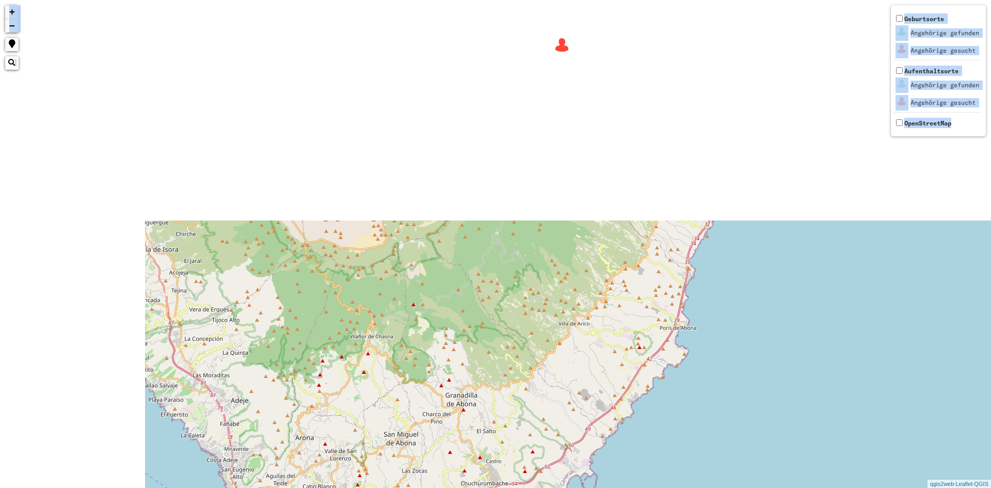
drag, startPoint x: 656, startPoint y: 307, endPoint x: 764, endPoint y: 380, distance: 130.3
click at [760, 381] on div "+ − Nothing found. Geburtsorte Angehörige gefunden Angehörige gesucht Aufenthal…" at bounding box center [495, 244] width 991 height 488
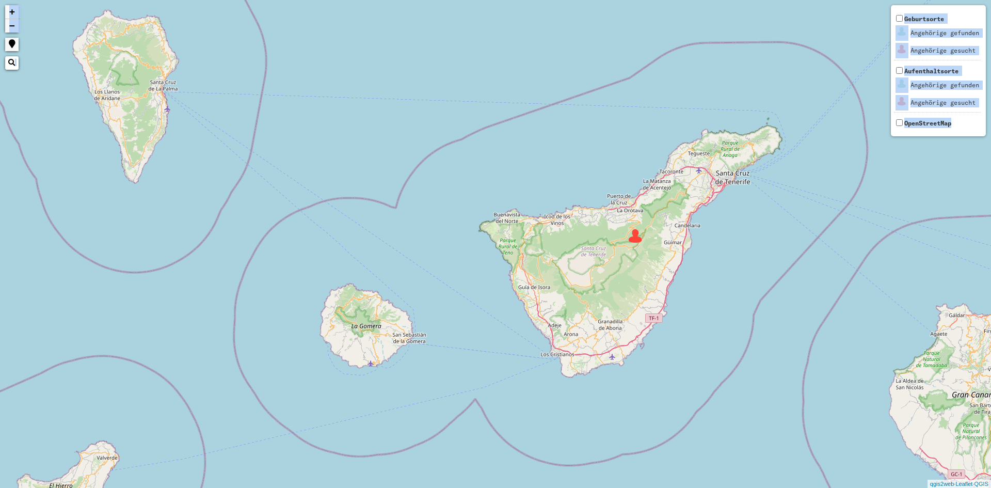
click at [633, 241] on img at bounding box center [635, 235] width 15 height 15
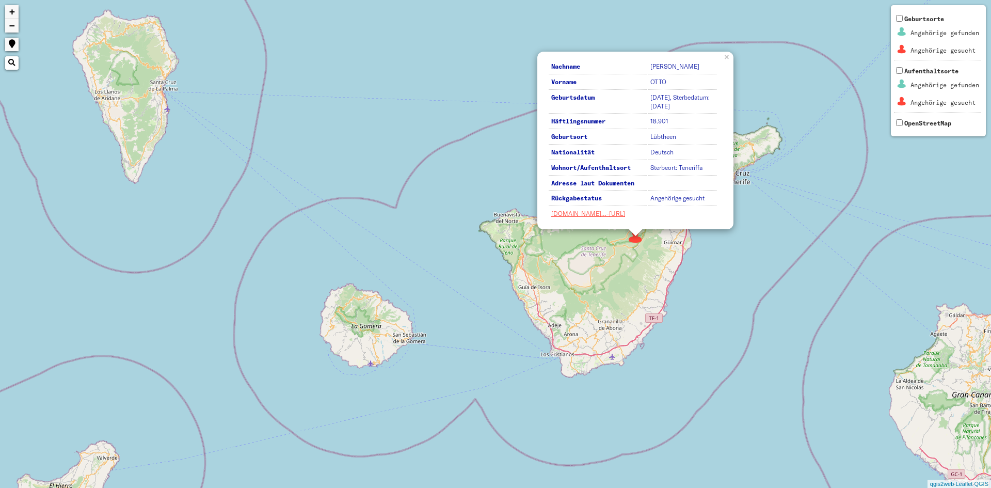
click at [672, 152] on td "Deutsch" at bounding box center [682, 153] width 69 height 14
click at [672, 151] on td "Deutsch" at bounding box center [682, 153] width 69 height 14
click at [749, 271] on div "Nachname [PERSON_NAME] Vorname [PERSON_NAME] Geburtsdatum [DATE], Sterbedatum: …" at bounding box center [495, 244] width 991 height 488
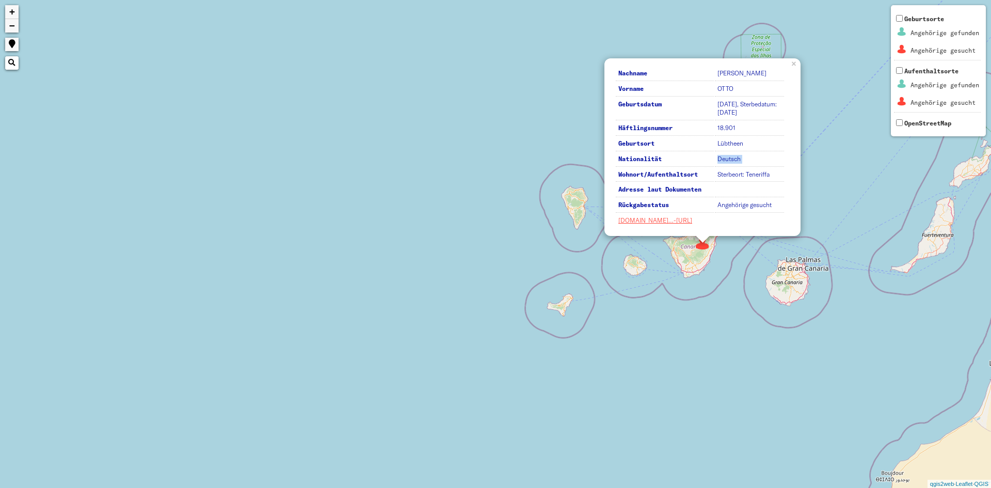
click at [660, 332] on div "Nachname [PERSON_NAME] Vorname [PERSON_NAME] Geburtsdatum [DATE], Sterbedatum: …" at bounding box center [495, 244] width 991 height 488
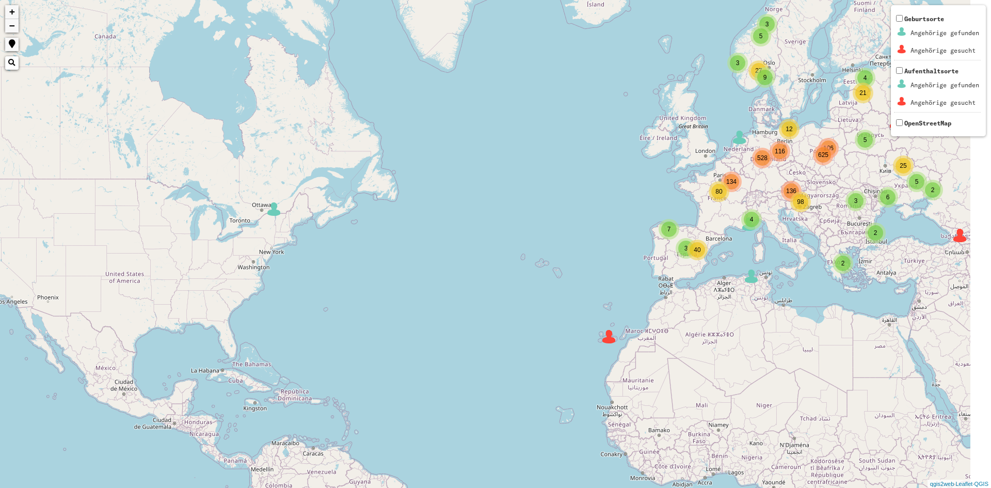
drag, startPoint x: 801, startPoint y: 330, endPoint x: 719, endPoint y: 343, distance: 83.0
click at [719, 343] on div "2 5 3 3 4 3 9 106 116 136 134 4 2 2 5 27 6 5 2 21 25 7 40 3 4 12 80 528 625 98 …" at bounding box center [495, 244] width 991 height 488
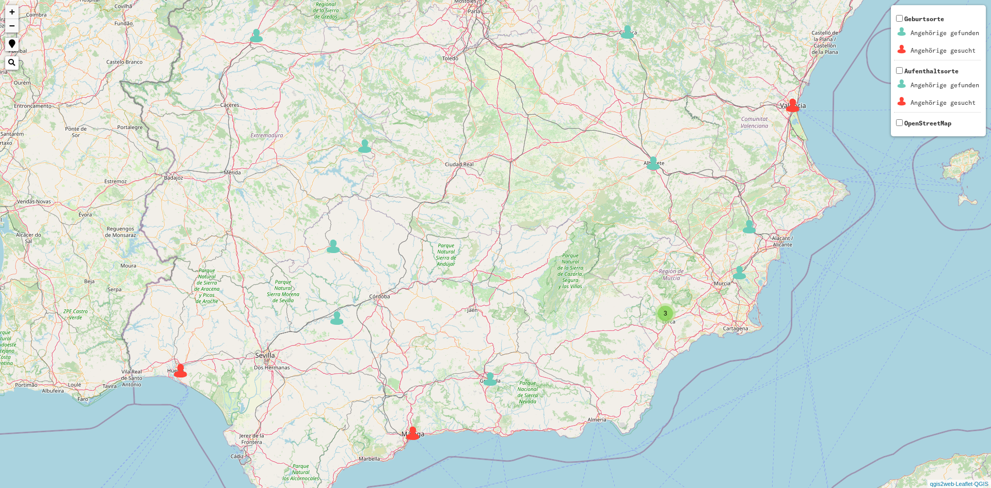
click at [176, 383] on div "2 3 2 3 3 3 2 3 3 2 2 2 2 2 + − Nothing found. Geburtsorte Angehörige gefunden …" at bounding box center [495, 244] width 991 height 488
click at [179, 380] on div "2 3 2 3 3 3 2 3 3 2 2 2 2 2 + − Nothing found. Geburtsorte Angehörige gefunden …" at bounding box center [495, 244] width 991 height 488
click at [178, 373] on img at bounding box center [180, 370] width 15 height 15
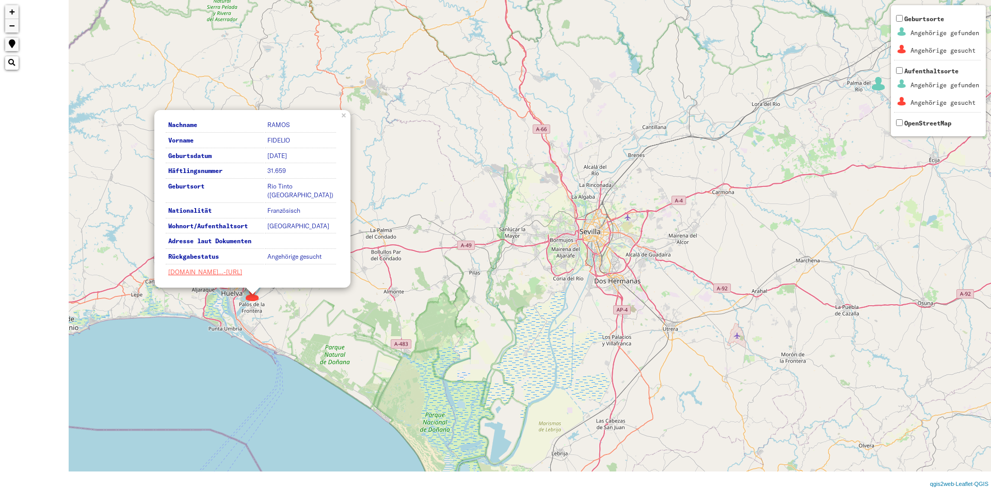
drag, startPoint x: 6, startPoint y: 372, endPoint x: 218, endPoint y: 351, distance: 213.1
click at [208, 355] on div "Nachname [PERSON_NAME] Vorname [PERSON_NAME] Geburtsdatum [DATE] Häftlingsnumme…" at bounding box center [495, 244] width 991 height 488
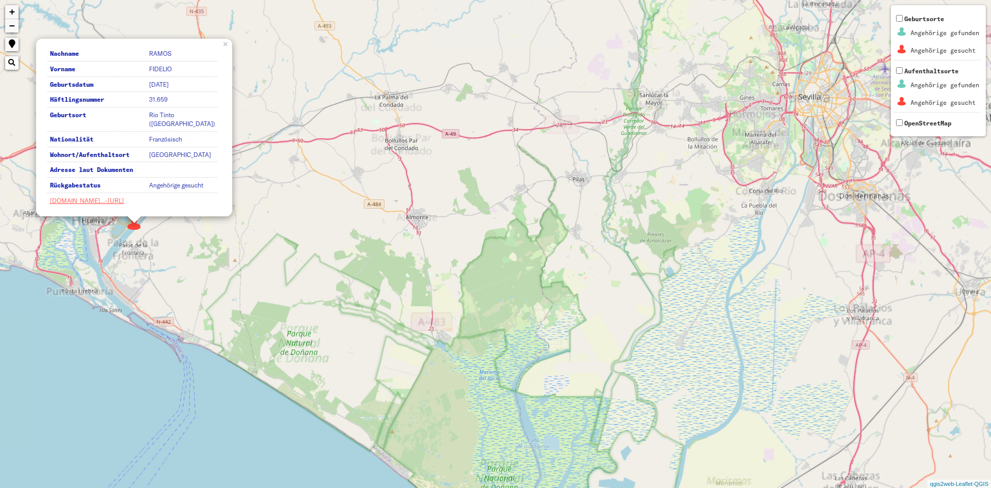
click at [455, 380] on div "Nachname [PERSON_NAME] Vorname [PERSON_NAME] Geburtsdatum [DATE] Häftlingsnumme…" at bounding box center [495, 244] width 991 height 488
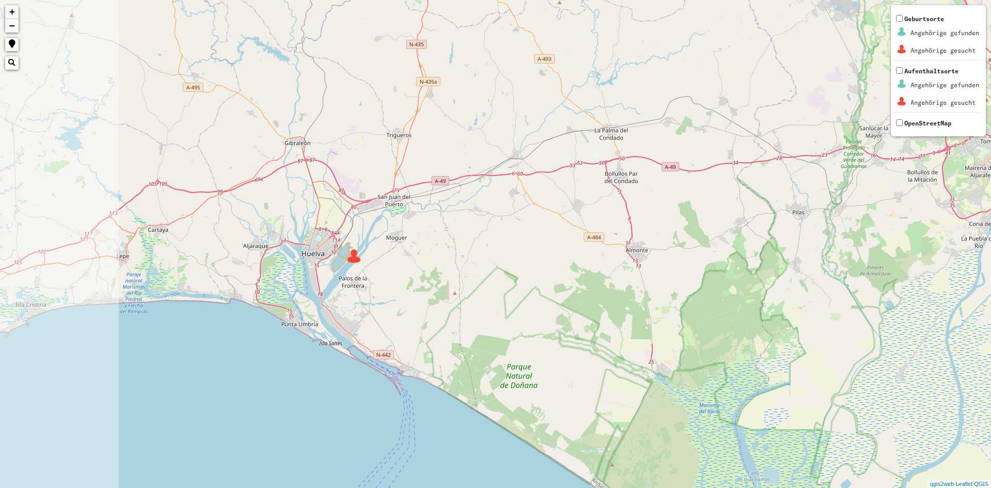
drag, startPoint x: 239, startPoint y: 315, endPoint x: 460, endPoint y: 349, distance: 223.5
click at [465, 352] on div "+ − Nothing found. Geburtsorte Angehörige gefunden Angehörige gesucht Aufenthal…" at bounding box center [495, 244] width 991 height 488
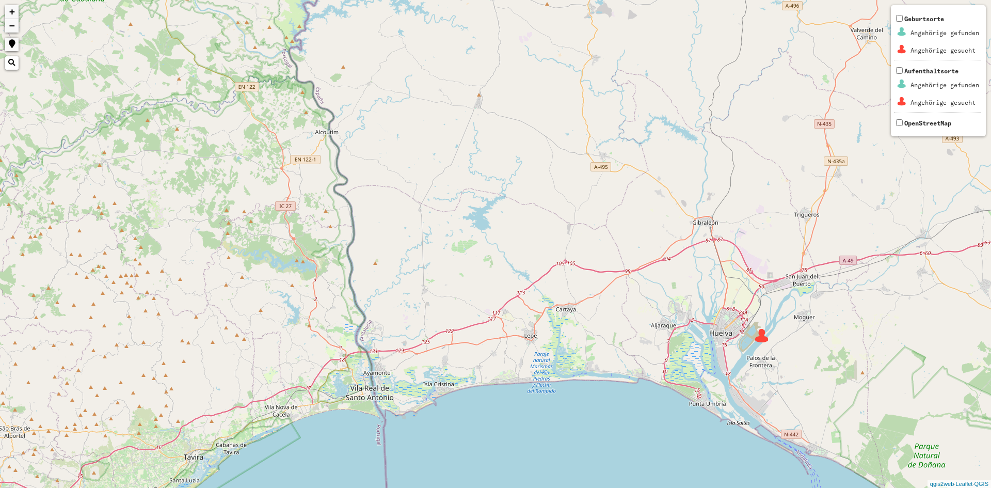
drag, startPoint x: 269, startPoint y: 267, endPoint x: 648, endPoint y: 314, distance: 381.7
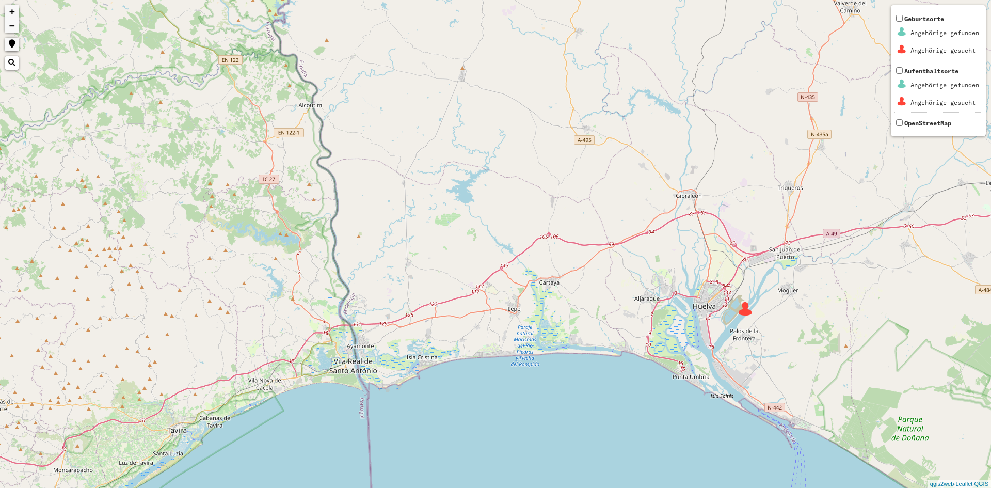
click at [648, 314] on div "+ − Nothing found. Geburtsorte Angehörige gefunden Angehörige gesucht Aufenthal…" at bounding box center [495, 244] width 991 height 488
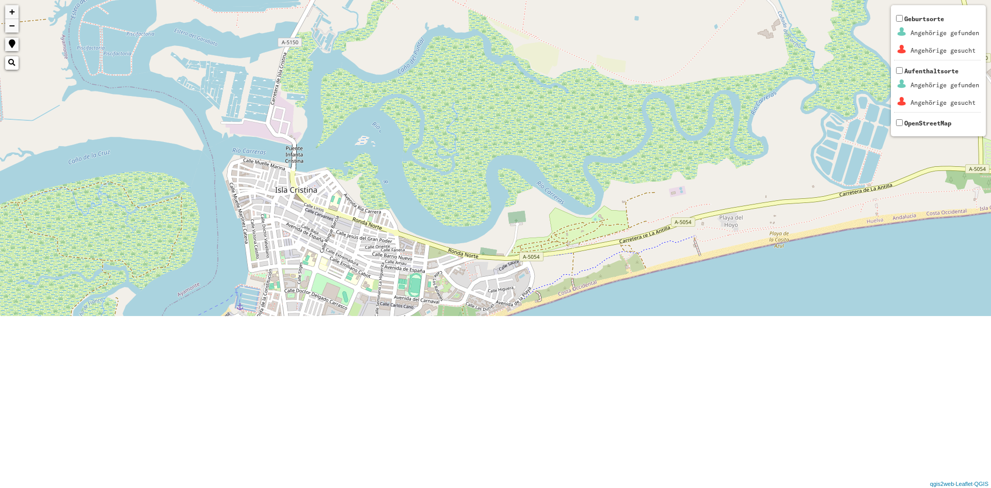
drag, startPoint x: 434, startPoint y: 285, endPoint x: 417, endPoint y: 104, distance: 181.9
click at [415, 91] on div "+ − Nothing found. Geburtsorte Angehörige gefunden Angehörige gesucht Aufenthal…" at bounding box center [495, 244] width 991 height 488
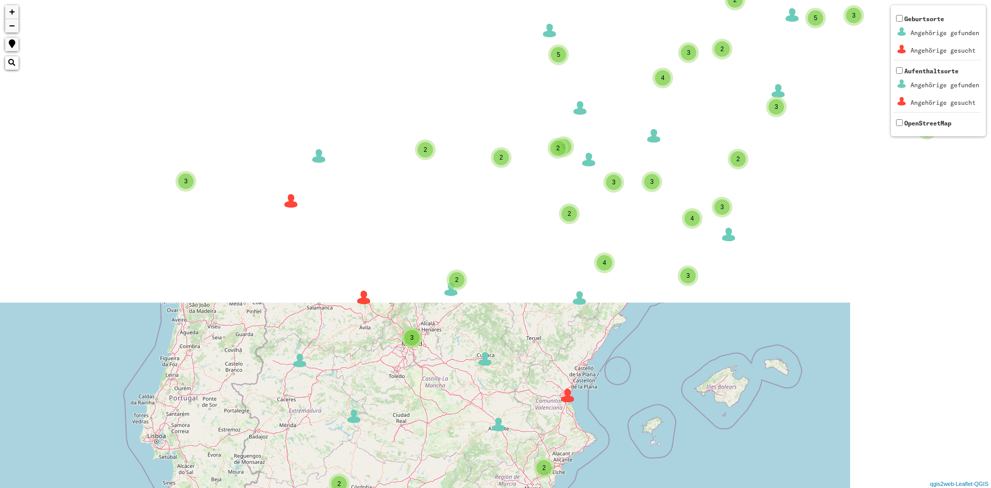
drag, startPoint x: 559, startPoint y: 177, endPoint x: 336, endPoint y: 507, distance: 398.5
click at [336, 487] on html "2 2 3 3 2 2 3 5 10 4 18 4 8 16 10 22 2 3 2 6 11 3 2 5 5 3 6 2 3 3 2 3 2 2 3 3 2…" at bounding box center [495, 244] width 991 height 488
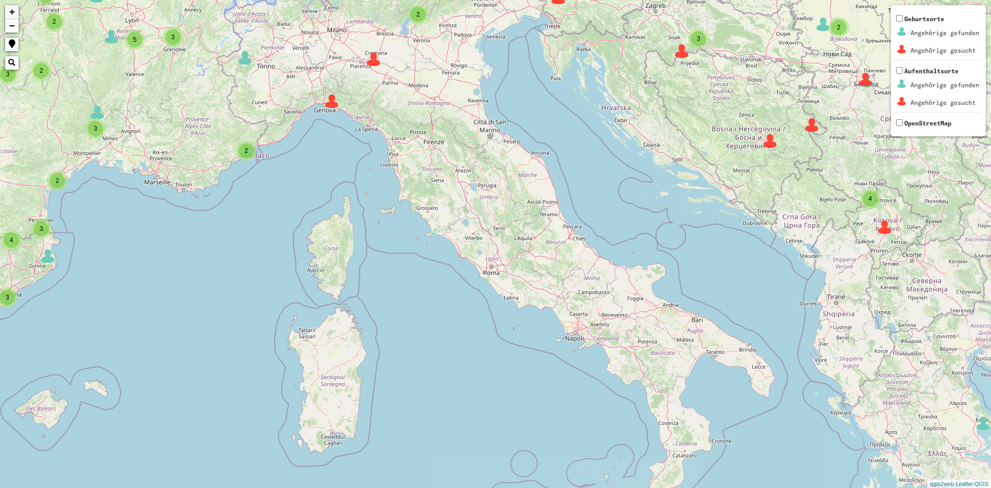
drag, startPoint x: 622, startPoint y: 252, endPoint x: 69, endPoint y: 151, distance: 563.0
click at [71, 168] on div "2 2 3 3 2 2 3 5 10 4 18 4 8 16 10 22 2 3 2 6 11 3 2 5 5 3 6 2 3 3 2 3 2 2 3 3 2…" at bounding box center [495, 244] width 991 height 488
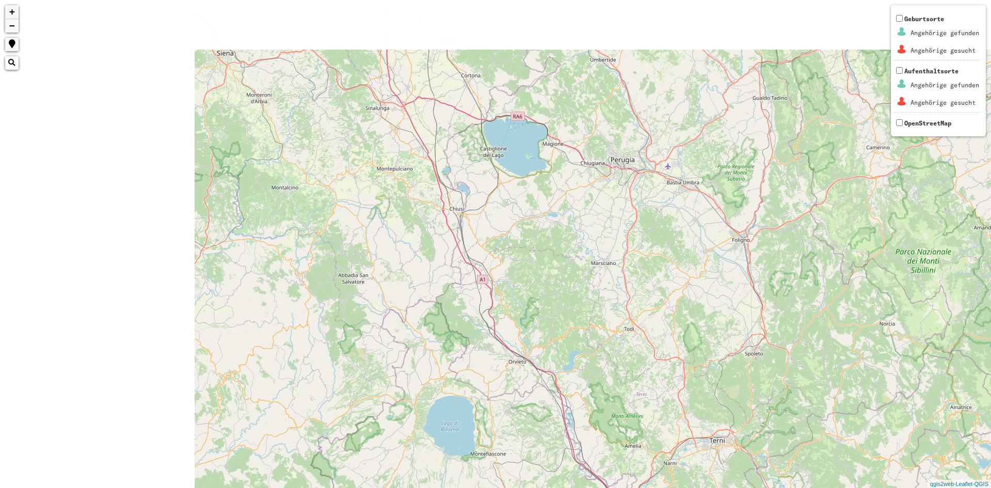
drag, startPoint x: 396, startPoint y: 203, endPoint x: 653, endPoint y: 365, distance: 304.5
click at [653, 364] on div "+ − Nothing found. Geburtsorte Angehörige gefunden Angehörige gesucht Aufenthal…" at bounding box center [495, 244] width 991 height 488
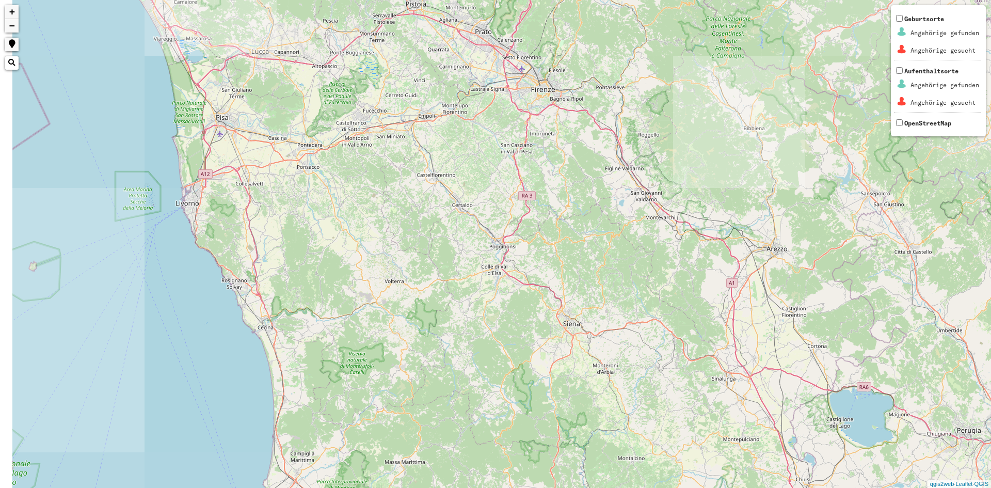
drag, startPoint x: 364, startPoint y: 174, endPoint x: 701, endPoint y: 407, distance: 409.5
click at [701, 407] on div "+ − Nothing found. Geburtsorte Angehörige gefunden Angehörige gesucht Aufenthal…" at bounding box center [495, 244] width 991 height 488
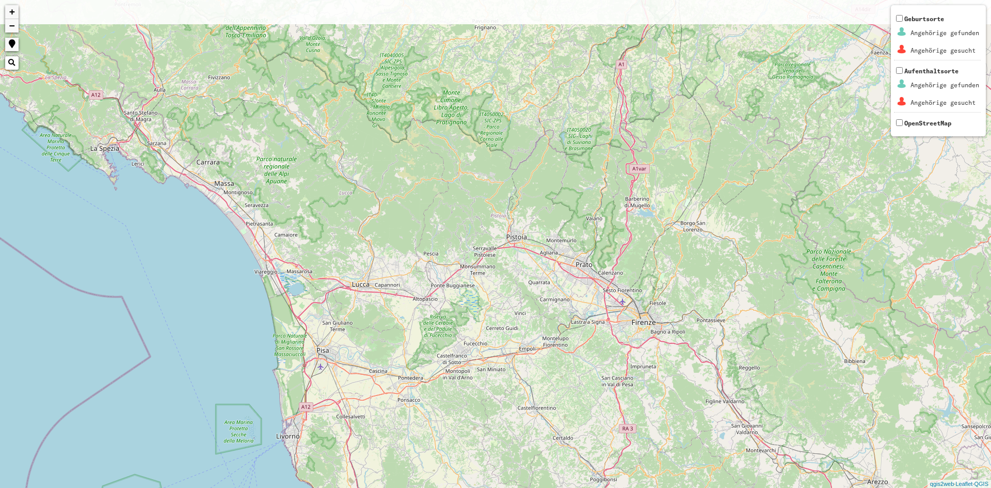
drag, startPoint x: 382, startPoint y: 188, endPoint x: 485, endPoint y: 421, distance: 254.9
click at [485, 421] on div "2 + − Nothing found. Geburtsorte Angehörige gefunden Angehörige gesucht Aufenth…" at bounding box center [495, 244] width 991 height 488
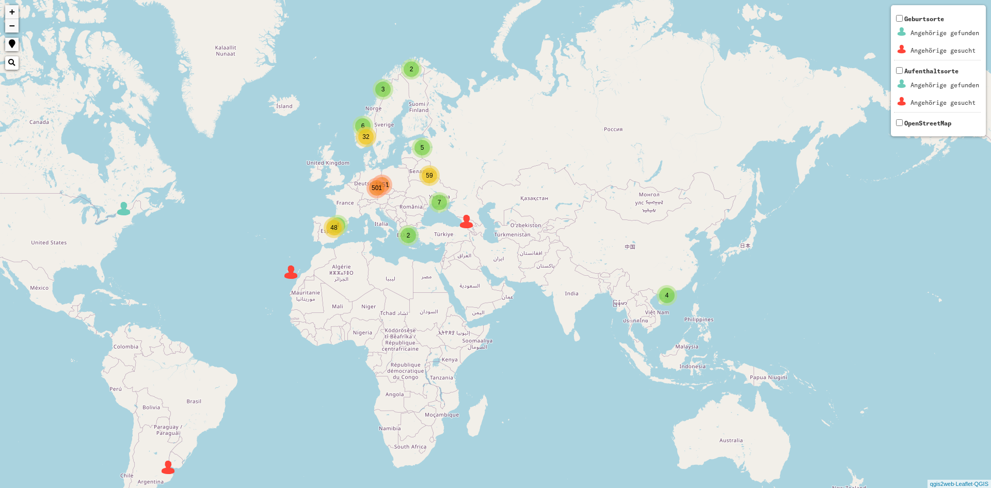
click at [375, 198] on div "2 7 6 5 4 501 4 3 2 32 59 48 1351 + − Nothing found. Geburtsorte Angehörige gef…" at bounding box center [495, 244] width 991 height 488
click at [380, 192] on div "501" at bounding box center [376, 187] width 15 height 15
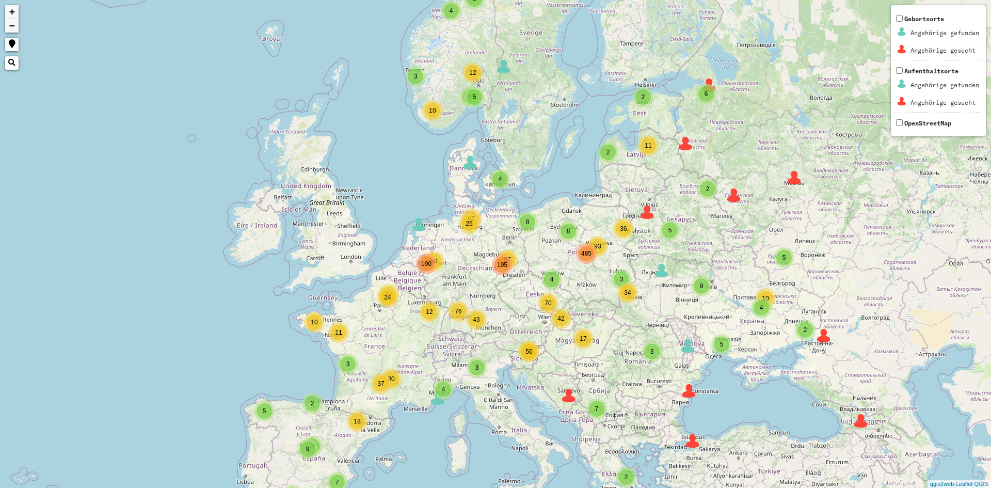
click at [505, 275] on div "195" at bounding box center [502, 264] width 21 height 21
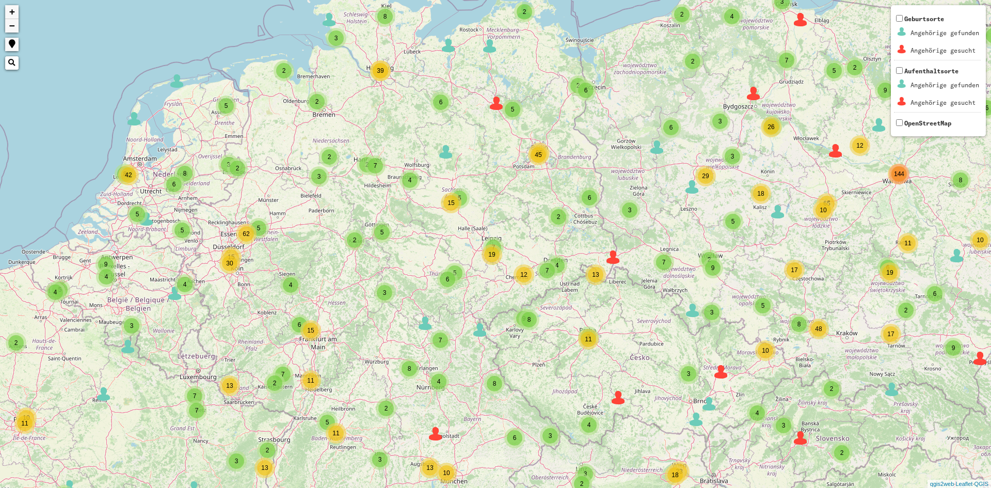
click at [500, 264] on div "2 2 2 3 6 2 2 2 2 6 3 6 3 10 54 2 3 3 4 2 35 7 5 7 9 5 2 2 18 2 3 3 2 2 3 5 7 1…" at bounding box center [495, 244] width 991 height 488
click at [497, 263] on div "2 2 2 3 6 2 2 2 2 6 3 6 3 10 54 2 3 3 4 2 35 7 5 7 9 5 2 2 18 2 3 3 2 2 3 5 7 1…" at bounding box center [495, 244] width 991 height 488
click at [488, 252] on div "19" at bounding box center [491, 254] width 15 height 15
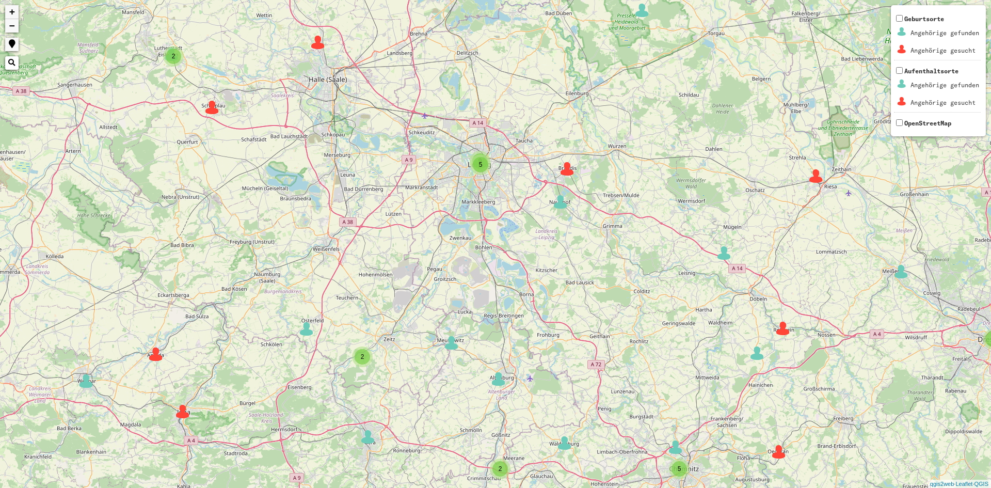
click at [485, 253] on div "3 5 3 2 2 2 2 3 5 4 4 6 2 2 2 2 2 4 2 2 3 5 2 2 6 2 2 9 2 + − Nothing found. Ge…" at bounding box center [495, 244] width 991 height 488
click at [491, 168] on div "3 5 3 2 2 2 2 3 5 4 4 6 2 2 2 2 2 4 2 2 3 5 2 2 6 2 2 9 2 + − Nothing found. Ge…" at bounding box center [495, 244] width 991 height 488
click at [480, 170] on div "5" at bounding box center [480, 164] width 15 height 15
click at [478, 158] on div "5" at bounding box center [480, 164] width 15 height 15
drag, startPoint x: 479, startPoint y: 163, endPoint x: 493, endPoint y: 169, distance: 14.8
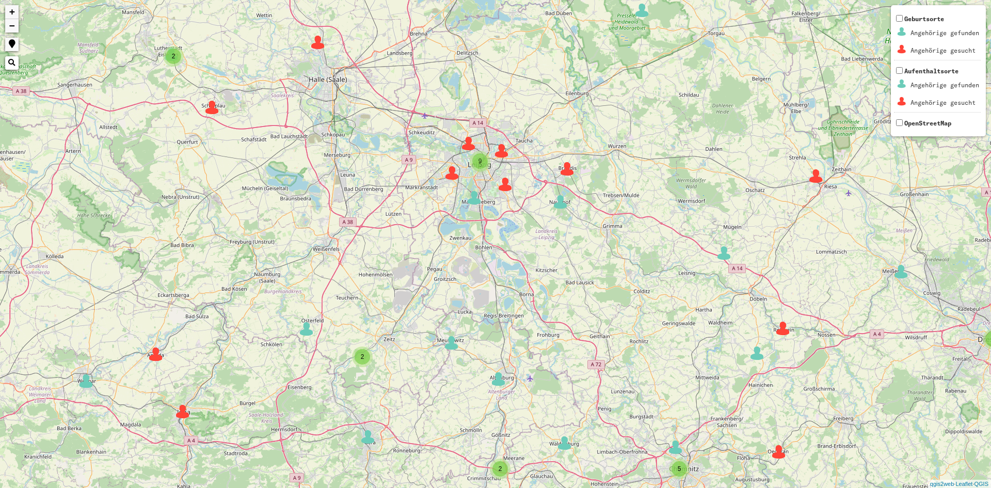
click at [479, 164] on span "5" at bounding box center [481, 164] width 4 height 7
click at [549, 144] on div "3 5 3 2 2 2 2 3 5 4 4 6 2 2 2 2 2 4 2 2 3 5 2 2 6 2 2 9 2 + − Nothing found. Ge…" at bounding box center [495, 244] width 991 height 488
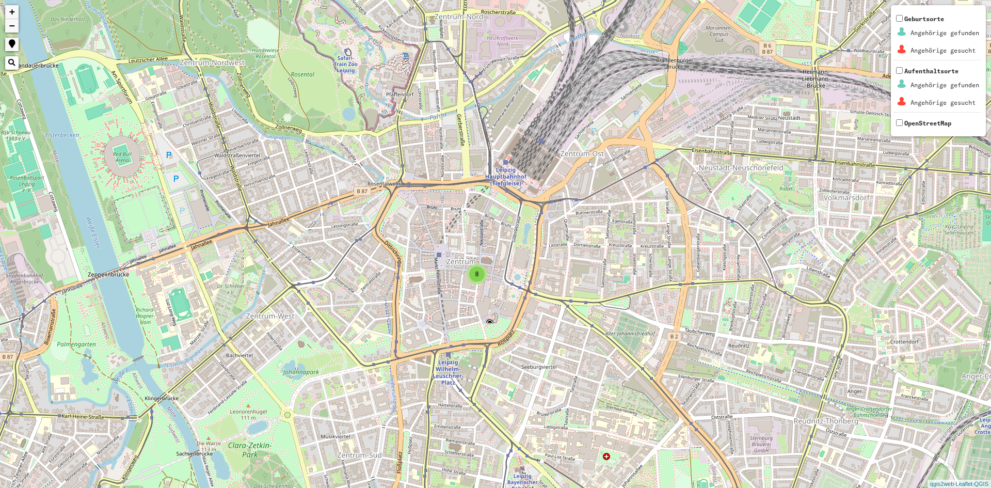
click at [473, 287] on div "5 8 + − Nothing found. Geburtsorte Angehörige gefunden Angehörige gesucht Aufen…" at bounding box center [495, 244] width 991 height 488
click at [480, 281] on div "8" at bounding box center [476, 273] width 15 height 15
click at [479, 279] on div "8" at bounding box center [476, 273] width 15 height 15
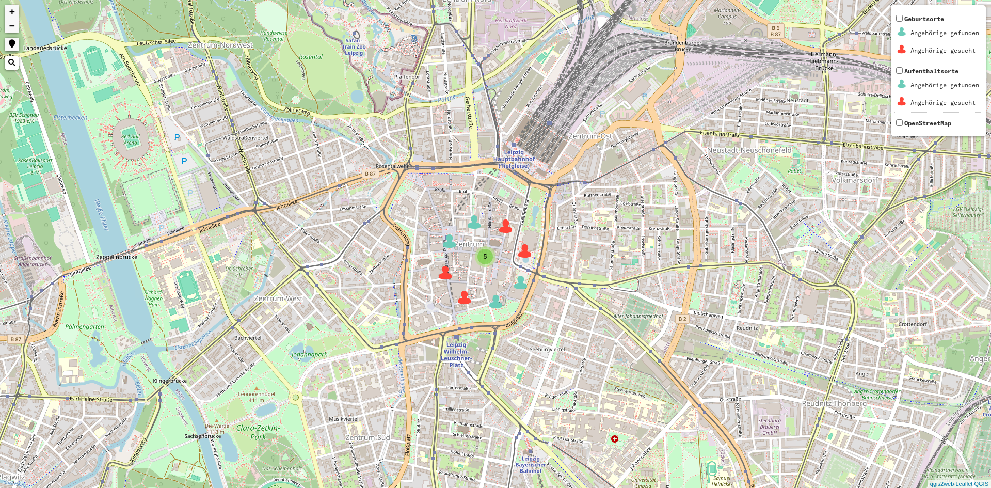
click at [490, 253] on div "8" at bounding box center [484, 256] width 15 height 15
click at [496, 226] on div "5 8 + − Nothing found. Geburtsorte Angehörige gefunden Angehörige gesucht Aufen…" at bounding box center [495, 244] width 991 height 488
click at [483, 257] on div "8" at bounding box center [484, 256] width 15 height 15
click at [476, 220] on img at bounding box center [474, 221] width 15 height 15
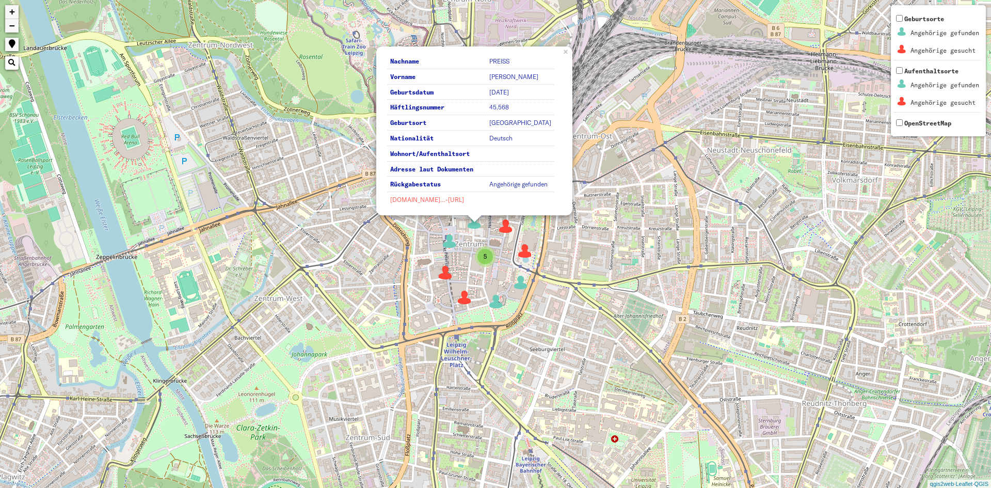
click at [444, 198] on link "[DOMAIN_NAME]…-[URL]" at bounding box center [427, 200] width 74 height 8
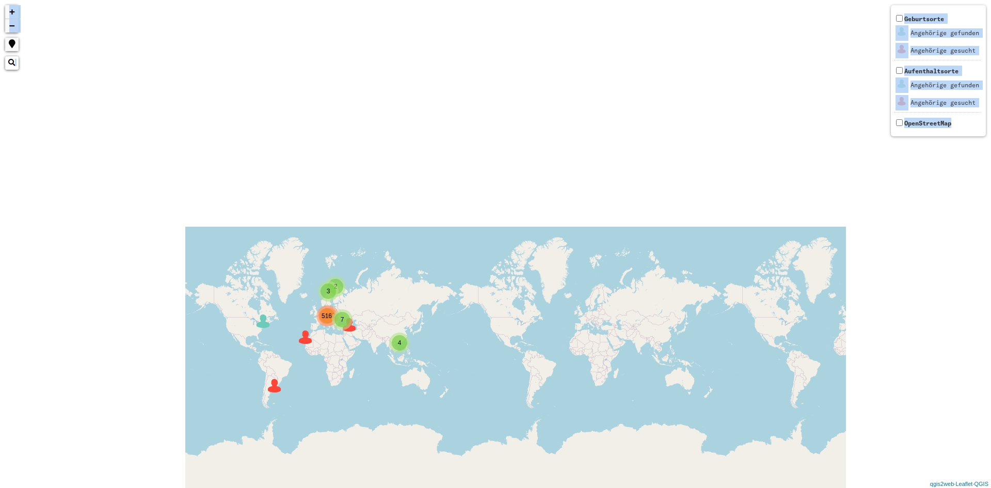
drag, startPoint x: 302, startPoint y: 352, endPoint x: 417, endPoint y: 184, distance: 203.5
click at [419, 182] on div "2 7 516 4 3 1492 + − Nothing found. Geburtsorte Angehörige gefunden Angehörige …" at bounding box center [495, 244] width 991 height 488
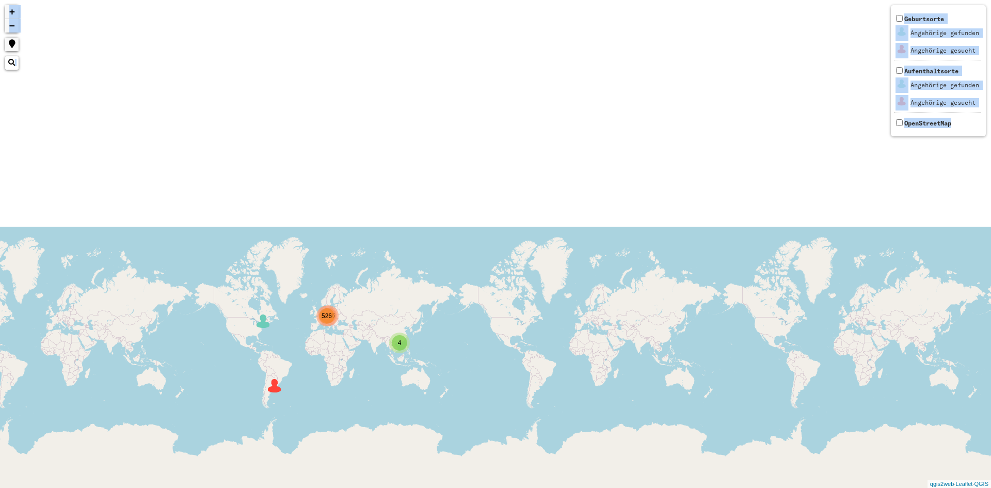
click at [275, 394] on div "526 4 1496 + − Nothing found. Geburtsorte Angehörige gefunden Angehörige gesuch…" at bounding box center [495, 244] width 991 height 488
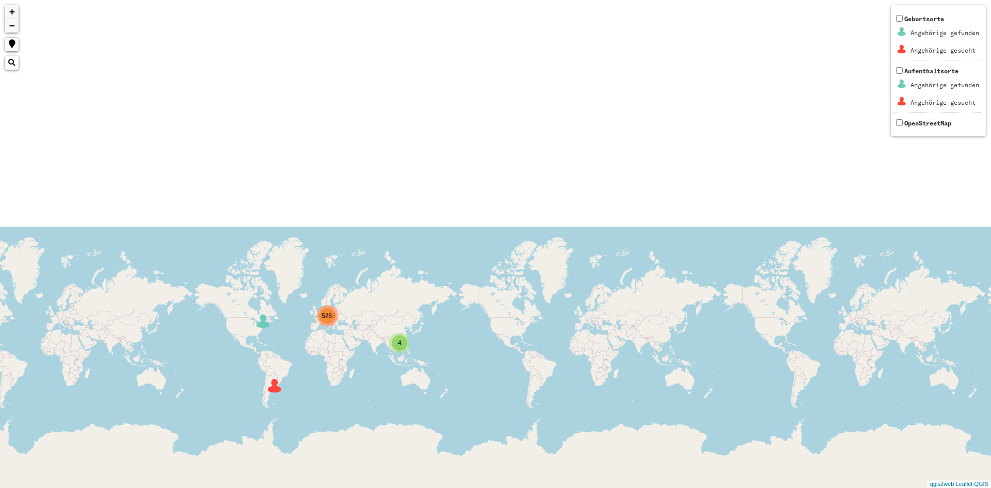
click at [268, 388] on img at bounding box center [274, 385] width 15 height 15
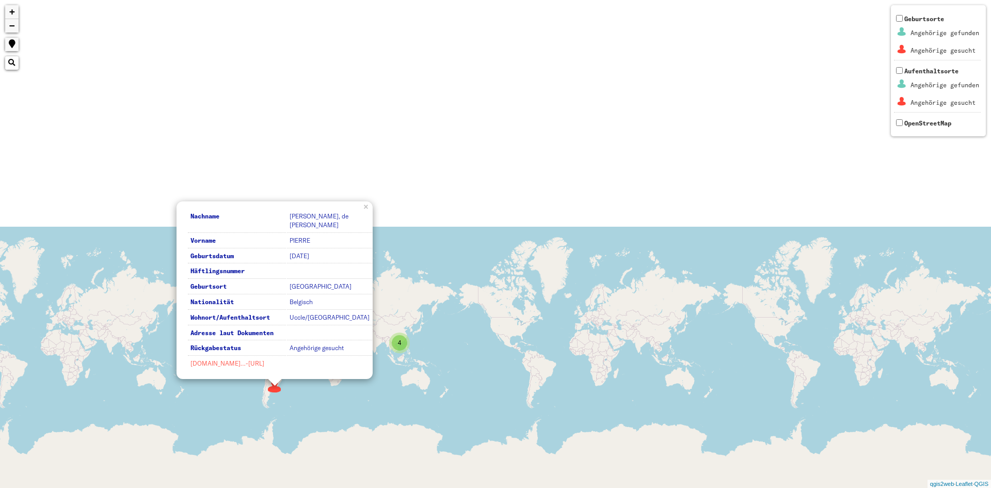
click at [252, 360] on link "[DOMAIN_NAME]…-[URL]" at bounding box center [227, 363] width 74 height 8
